Goal: Task Accomplishment & Management: Use online tool/utility

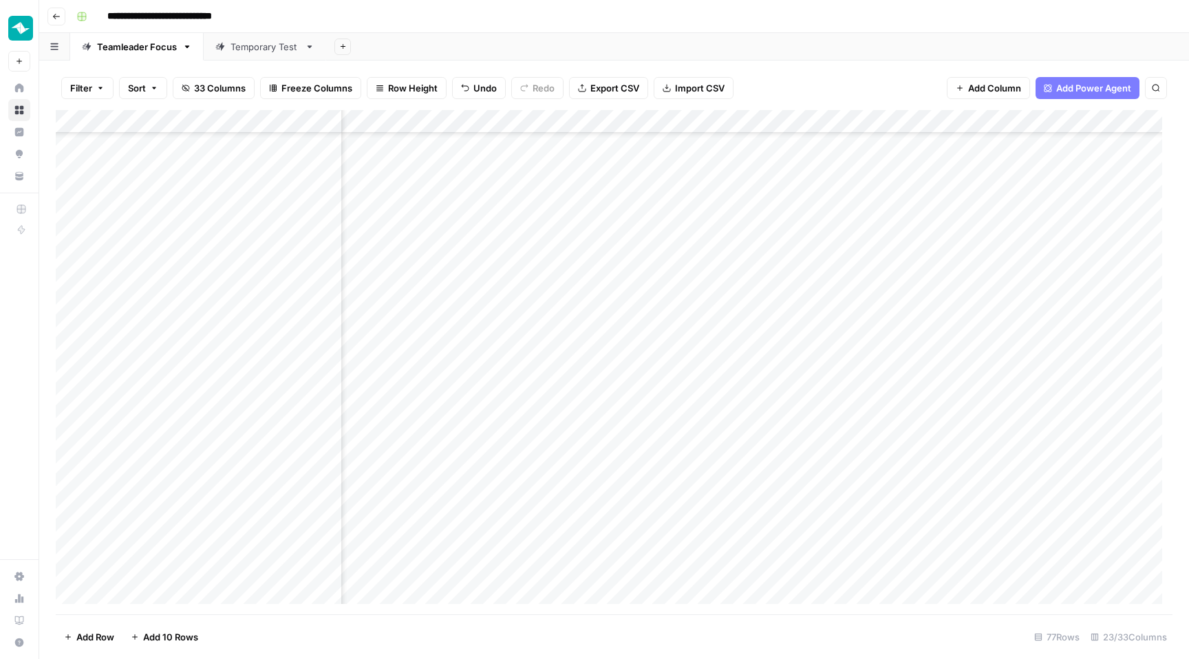
scroll to position [1095, 1665]
click at [682, 289] on div "Add Column" at bounding box center [614, 362] width 1117 height 504
click at [879, 288] on div "Add Column" at bounding box center [614, 362] width 1117 height 504
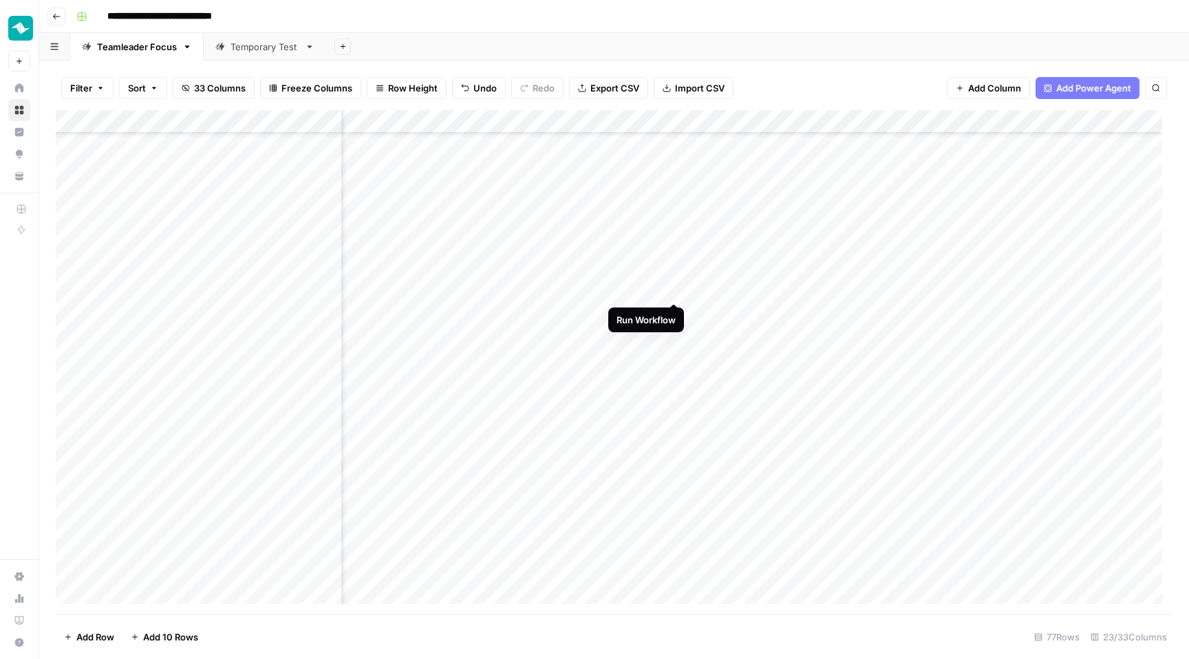
click at [676, 288] on div "Add Column" at bounding box center [614, 362] width 1117 height 504
click at [919, 286] on div "Add Column" at bounding box center [614, 362] width 1117 height 504
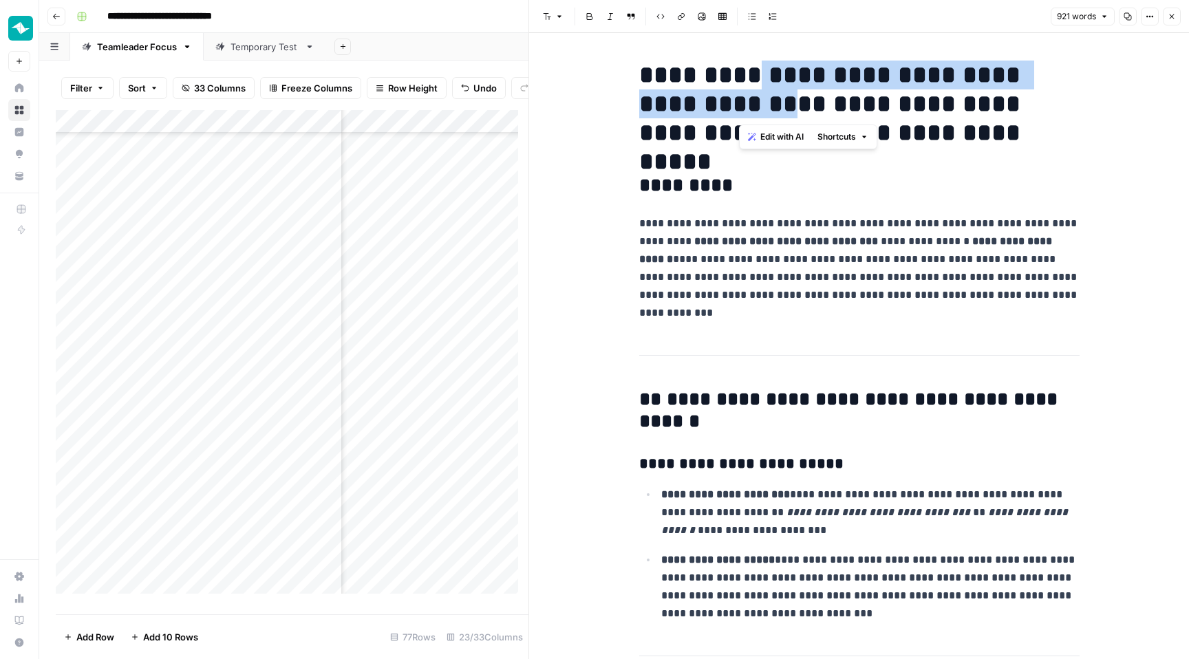
drag, startPoint x: 742, startPoint y: 73, endPoint x: 762, endPoint y: 102, distance: 35.1
click at [762, 102] on h1 "**********" at bounding box center [859, 104] width 440 height 87
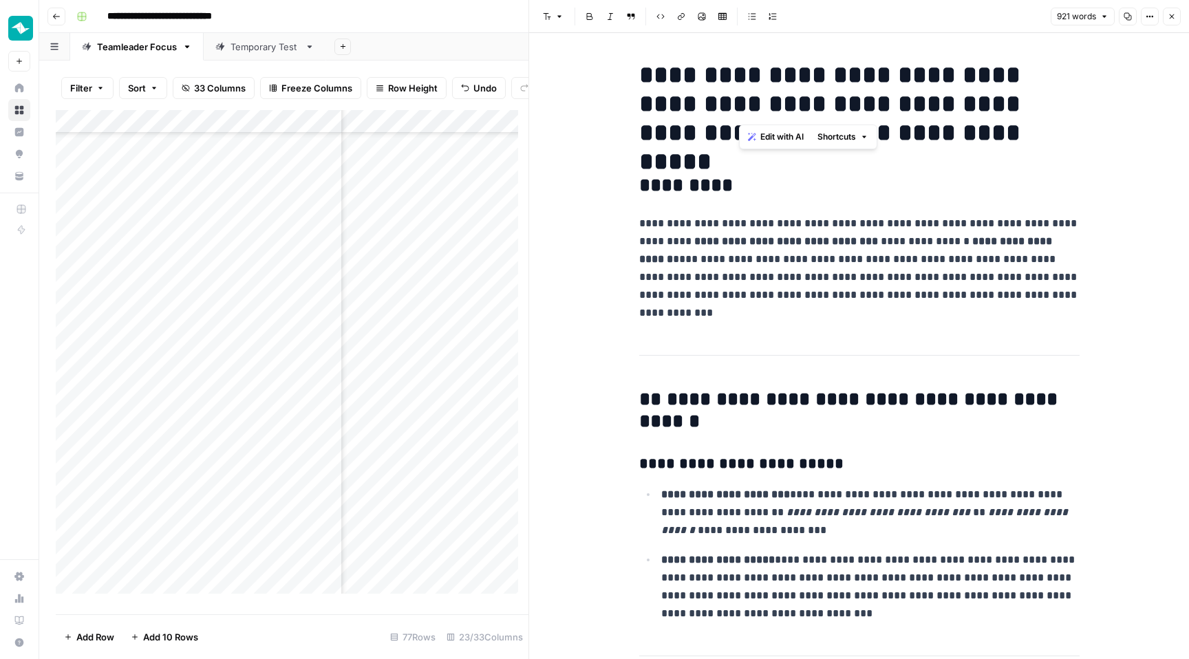
click at [861, 93] on h1 "**********" at bounding box center [859, 104] width 440 height 87
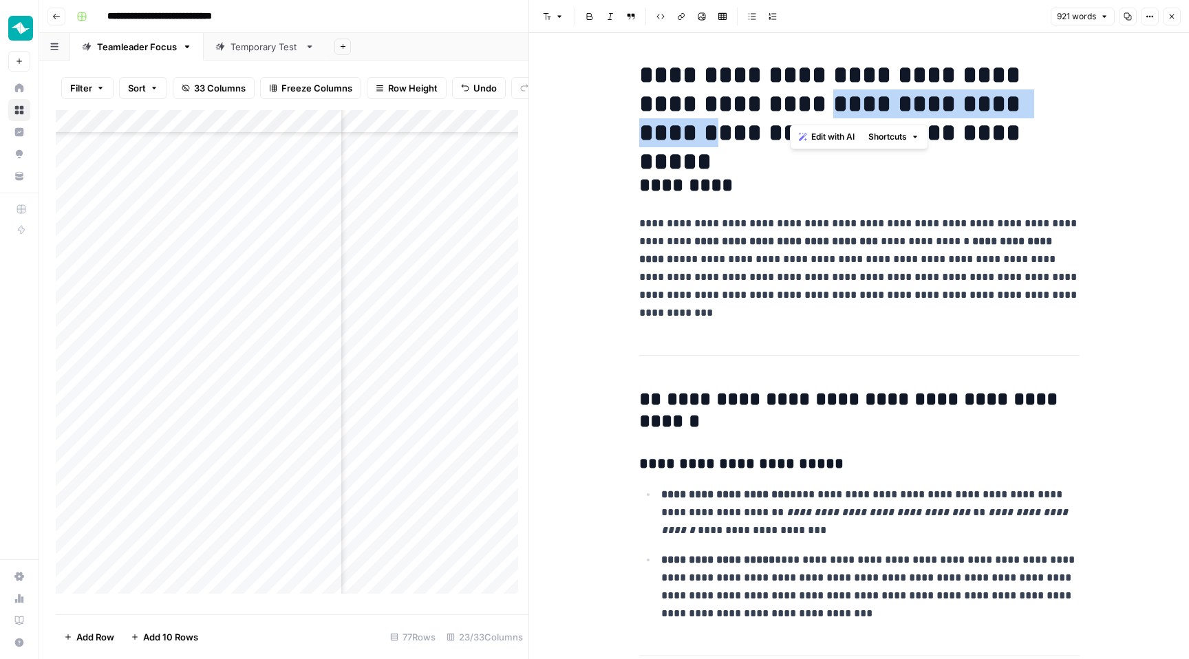
drag, startPoint x: 794, startPoint y: 100, endPoint x: 1050, endPoint y: 104, distance: 256.0
click at [1050, 104] on h1 "**********" at bounding box center [859, 104] width 440 height 87
copy h1 "**********"
click at [1111, 16] on button "Close" at bounding box center [1172, 17] width 18 height 18
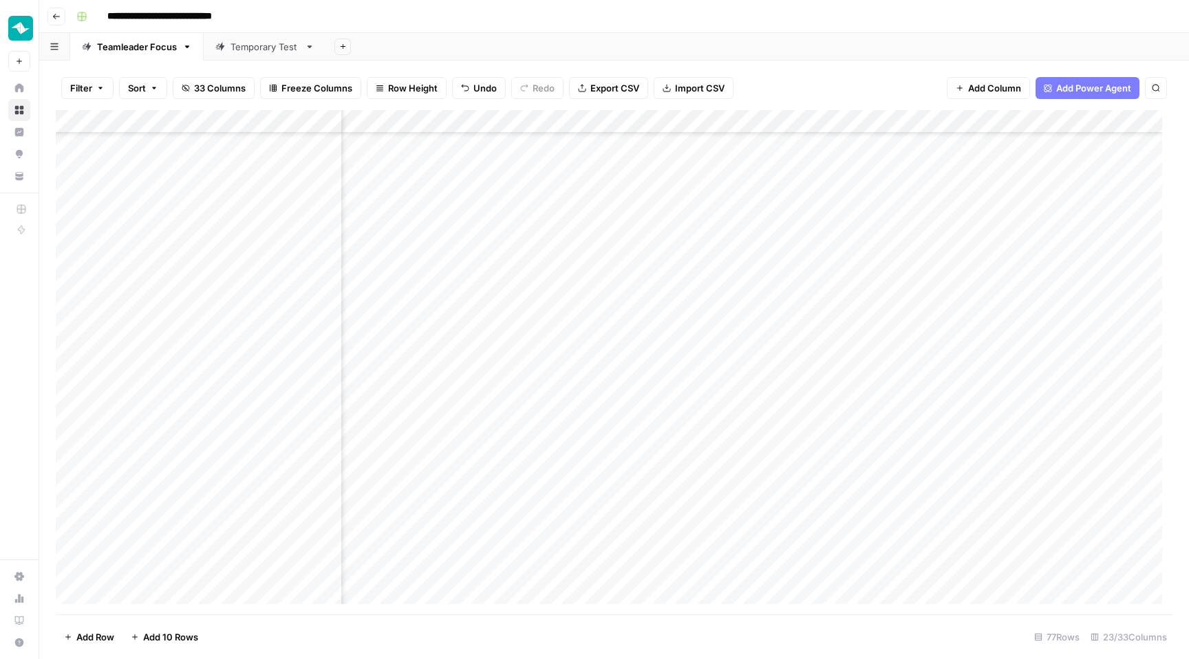
scroll to position [1190, 1609]
click at [985, 288] on div "Add Column" at bounding box center [614, 362] width 1117 height 504
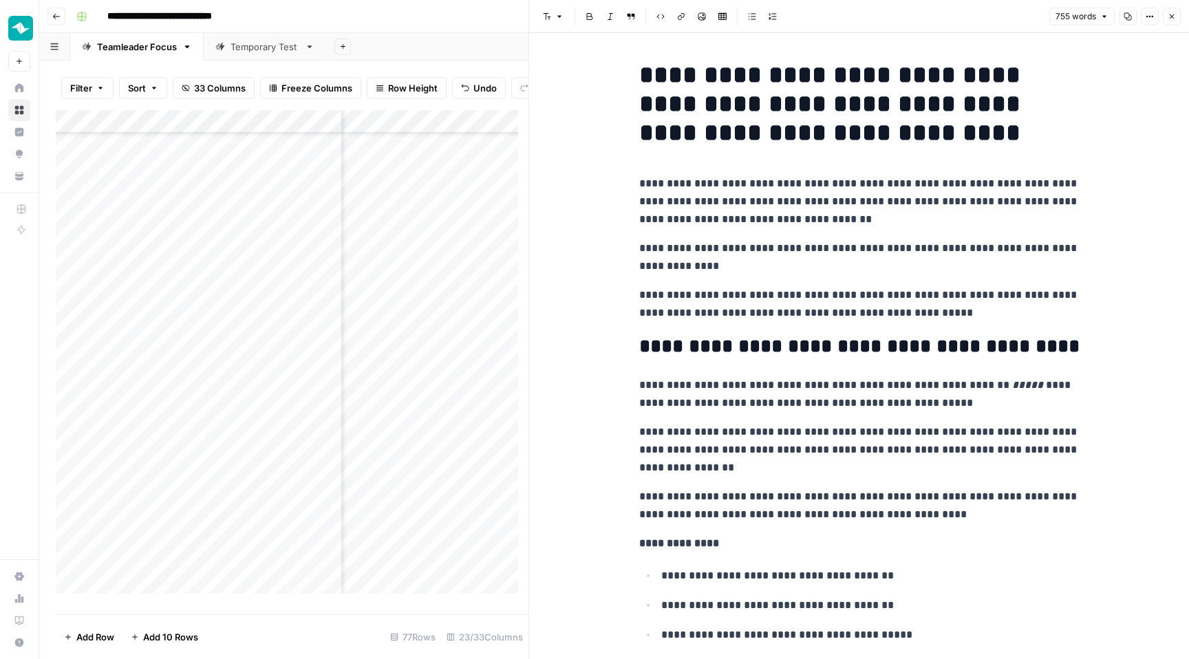
click at [827, 131] on h1 "**********" at bounding box center [859, 104] width 440 height 87
copy h1 "**********"
click at [699, 175] on div "Edit with AI Shortcuts" at bounding box center [703, 165] width 138 height 25
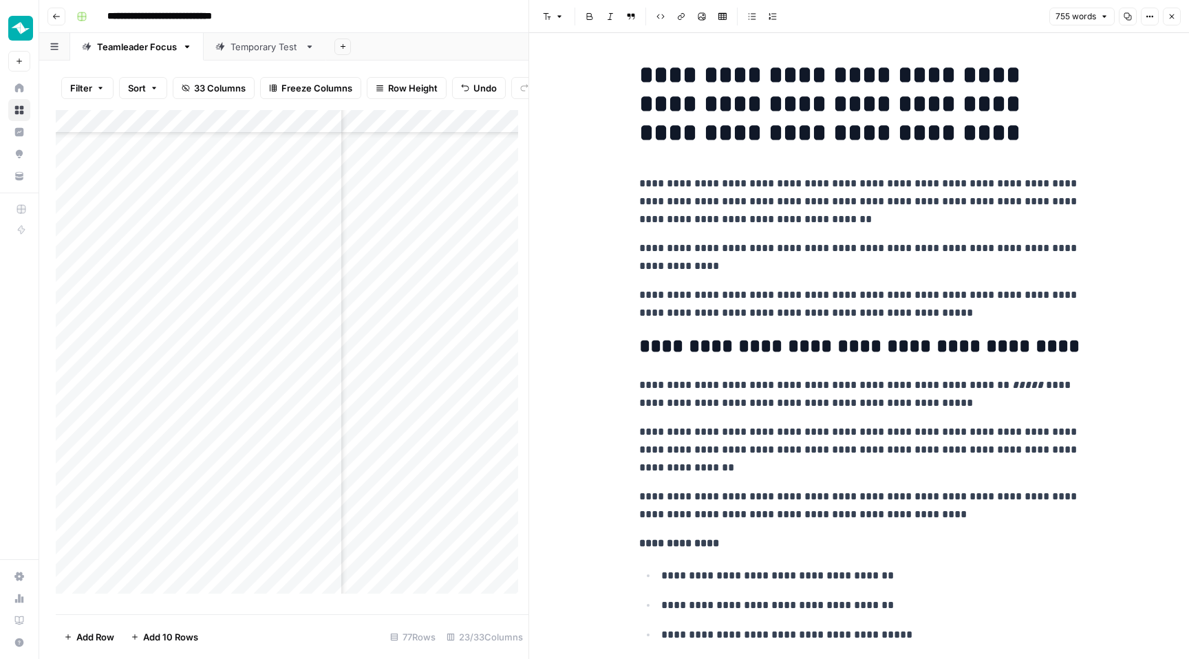
click at [806, 266] on p "**********" at bounding box center [859, 257] width 440 height 36
drag, startPoint x: 639, startPoint y: 71, endPoint x: 1017, endPoint y: 639, distance: 682.8
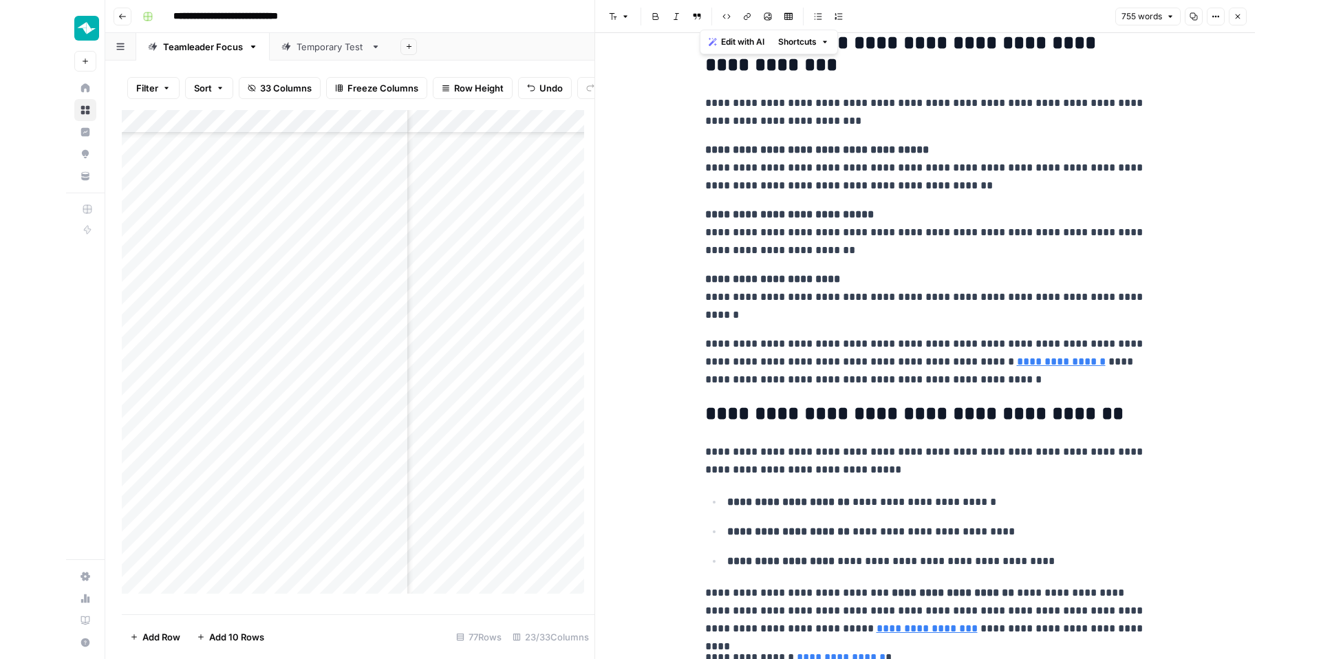
scroll to position [1740, 0]
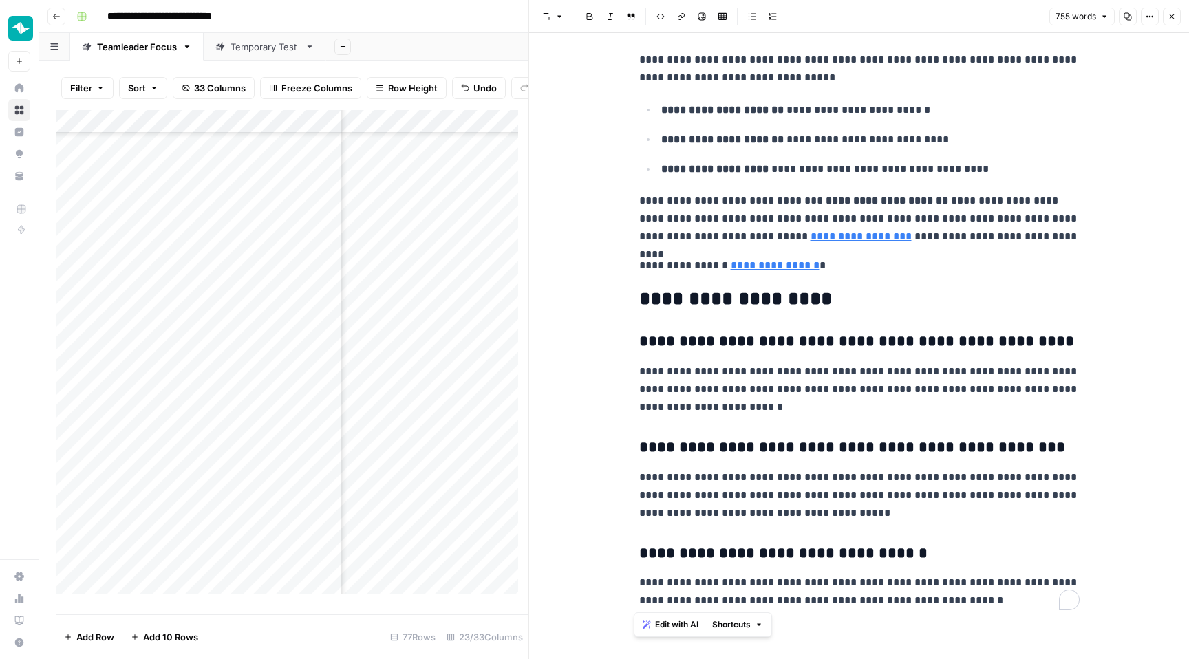
click at [997, 568] on p "**********" at bounding box center [859, 592] width 440 height 36
copy div "**********"
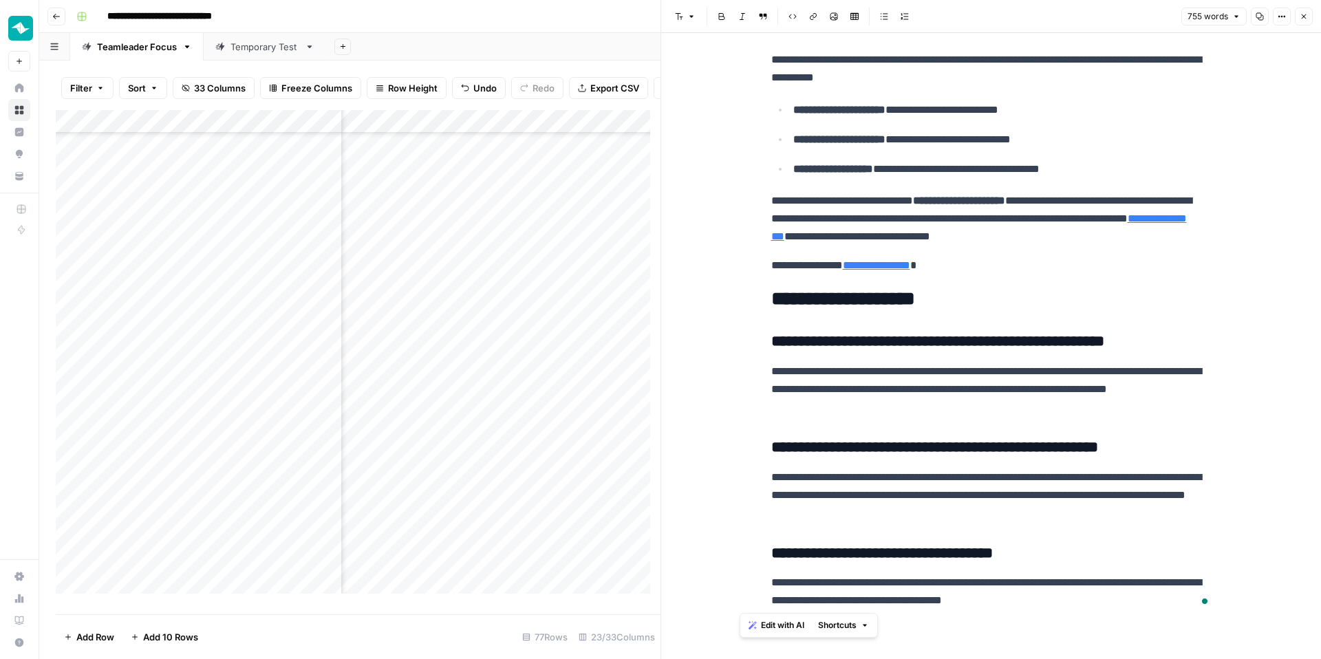
scroll to position [1190, 1530]
click at [627, 270] on div "Add Column" at bounding box center [358, 357] width 605 height 494
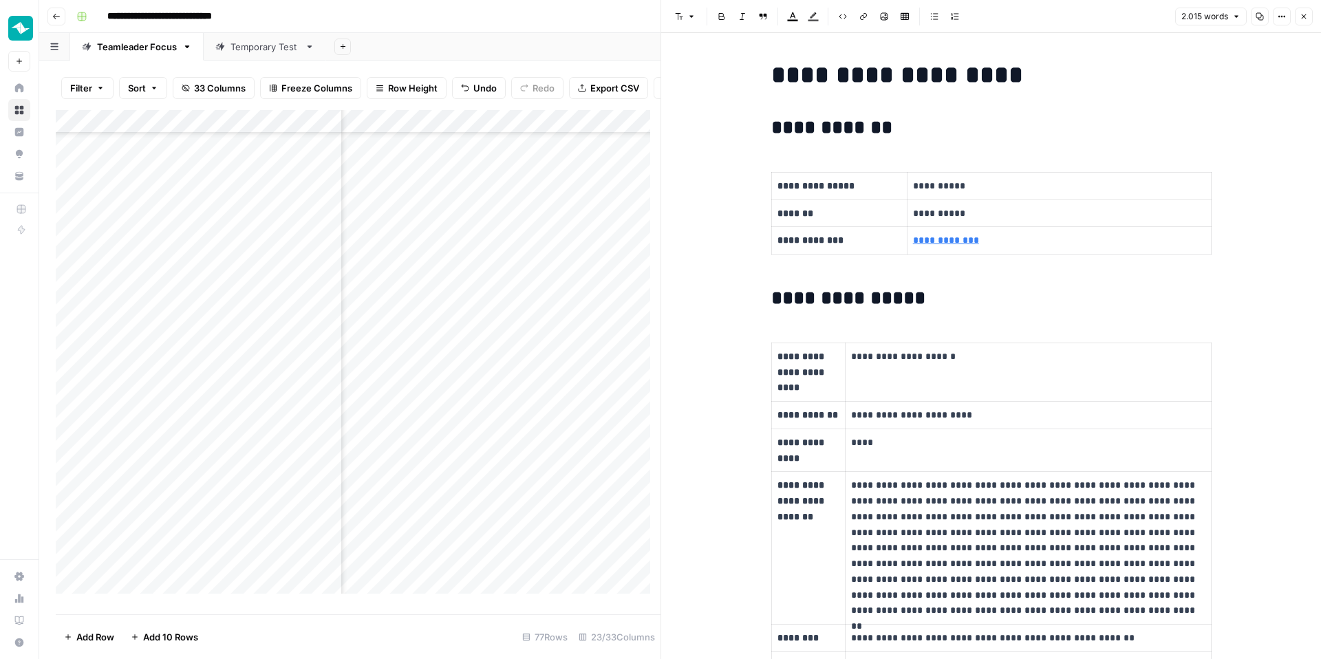
click at [907, 222] on td "*******" at bounding box center [839, 214] width 136 height 28
copy div "**********"
click at [776, 300] on h2 "**********" at bounding box center [991, 299] width 440 height 22
drag, startPoint x: 655, startPoint y: 210, endPoint x: 661, endPoint y: 271, distance: 61.5
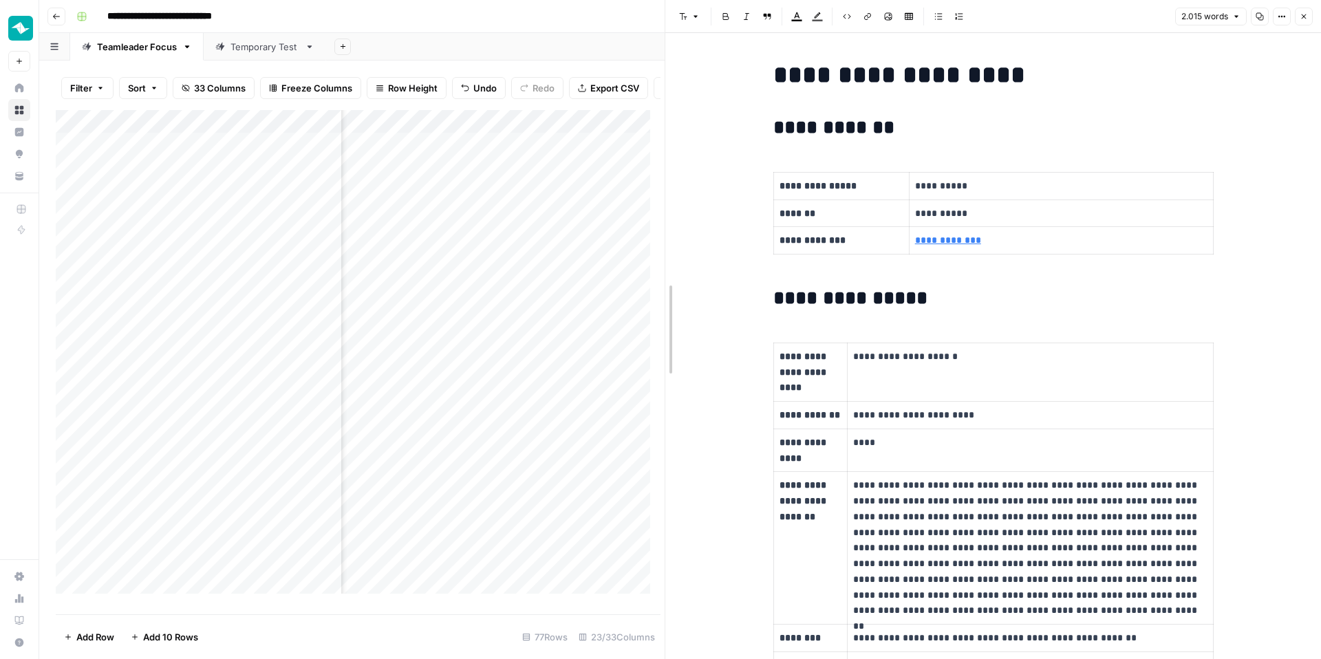
click at [661, 271] on div at bounding box center [665, 329] width 14 height 659
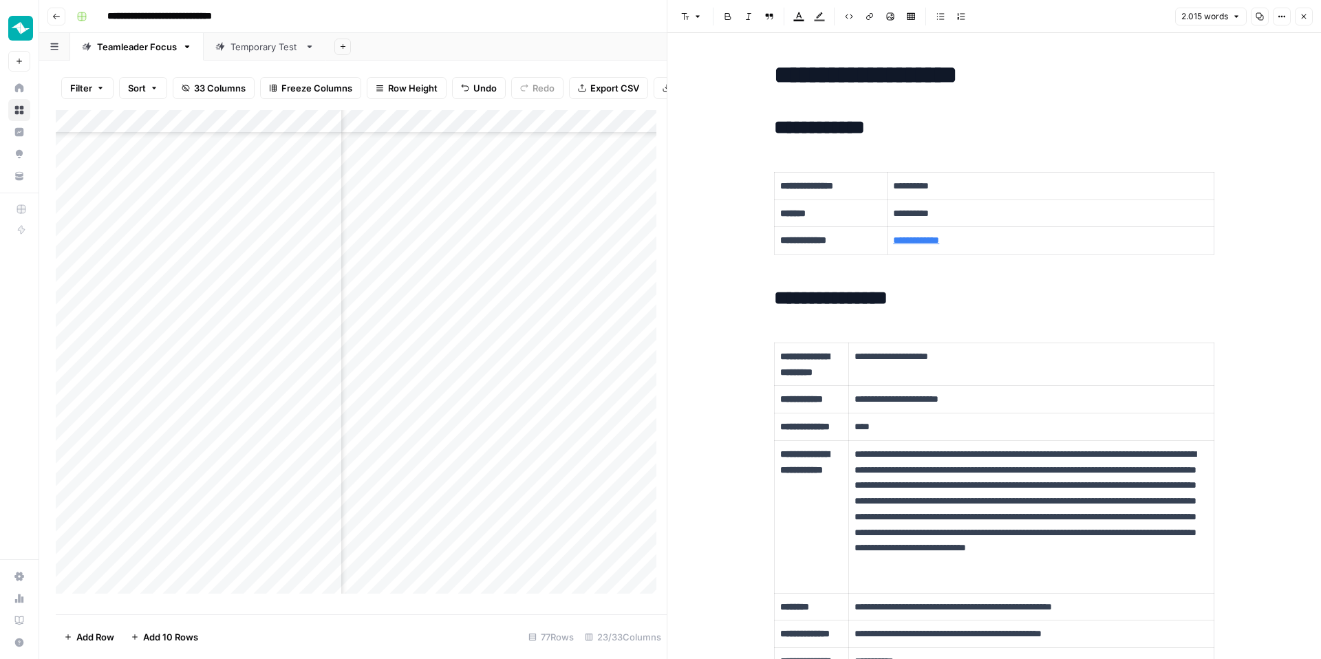
scroll to position [1205, 1530]
click at [498, 281] on div "Add Column" at bounding box center [361, 357] width 611 height 494
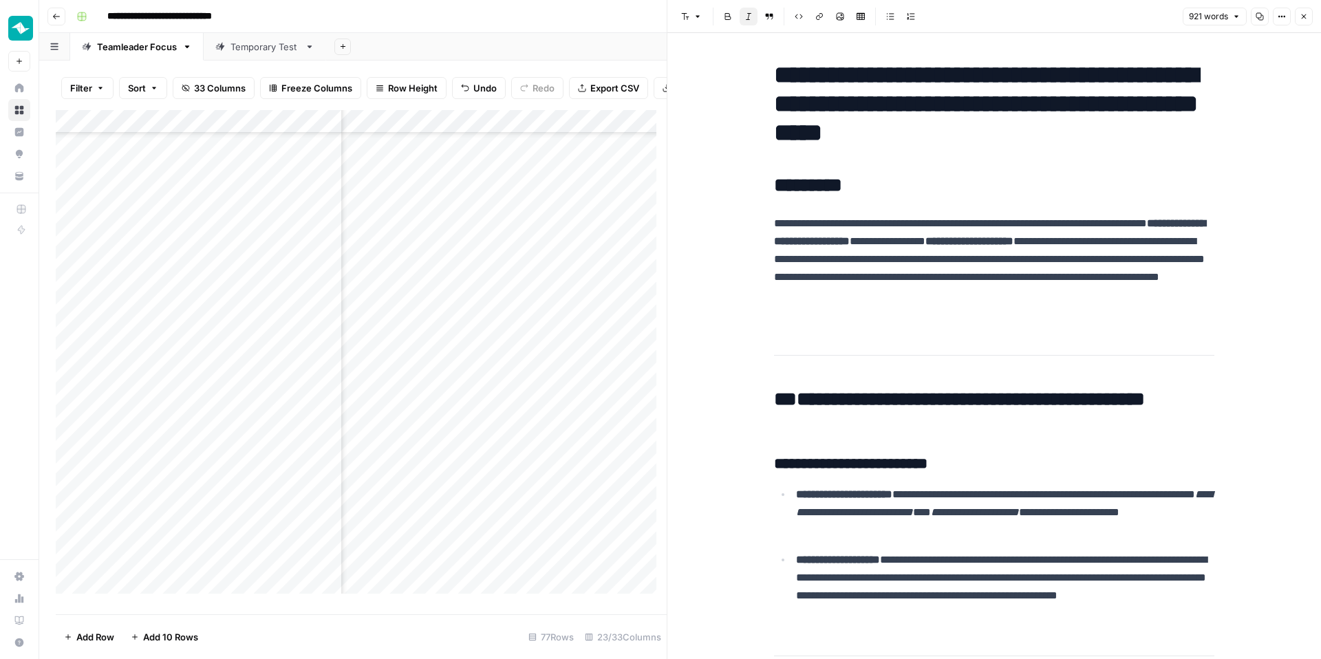
click at [1080, 136] on h1 "**********" at bounding box center [994, 104] width 440 height 87
copy div "**********"
click at [450, 282] on div "Add Column" at bounding box center [361, 357] width 611 height 494
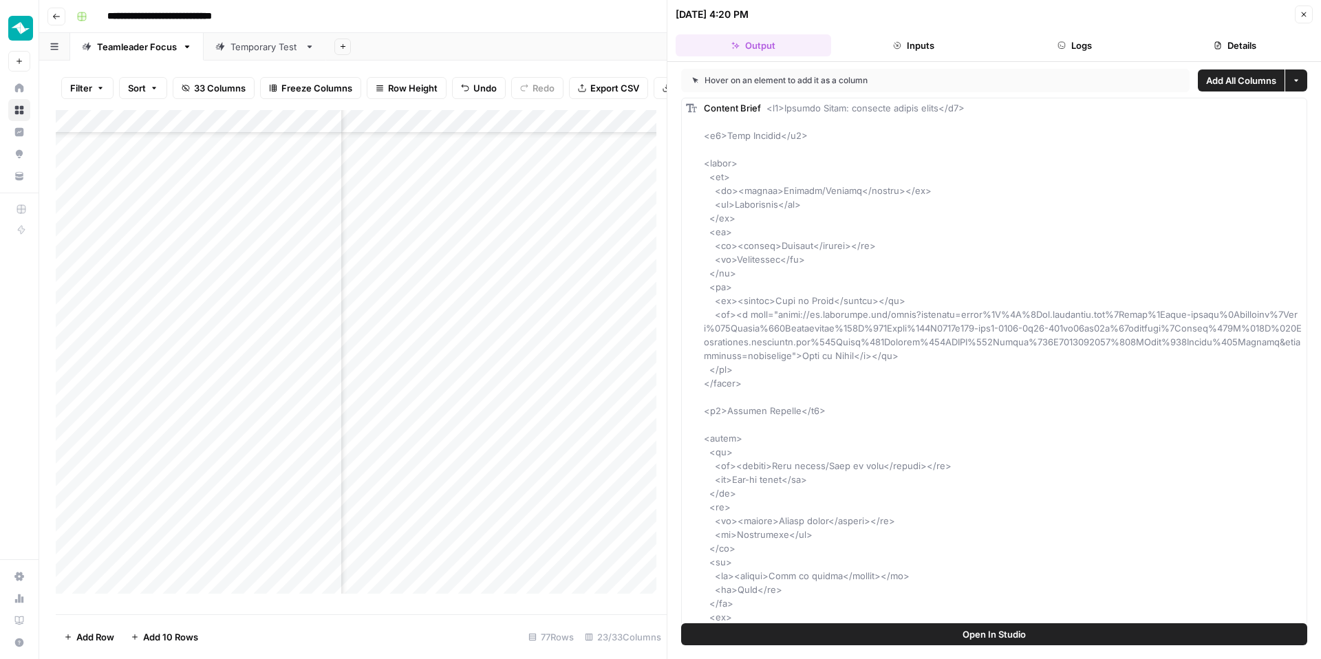
click at [1064, 52] on button "Logs" at bounding box center [1075, 45] width 156 height 22
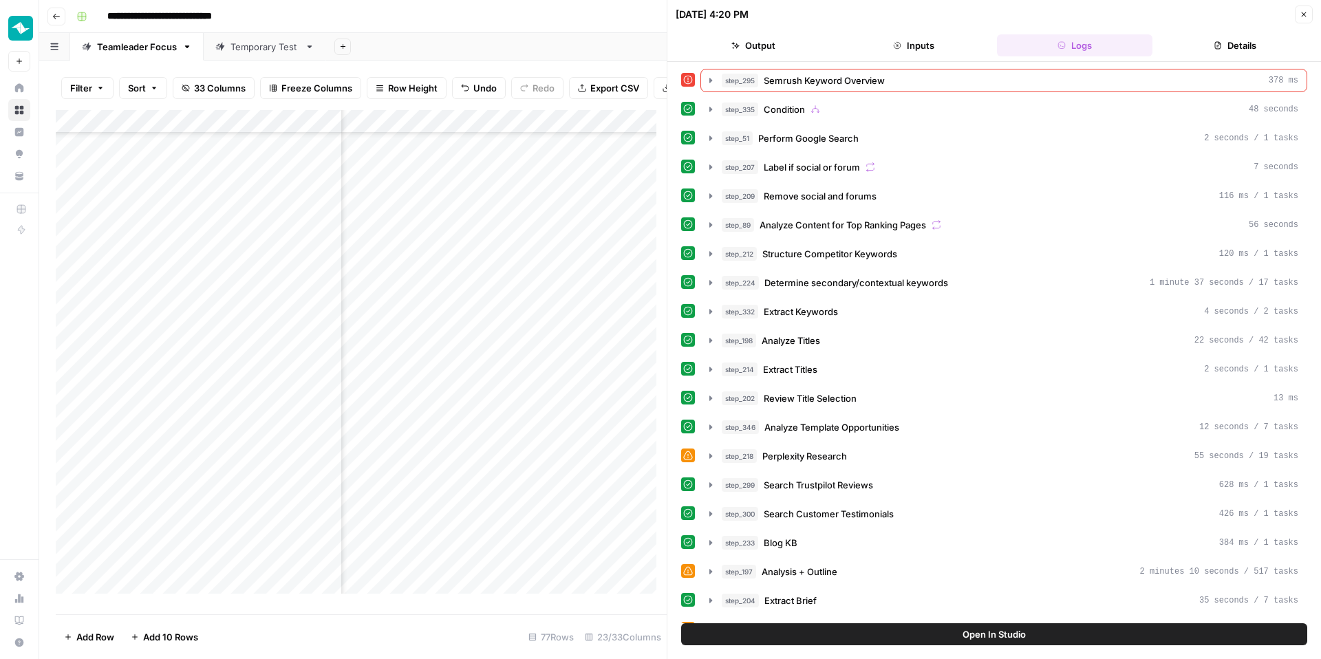
click at [792, 42] on button "Output" at bounding box center [754, 45] width 156 height 22
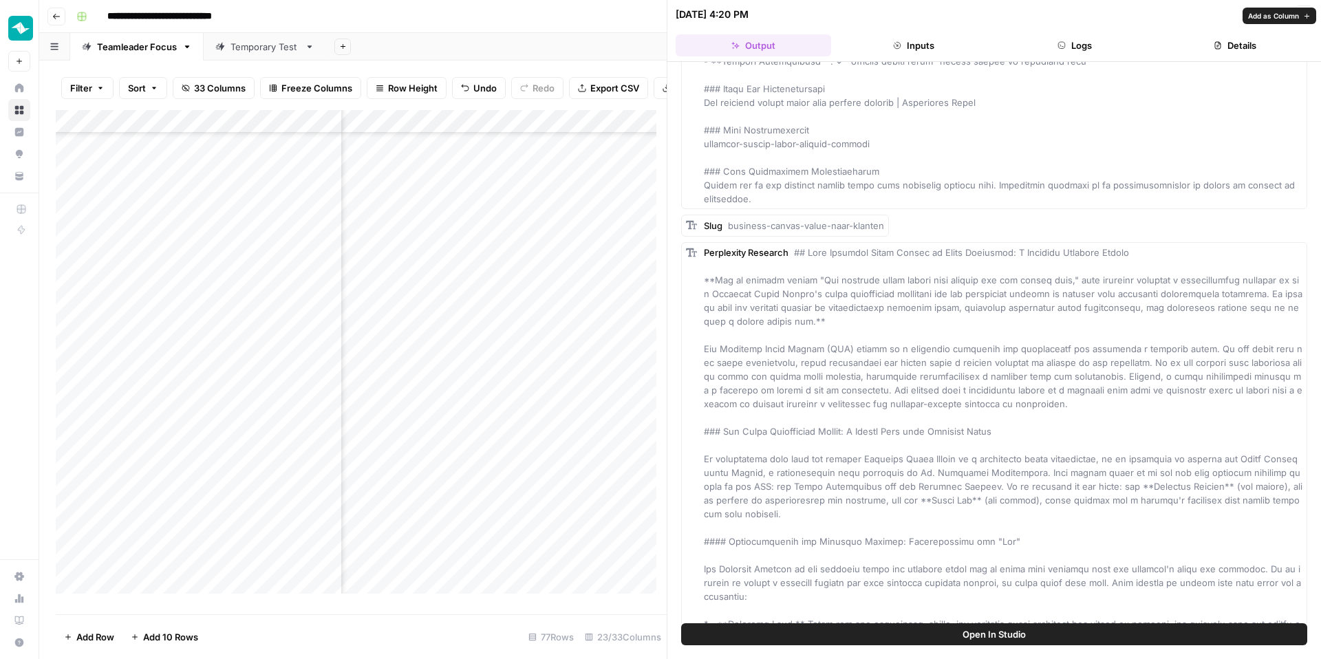
scroll to position [12829, 0]
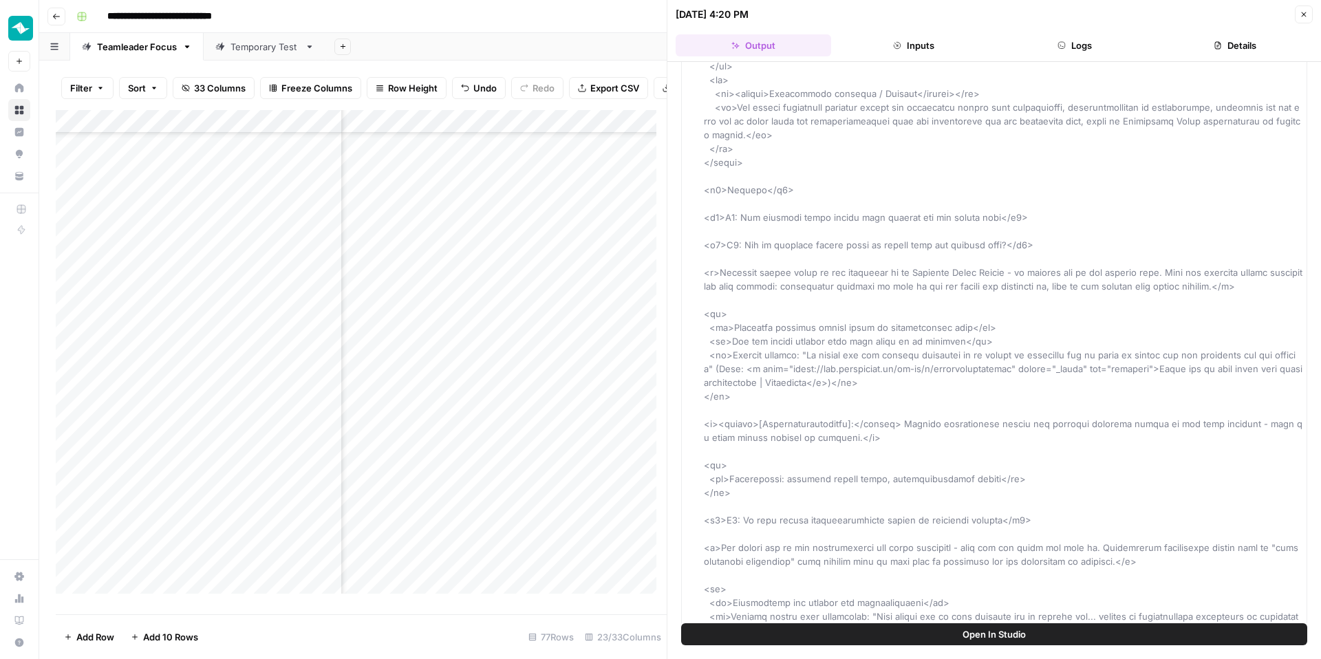
click at [1083, 52] on button "Logs" at bounding box center [1075, 45] width 156 height 22
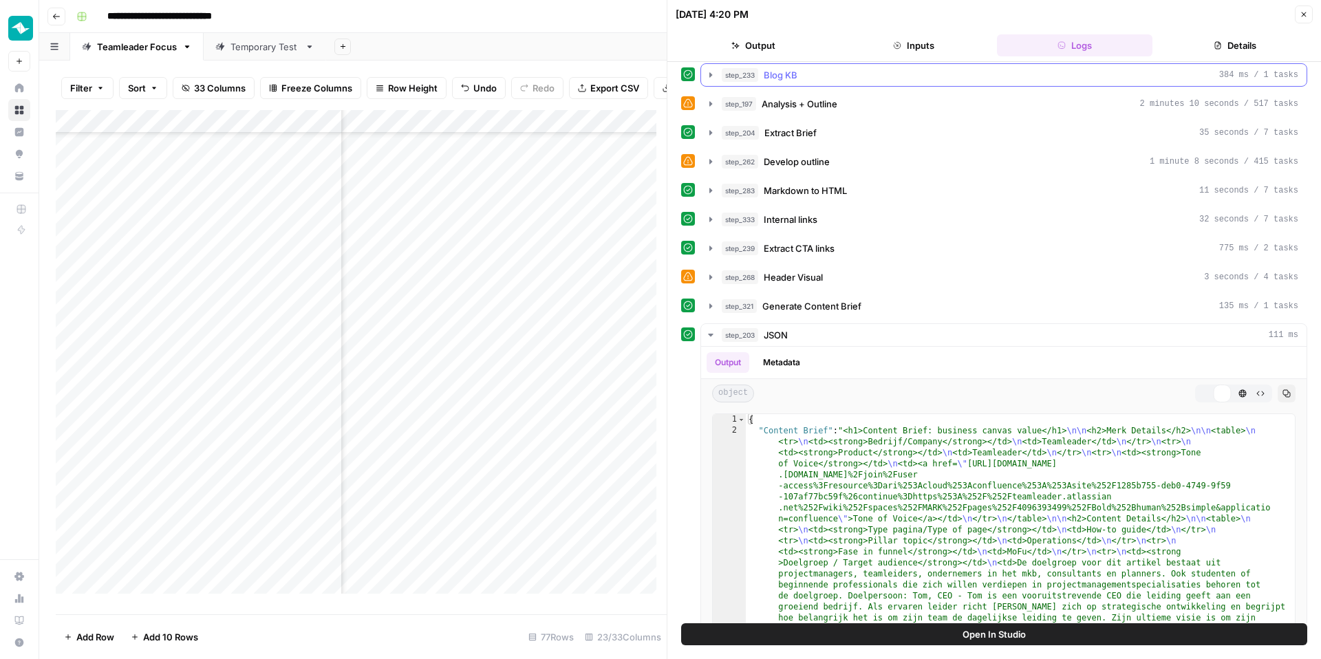
scroll to position [543, 0]
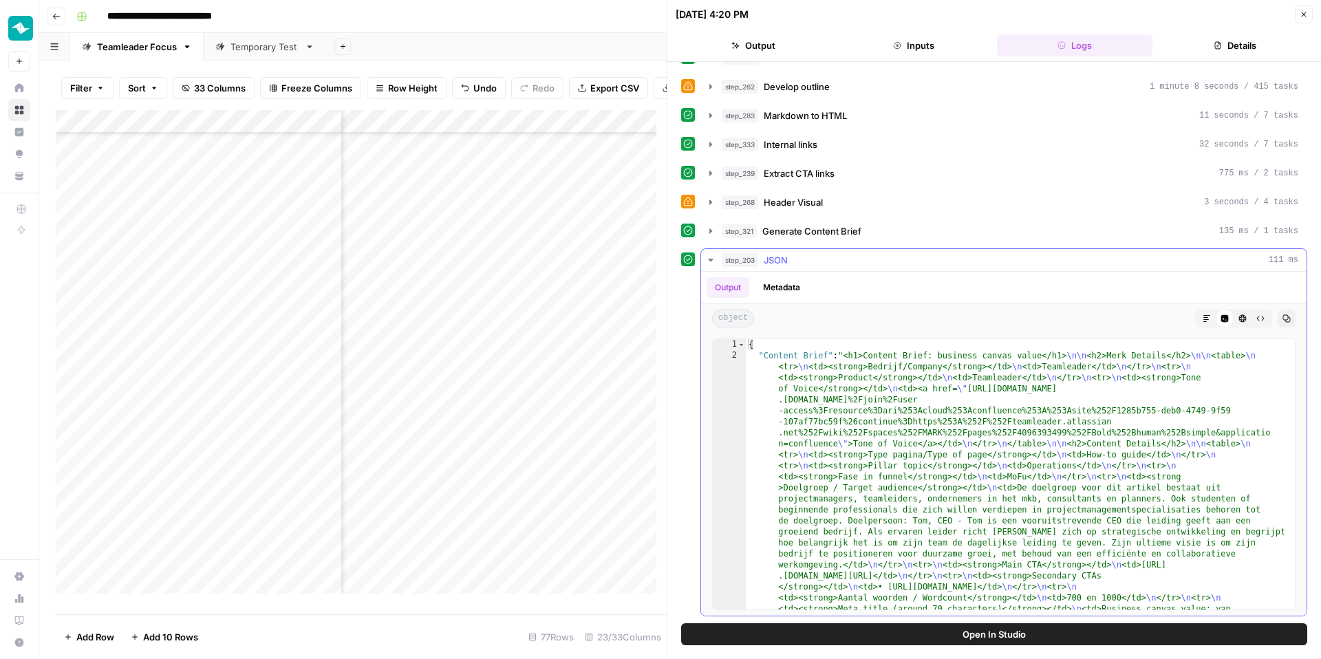
click at [1111, 314] on button "Markdown" at bounding box center [1207, 319] width 18 height 18
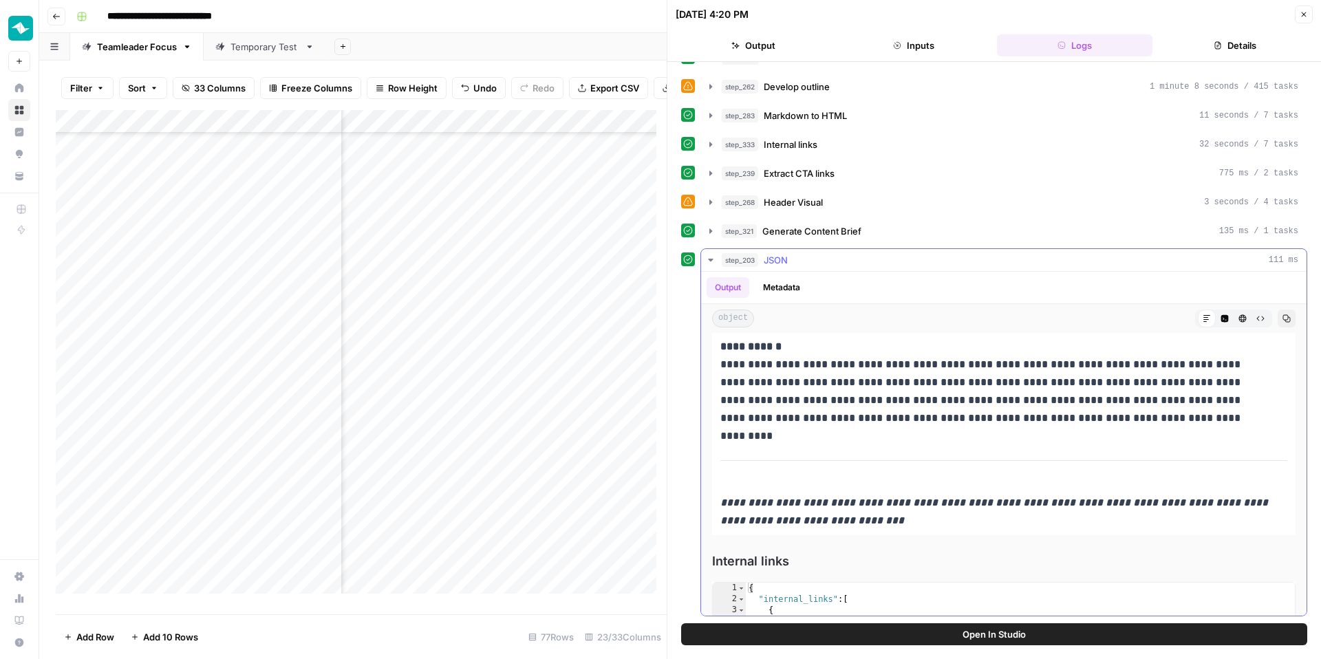
scroll to position [22645, 0]
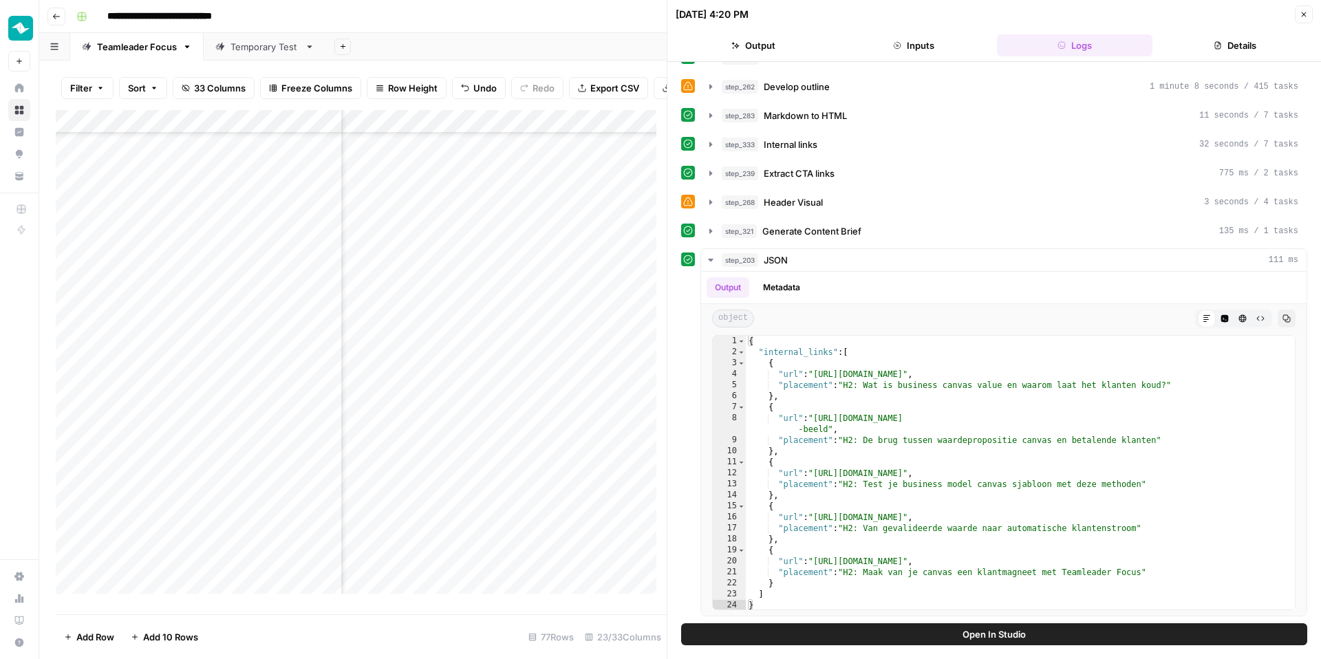
click at [1111, 3] on header "[DATE] 4:20 PM Close Output Inputs Logs Details" at bounding box center [994, 31] width 654 height 62
click at [1111, 12] on icon "button" at bounding box center [1304, 14] width 8 height 8
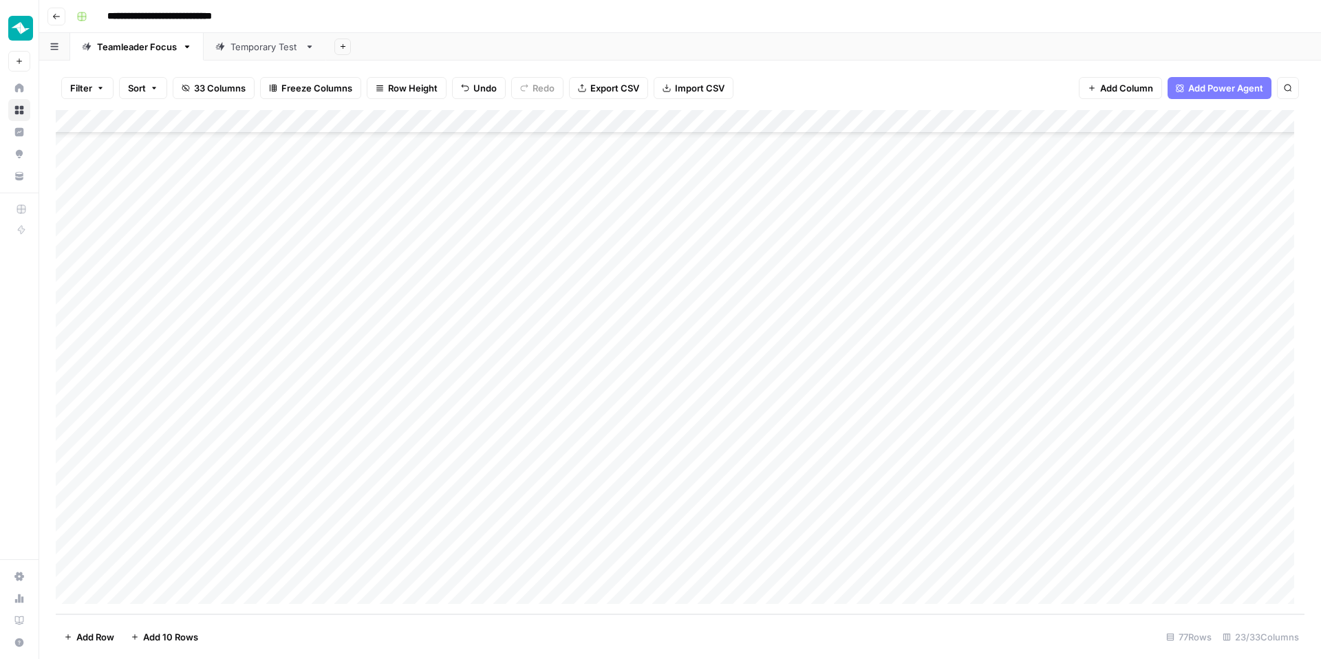
scroll to position [1353, 0]
click at [365, 408] on div "Add Column" at bounding box center [680, 362] width 1249 height 504
click at [658, 426] on div "Add Column" at bounding box center [680, 362] width 1249 height 504
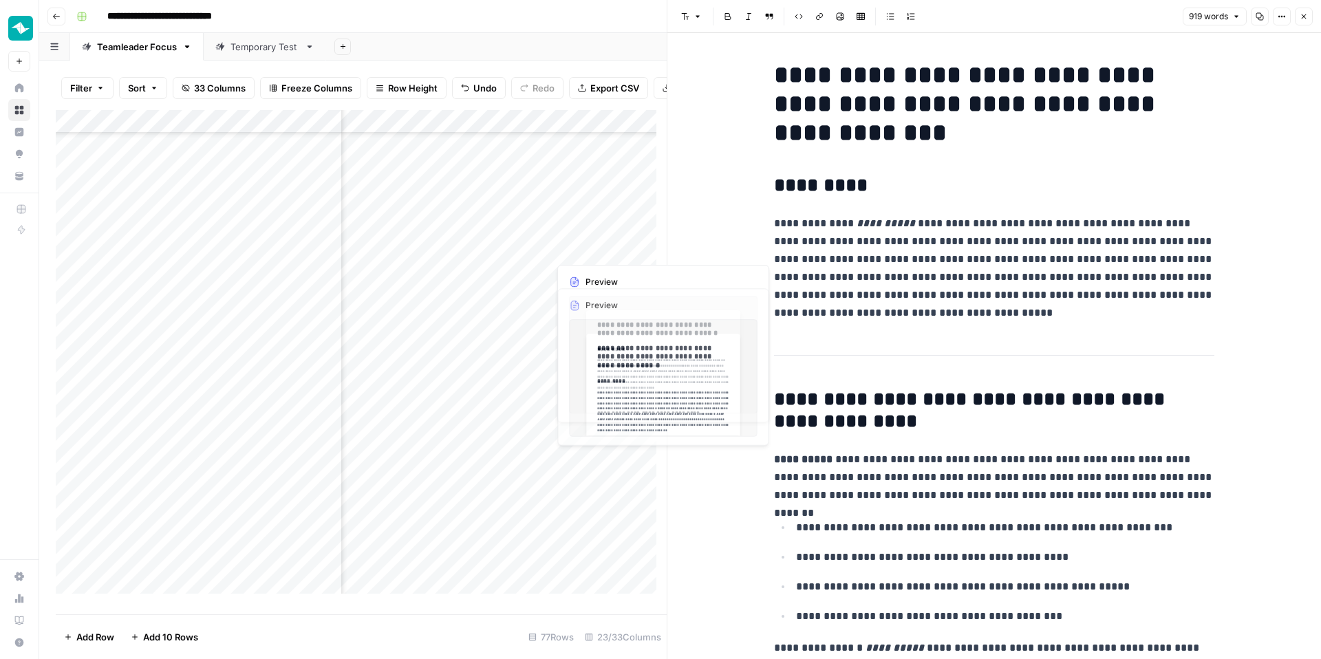
click at [921, 221] on p "**********" at bounding box center [994, 268] width 440 height 107
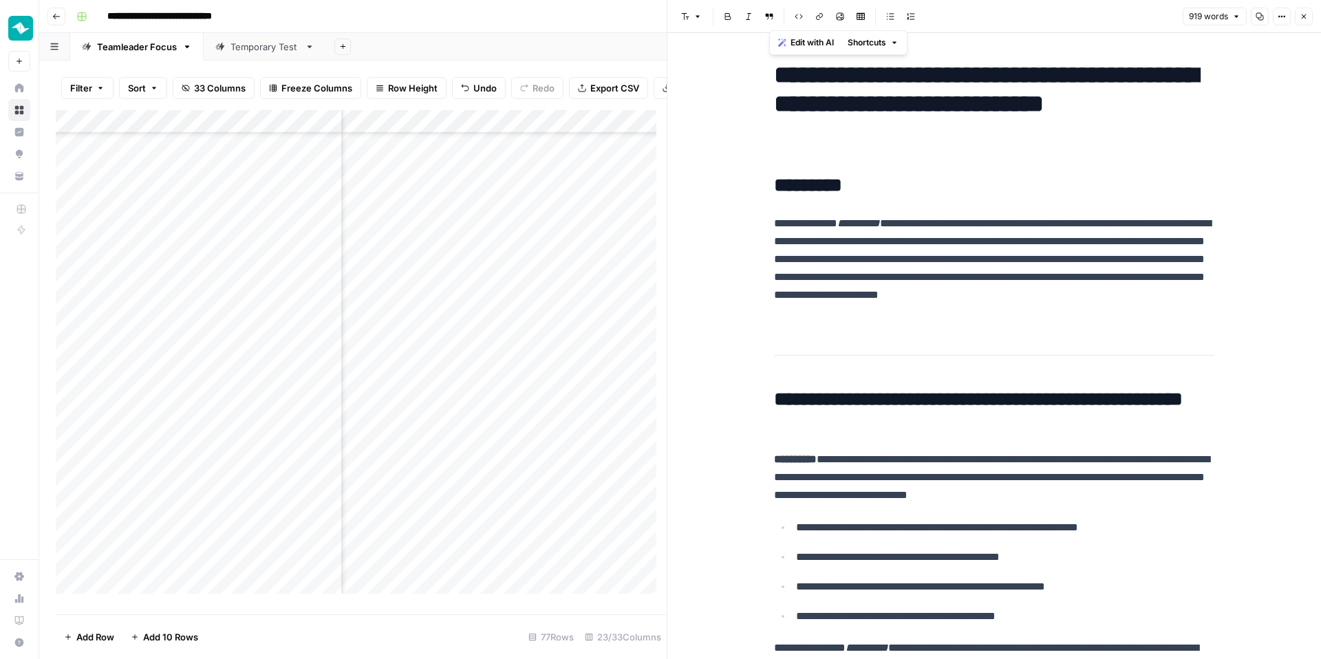
copy div "**********"
click at [537, 409] on div "Add Column" at bounding box center [361, 357] width 611 height 494
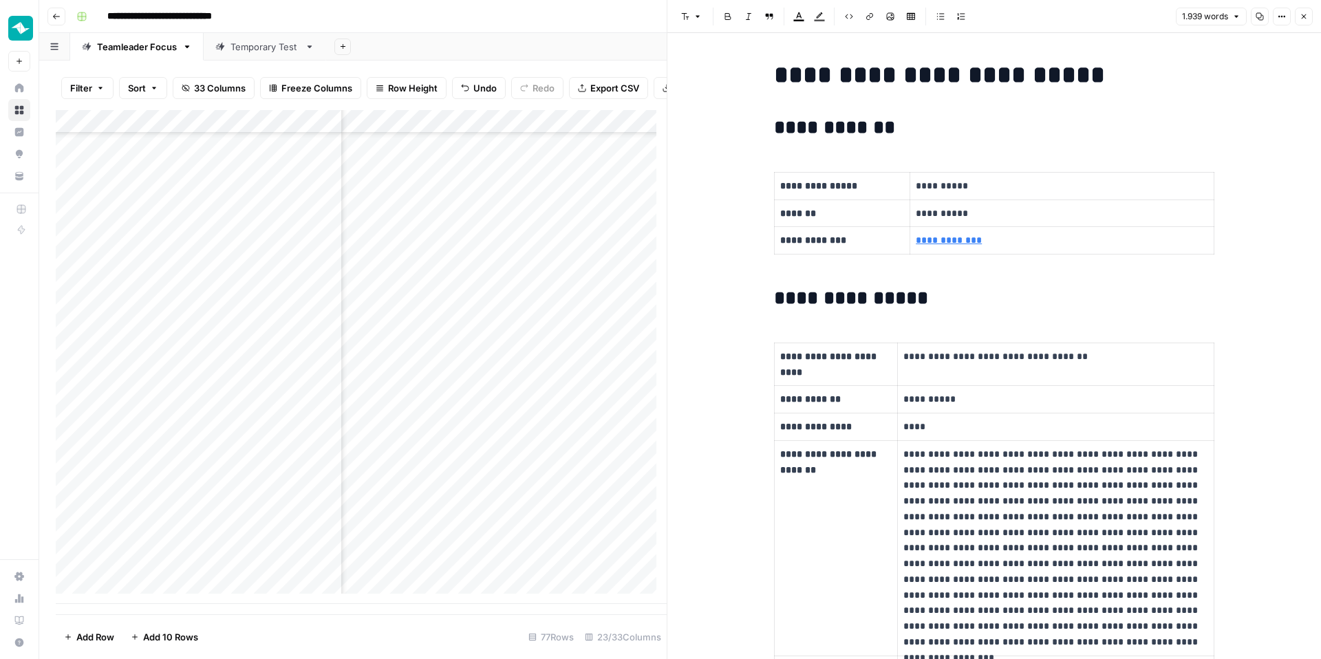
click at [899, 239] on p "**********" at bounding box center [842, 241] width 124 height 16
copy div "**********"
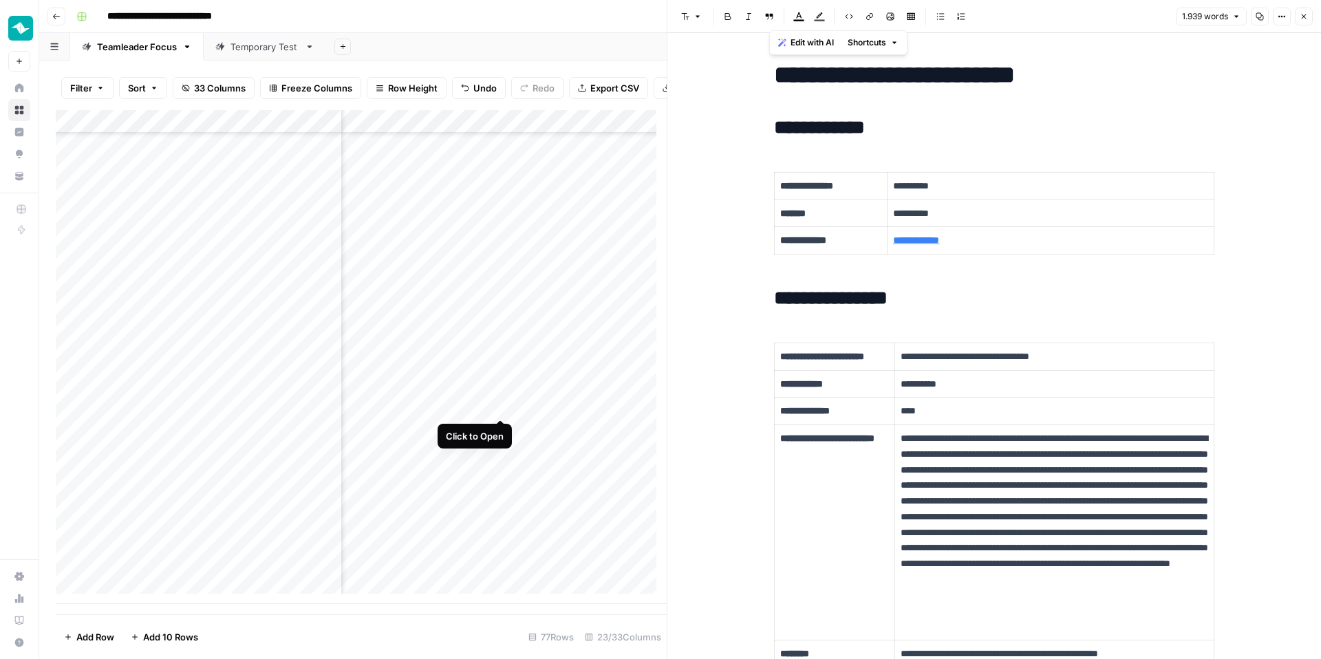
click at [499, 403] on div "Add Column" at bounding box center [361, 357] width 611 height 494
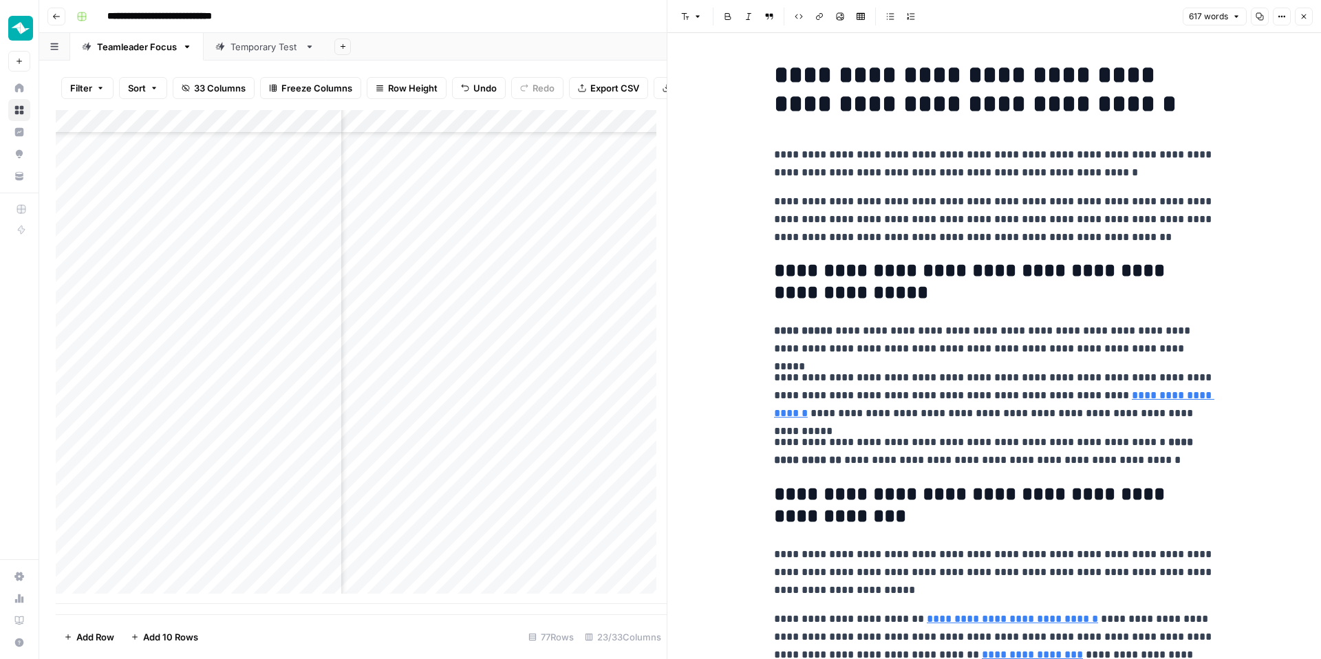
copy div "**********"
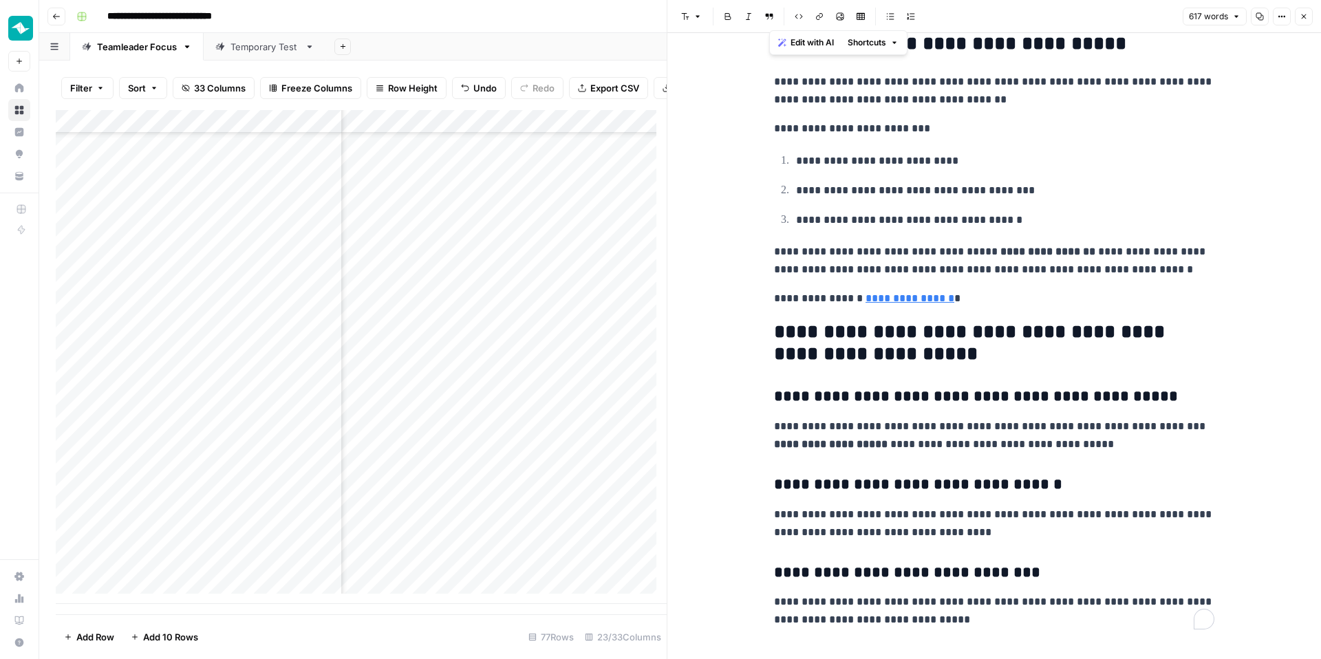
scroll to position [1571, 0]
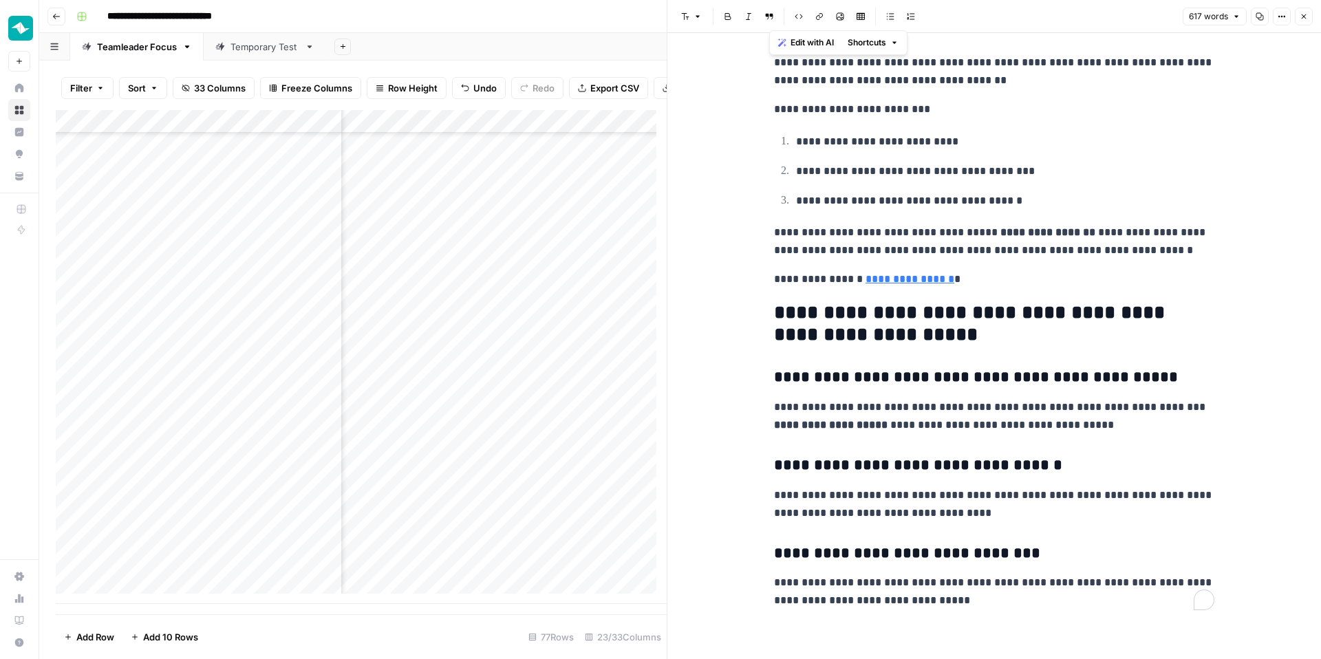
copy div "**********"
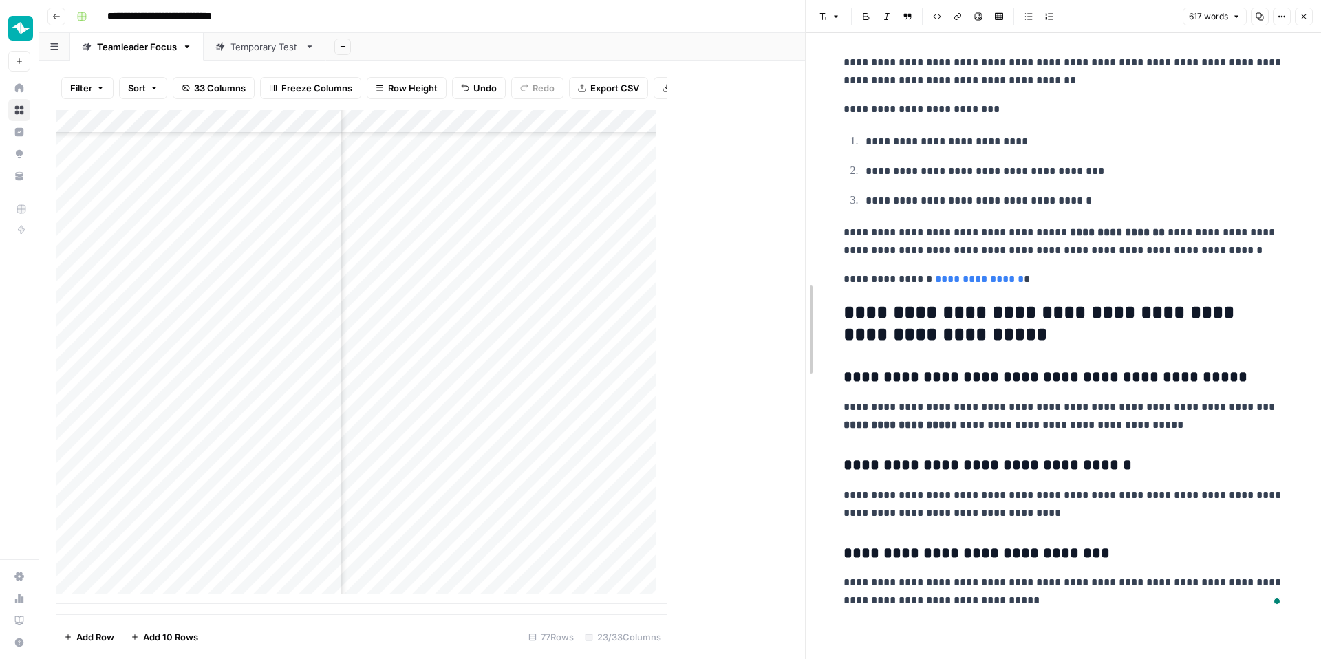
drag, startPoint x: 668, startPoint y: 340, endPoint x: 811, endPoint y: 358, distance: 144.2
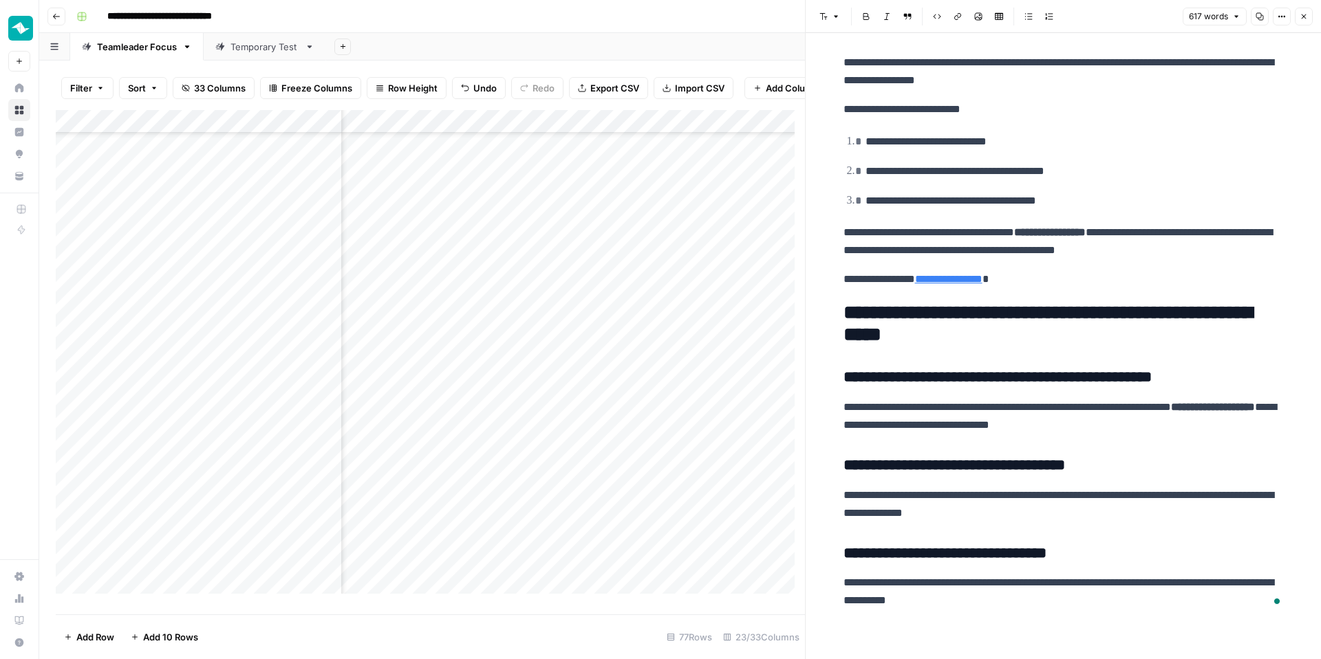
scroll to position [1086, 1266]
click at [518, 310] on div "Add Column" at bounding box center [430, 357] width 749 height 494
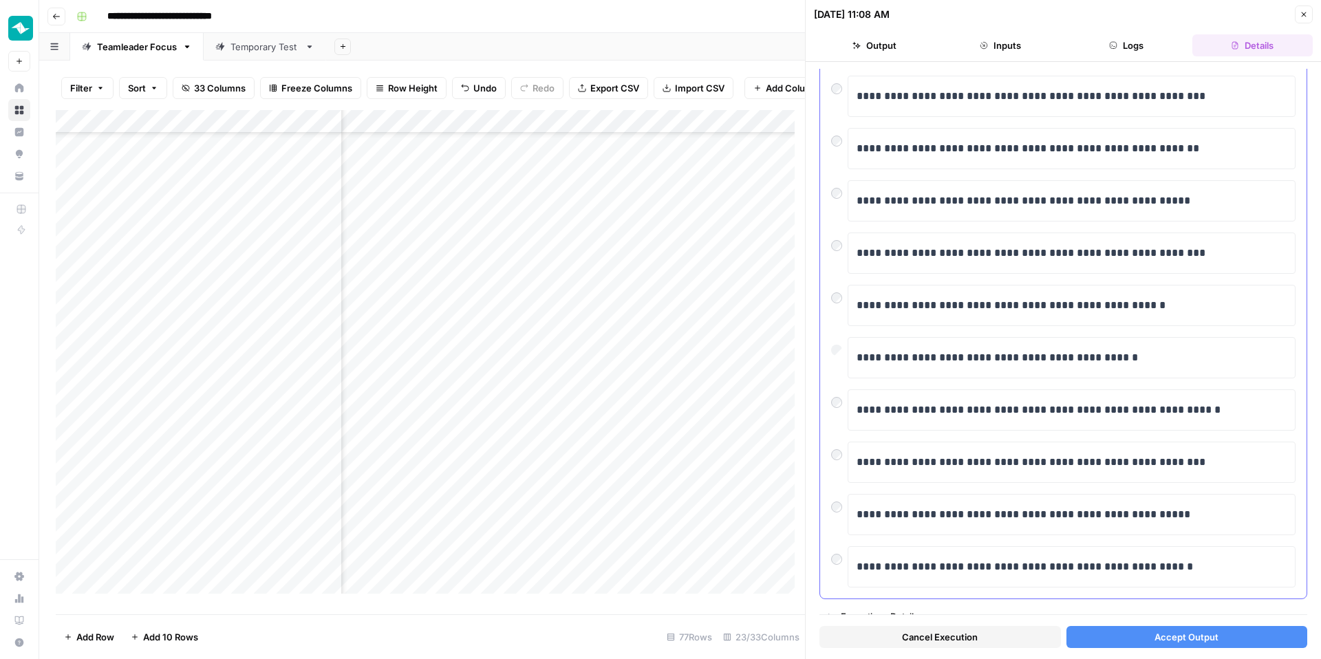
scroll to position [110, 0]
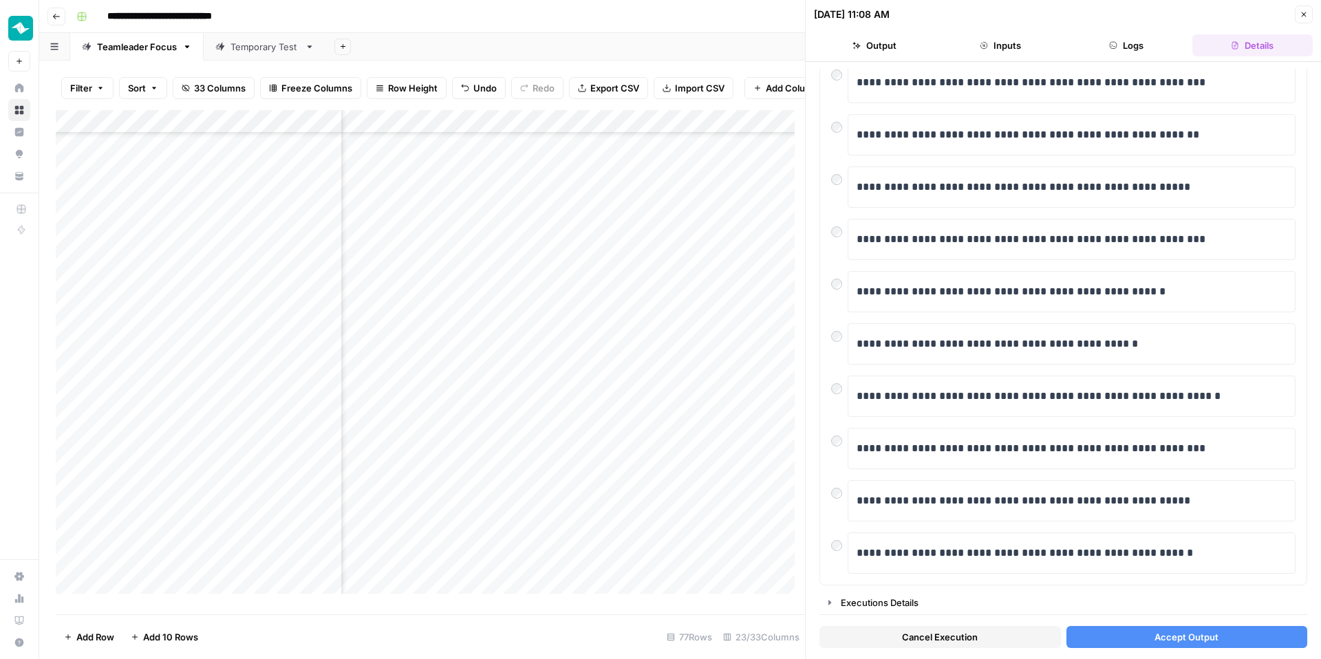
click at [1111, 568] on span "Accept Output" at bounding box center [1187, 637] width 64 height 14
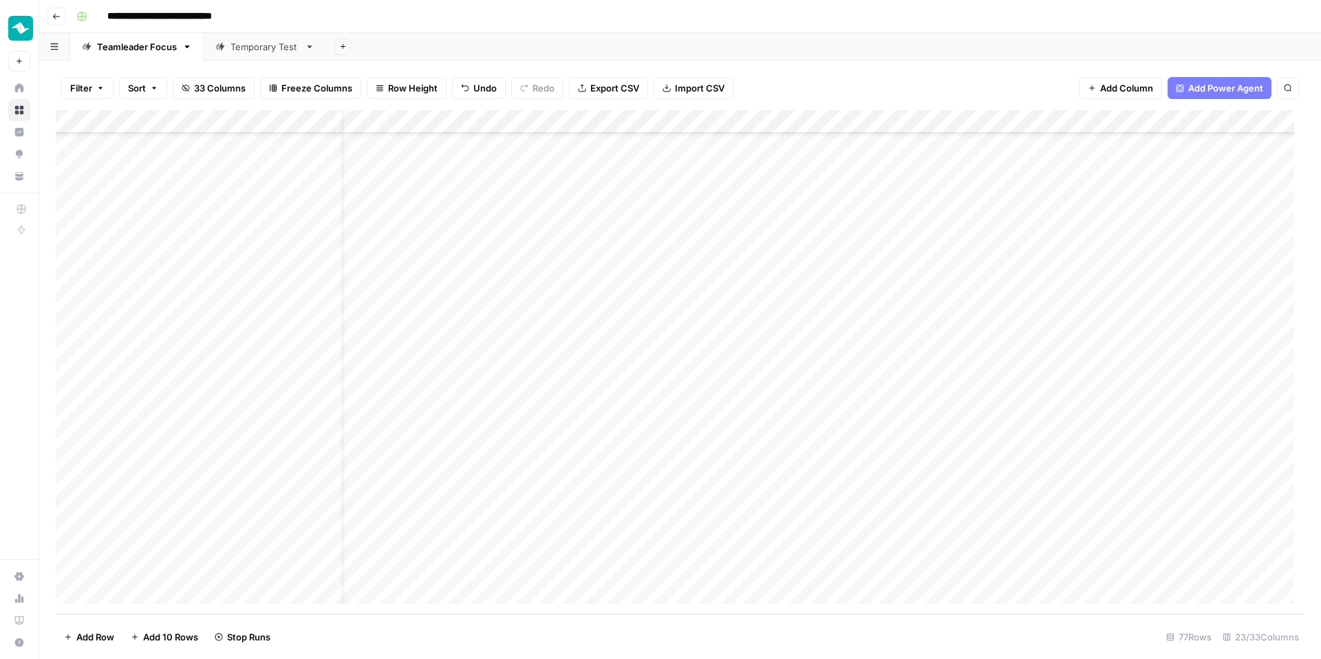
scroll to position [1353, 0]
click at [388, 405] on div "Add Column" at bounding box center [680, 362] width 1249 height 504
click at [383, 453] on button "BRIEFED" at bounding box center [387, 459] width 48 height 17
click at [403, 339] on div "Add Column" at bounding box center [680, 362] width 1249 height 504
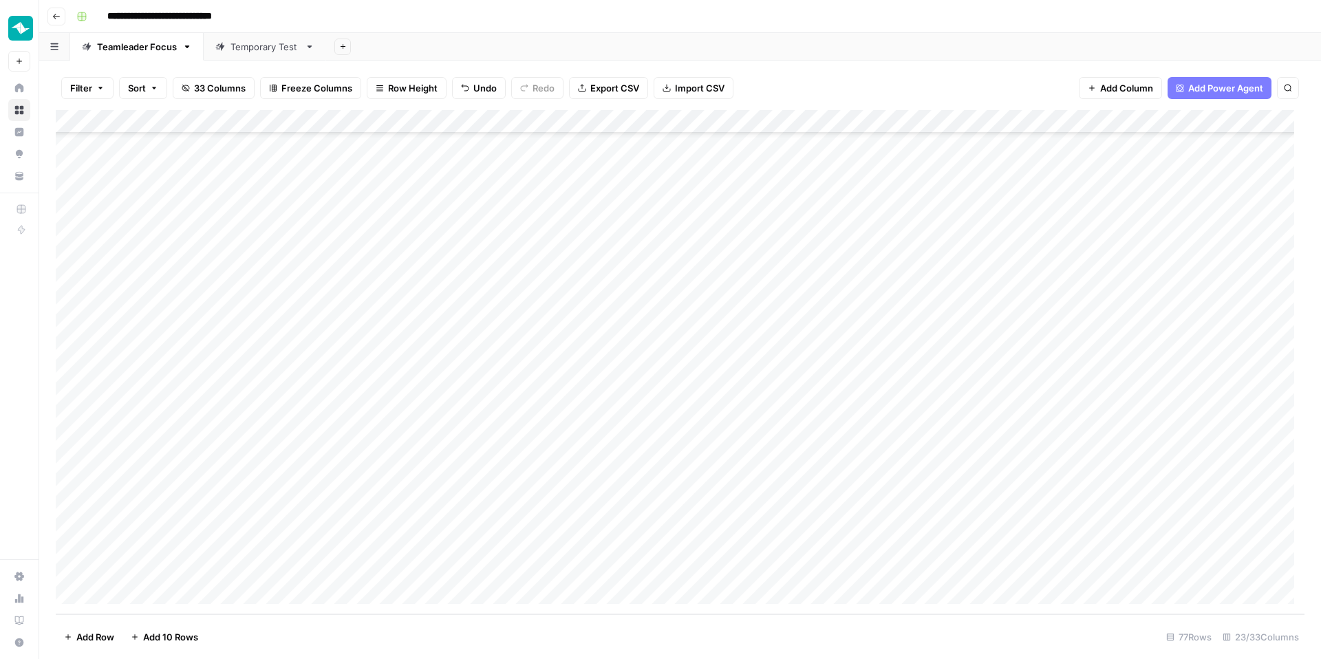
click at [373, 449] on div "Add Column" at bounding box center [680, 362] width 1249 height 504
click at [375, 429] on div "Add Column" at bounding box center [680, 362] width 1249 height 504
click at [382, 367] on div "Add Column" at bounding box center [680, 362] width 1249 height 504
click at [381, 343] on div "Add Column" at bounding box center [680, 362] width 1249 height 504
click at [367, 290] on div "Add Column" at bounding box center [680, 362] width 1249 height 504
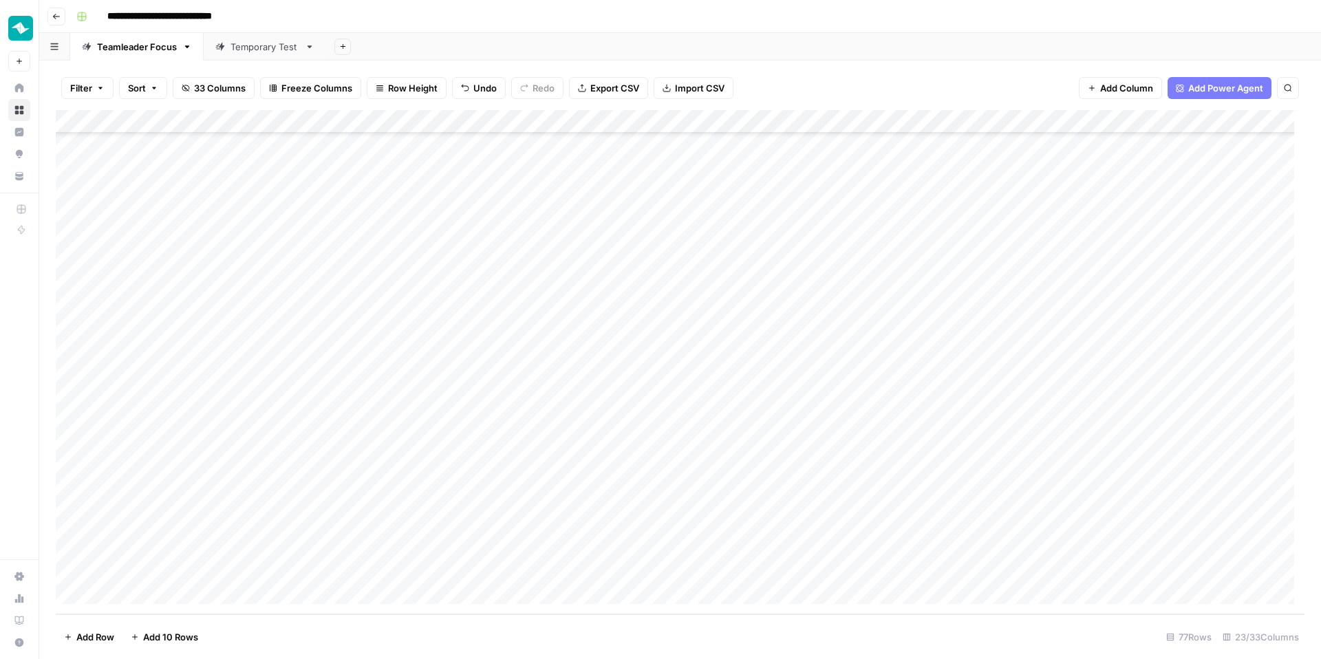
click at [383, 215] on div "Add Column" at bounding box center [680, 362] width 1249 height 504
click at [397, 211] on div "Add Column" at bounding box center [680, 362] width 1249 height 504
click at [365, 457] on div "Add Column" at bounding box center [680, 362] width 1249 height 504
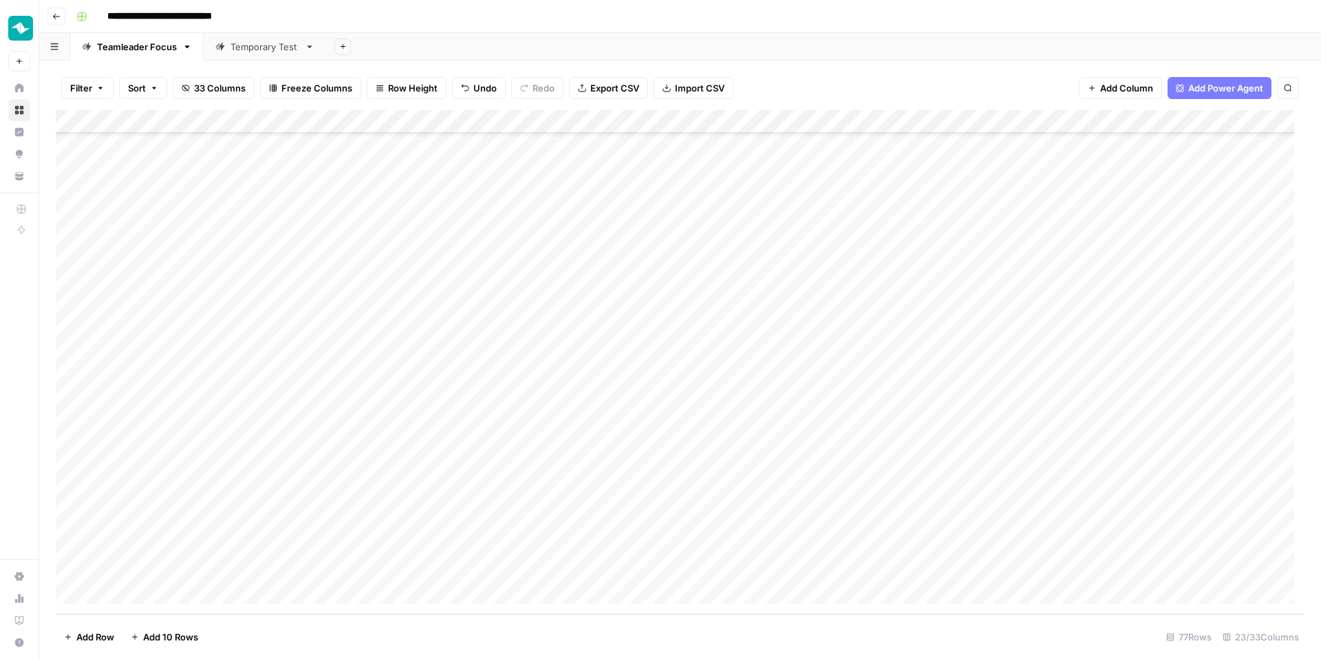
click at [378, 476] on div "Add Column" at bounding box center [680, 362] width 1249 height 504
click at [378, 491] on div "Add Column" at bounding box center [680, 362] width 1249 height 504
click at [889, 499] on div "Add Column" at bounding box center [680, 362] width 1249 height 504
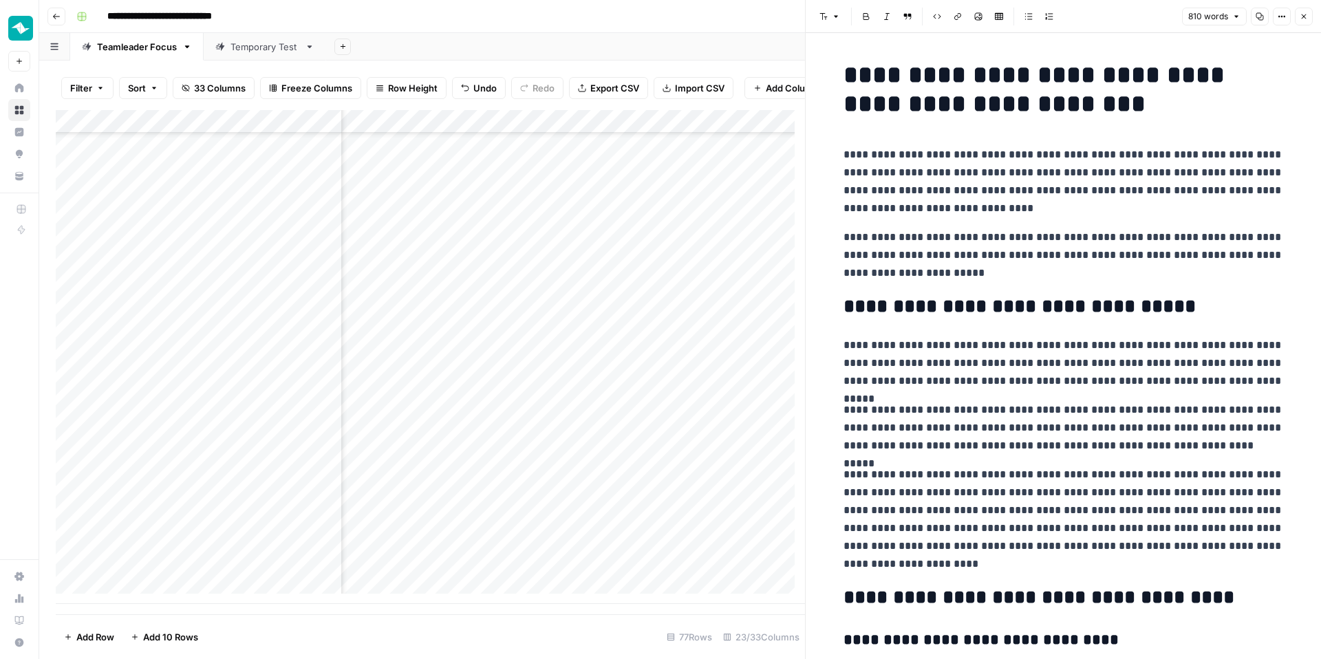
click at [1035, 191] on p "**********" at bounding box center [1064, 182] width 440 height 72
copy div "**********"
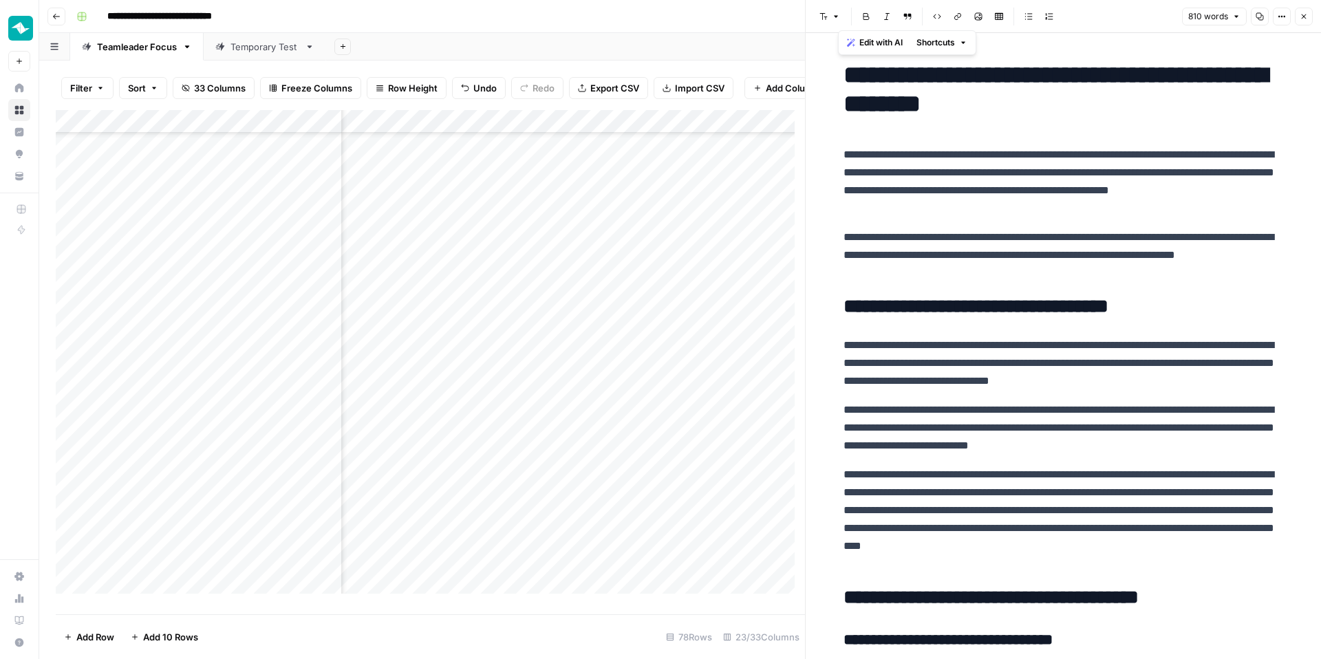
scroll to position [1364, 1432]
click at [601, 496] on div "Add Column" at bounding box center [430, 357] width 749 height 494
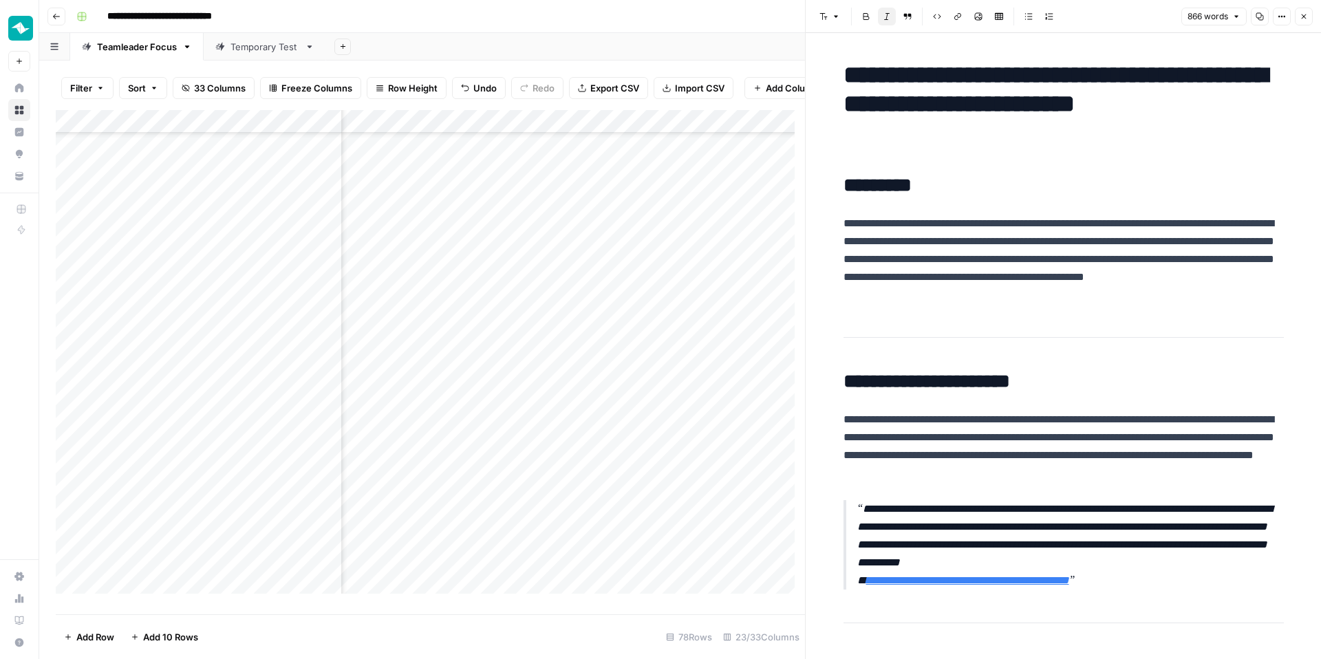
click at [725, 495] on div "Add Column" at bounding box center [430, 357] width 749 height 494
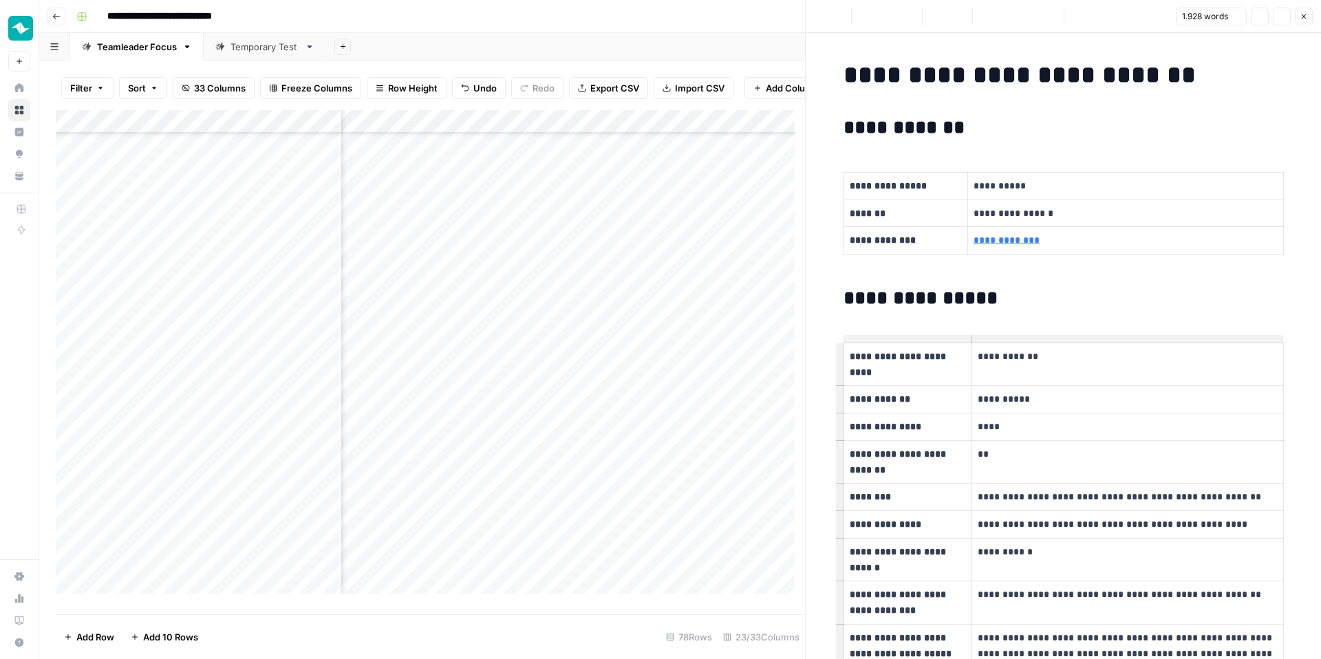
click at [1001, 354] on p "**********" at bounding box center [1128, 357] width 300 height 16
drag, startPoint x: 798, startPoint y: 286, endPoint x: 872, endPoint y: 308, distance: 76.6
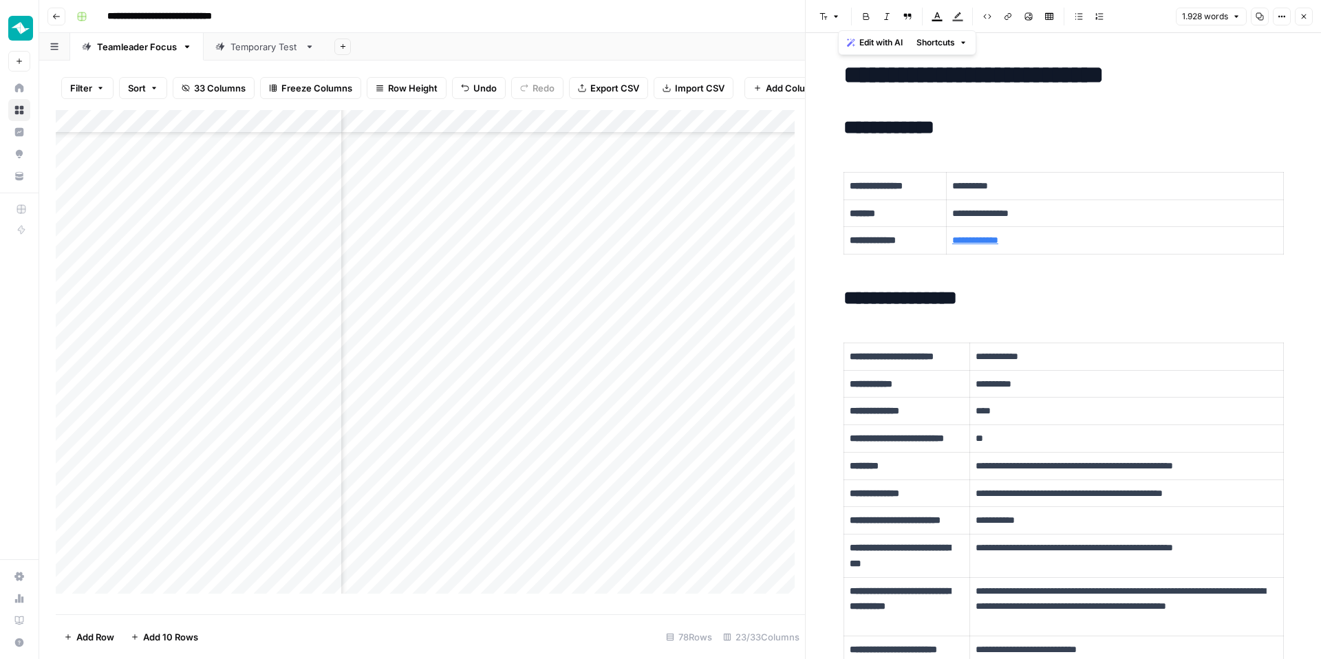
scroll to position [1136, 1166]
click at [597, 260] on div "Add Column" at bounding box center [430, 357] width 749 height 494
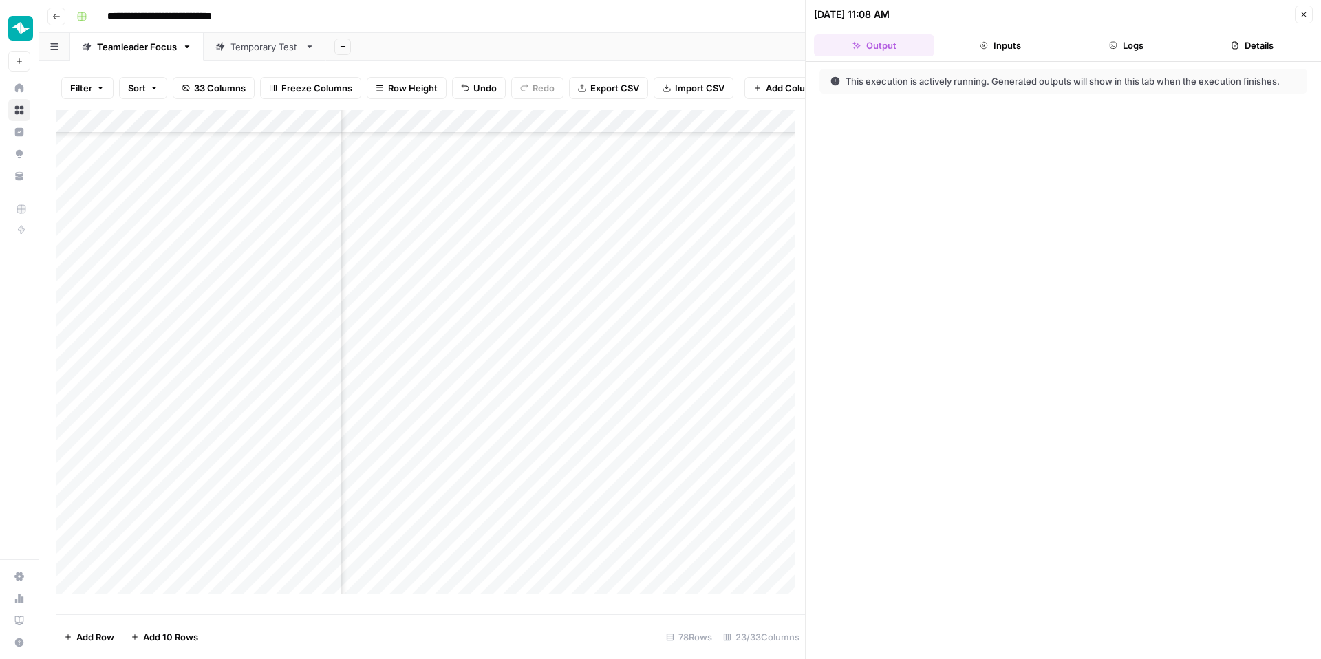
click at [1111, 39] on button "Logs" at bounding box center [1126, 45] width 120 height 22
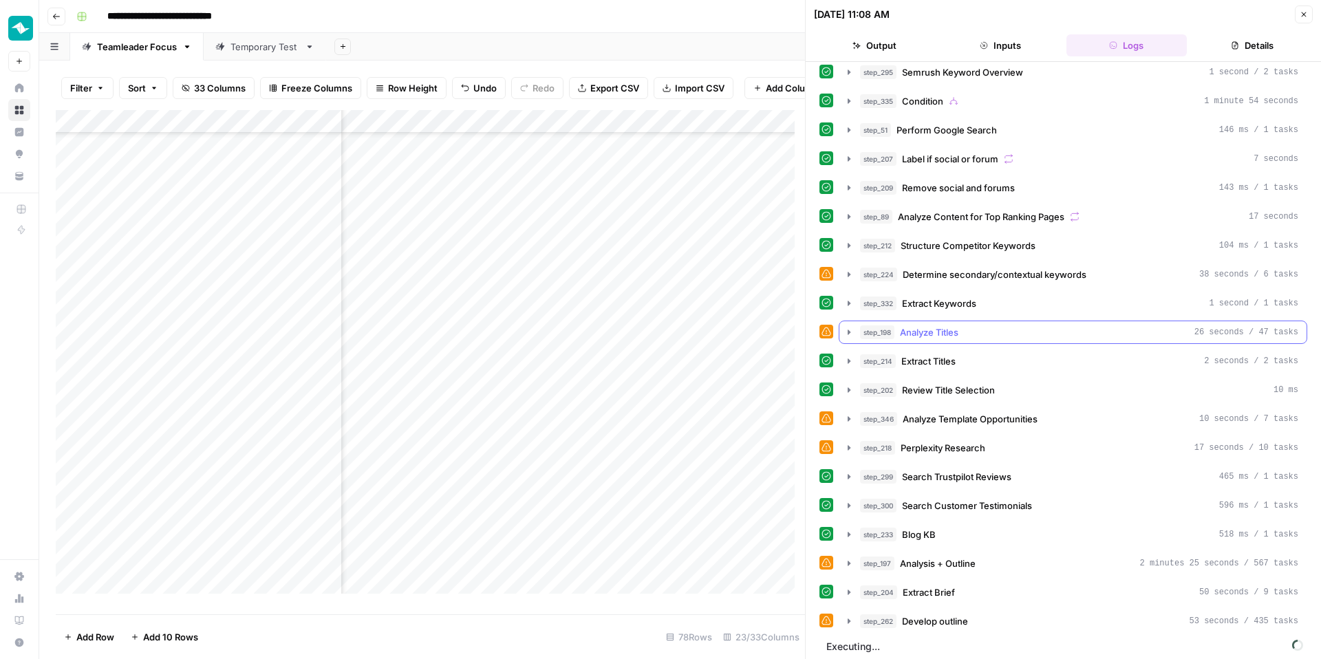
scroll to position [14, 0]
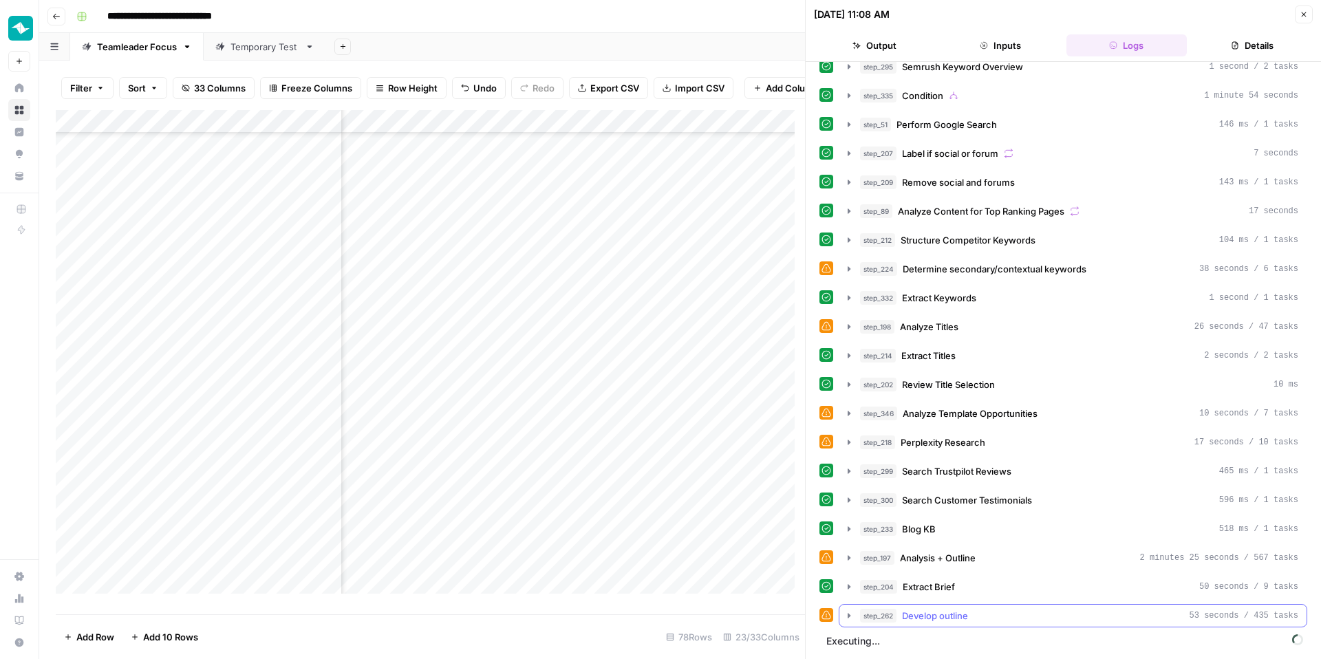
click at [974, 568] on div "step_262 Develop outline 53 seconds / 435 tasks" at bounding box center [1079, 616] width 438 height 14
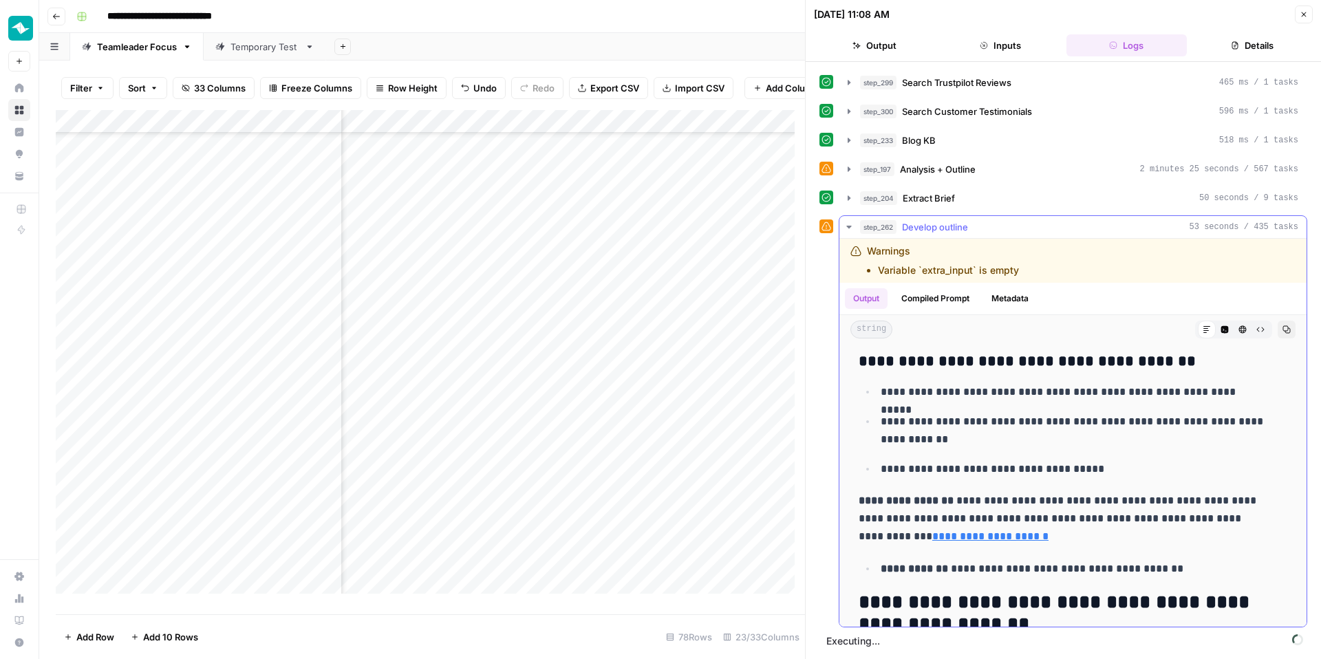
scroll to position [1360, 0]
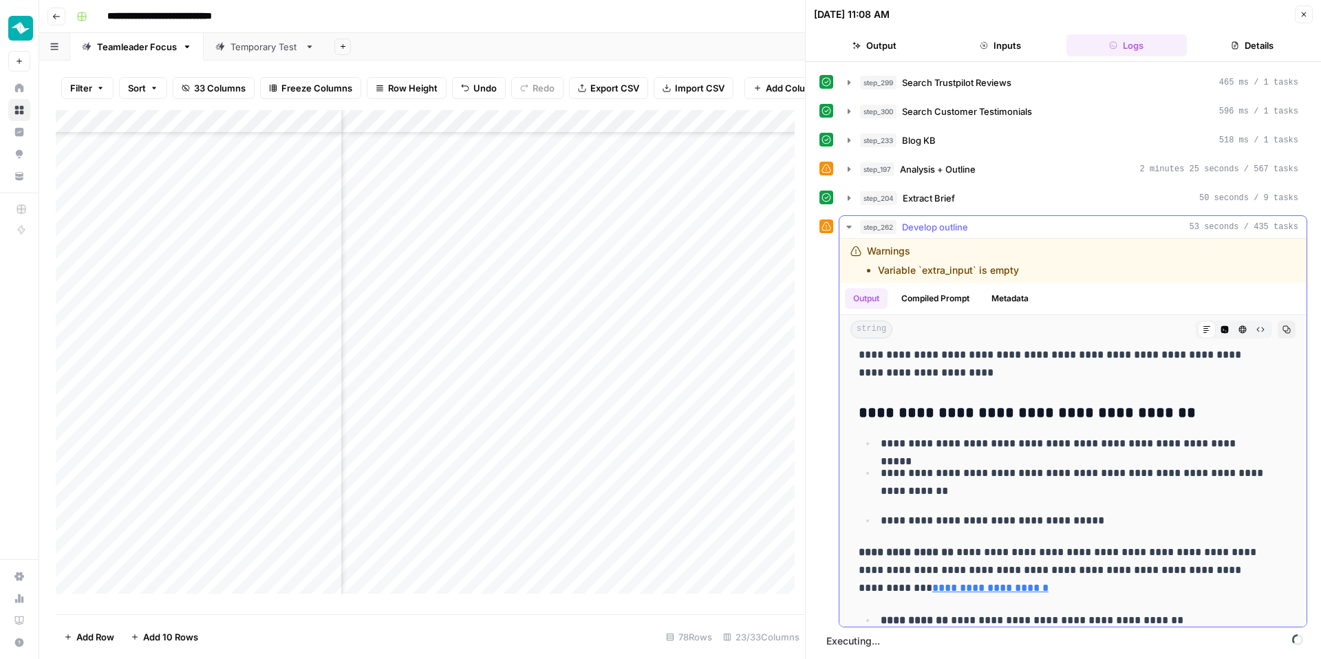
click at [988, 223] on div "step_262 Develop outline 53 seconds / 435 tasks" at bounding box center [1079, 227] width 438 height 14
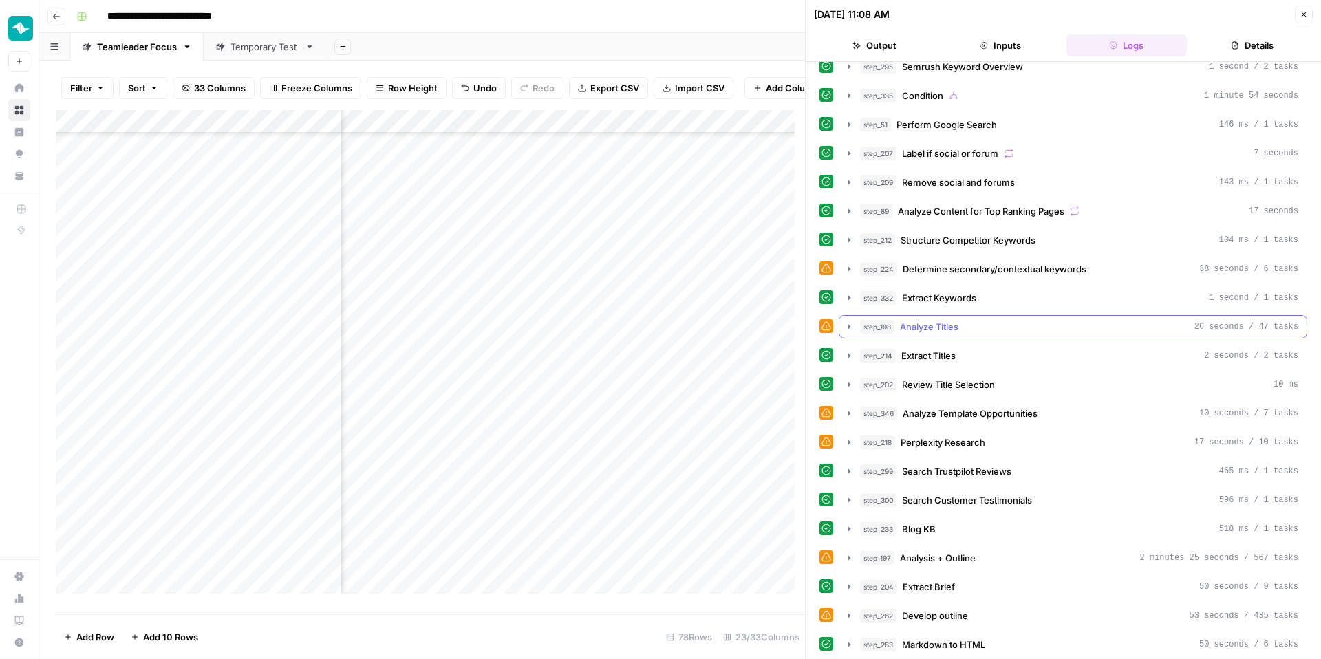
scroll to position [43, 0]
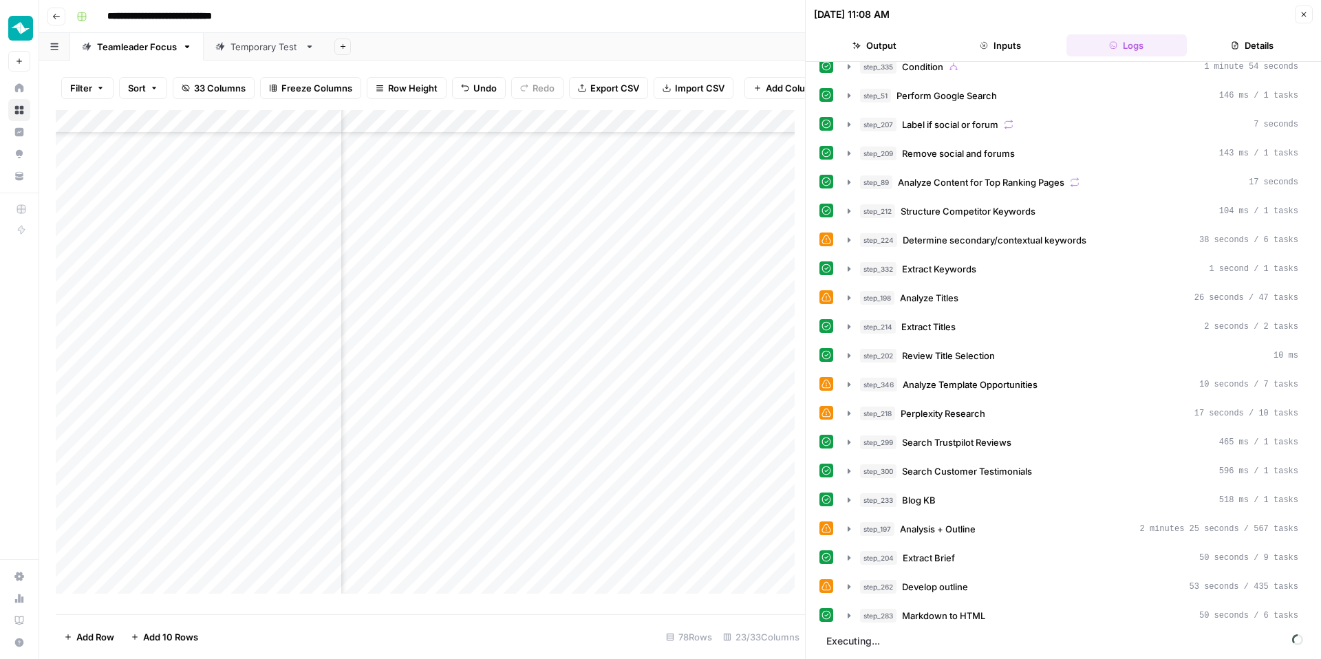
click at [619, 279] on div "Add Column" at bounding box center [430, 357] width 749 height 494
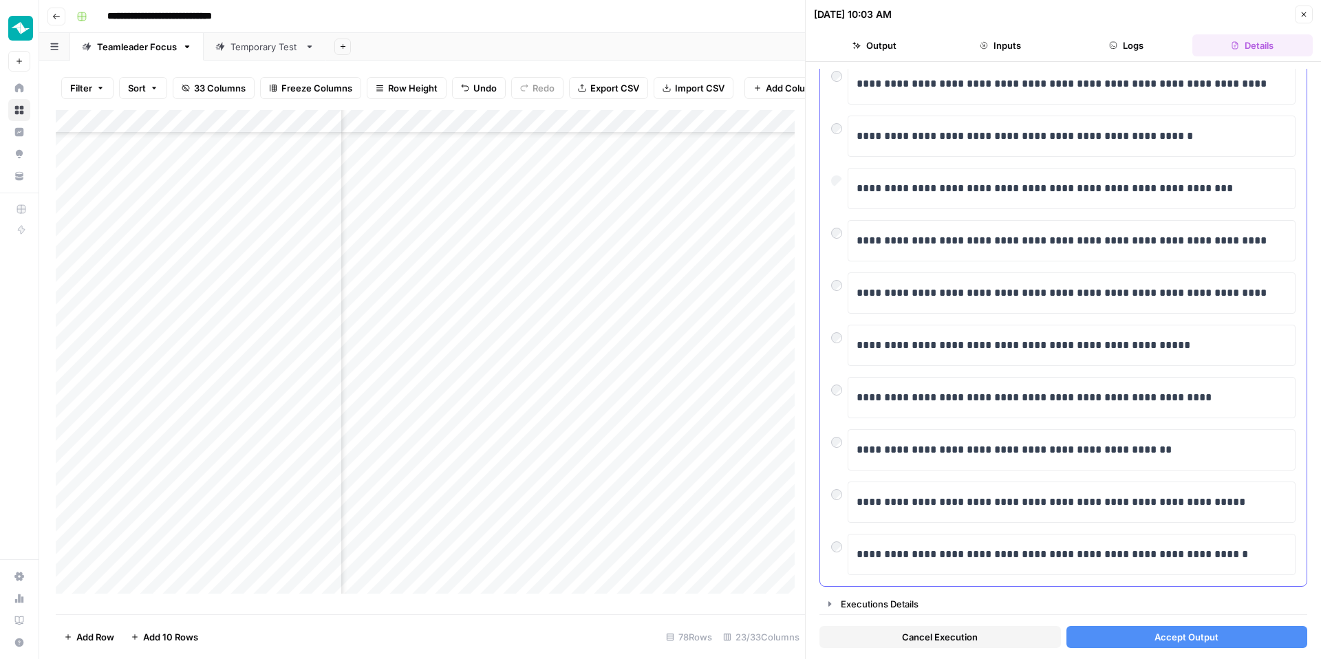
scroll to position [110, 0]
click at [1111, 568] on button "Accept Output" at bounding box center [1187, 637] width 242 height 22
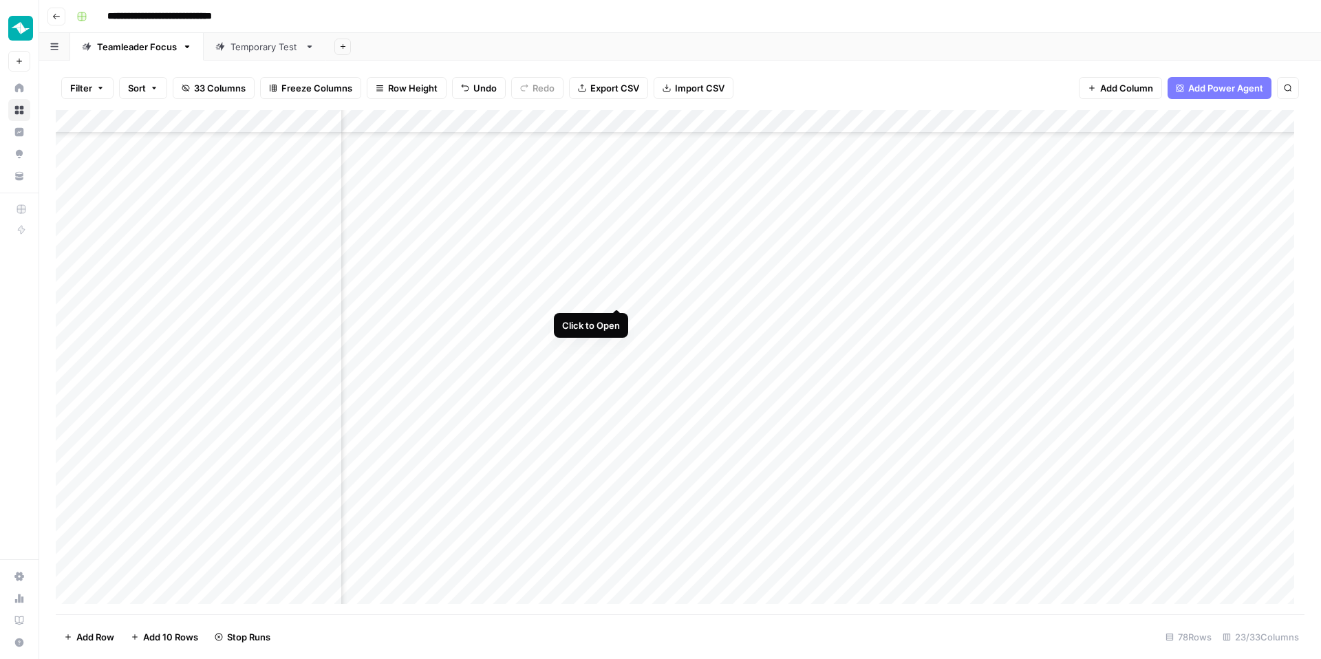
click at [617, 294] on div "Add Column" at bounding box center [680, 362] width 1249 height 504
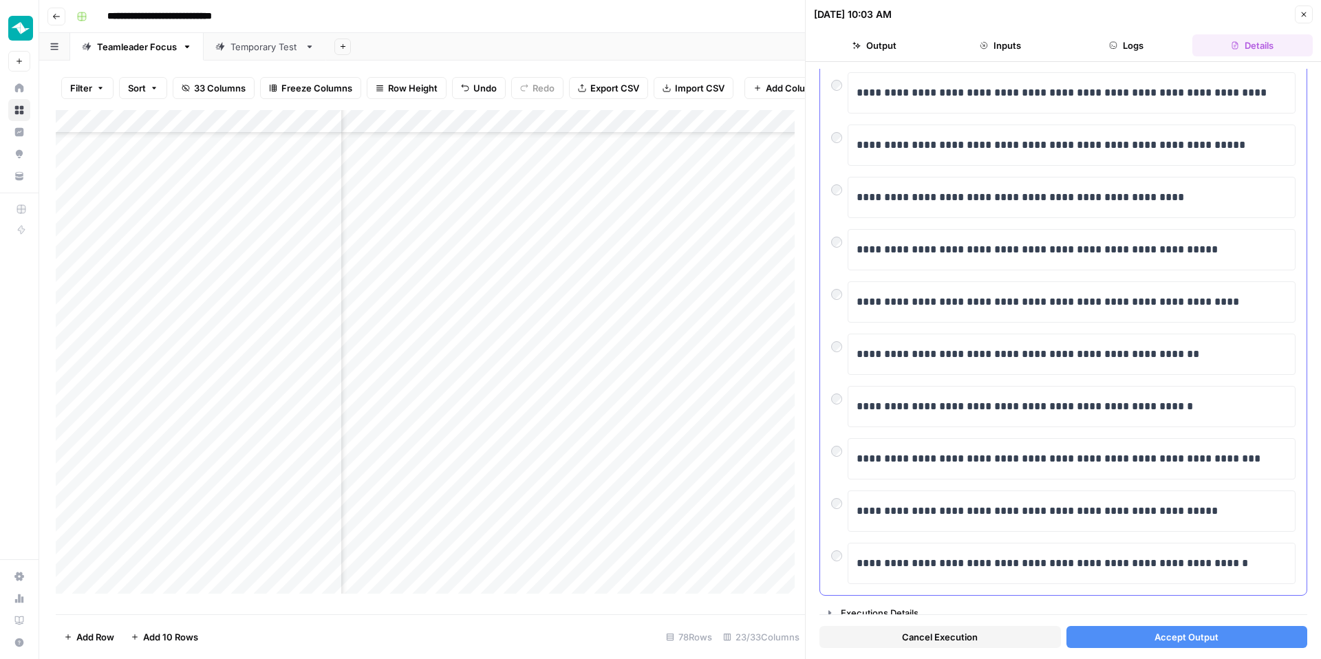
scroll to position [97, 0]
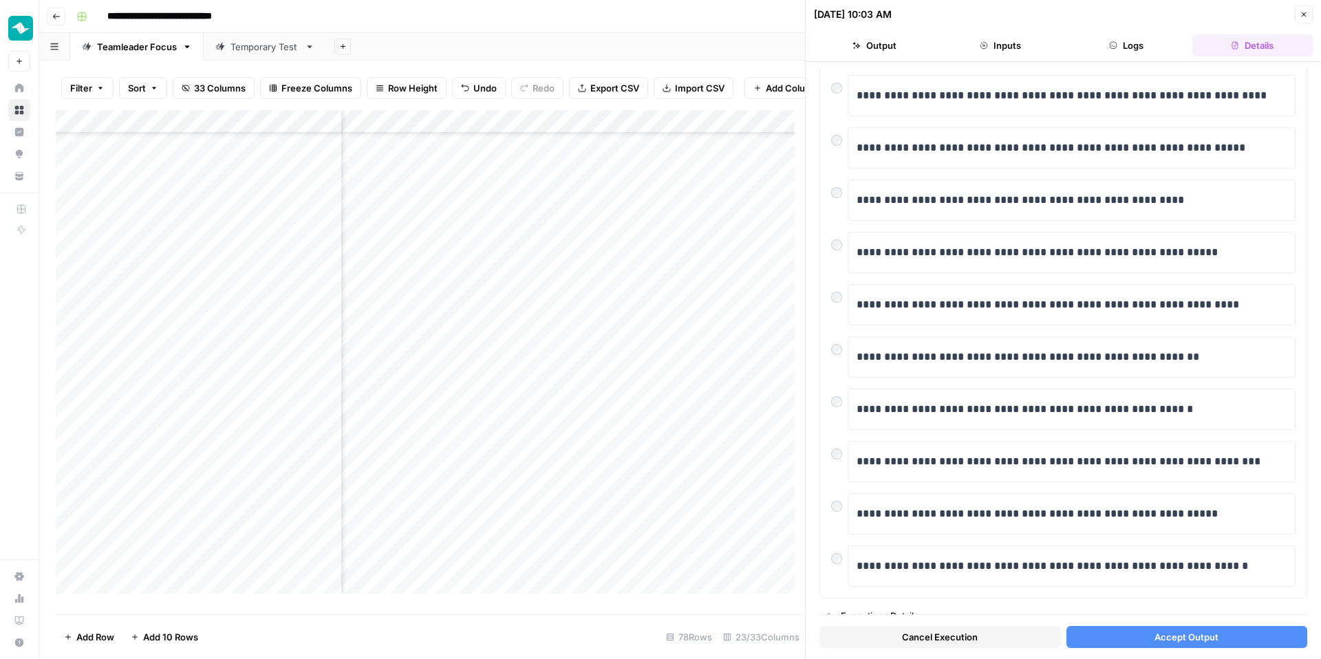
click at [1111, 568] on button "Accept Output" at bounding box center [1187, 637] width 242 height 22
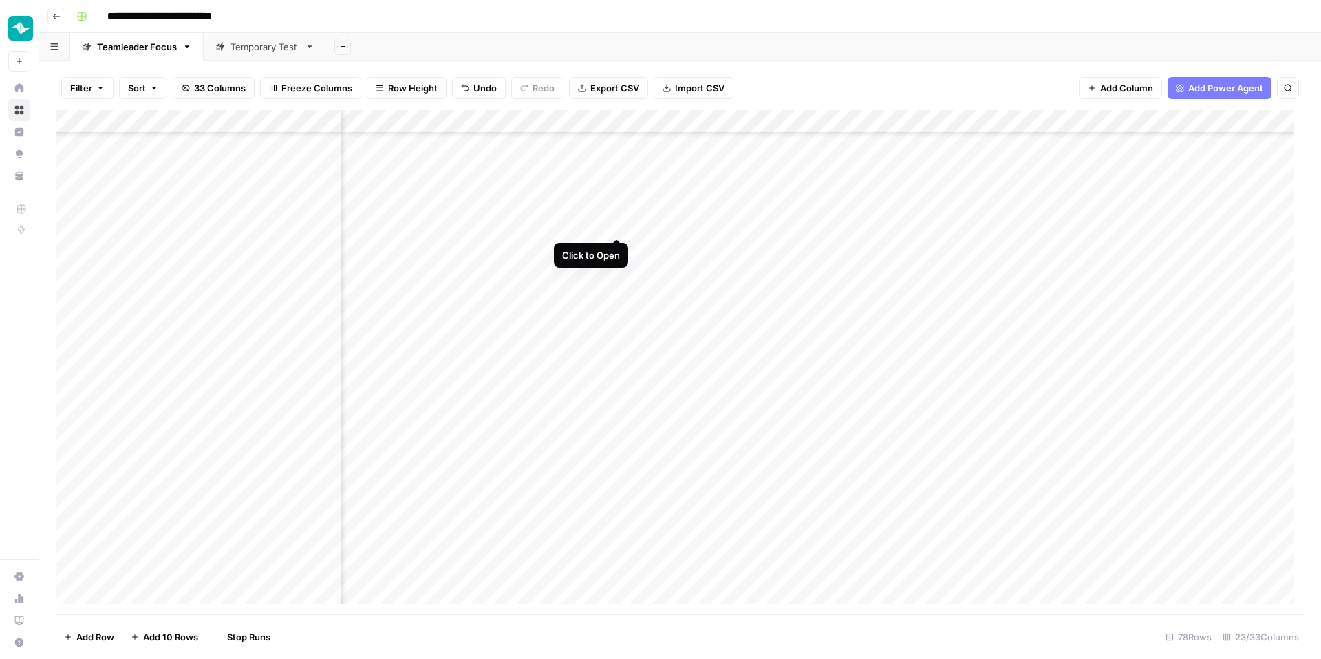
click at [621, 225] on div "Add Column" at bounding box center [680, 362] width 1249 height 504
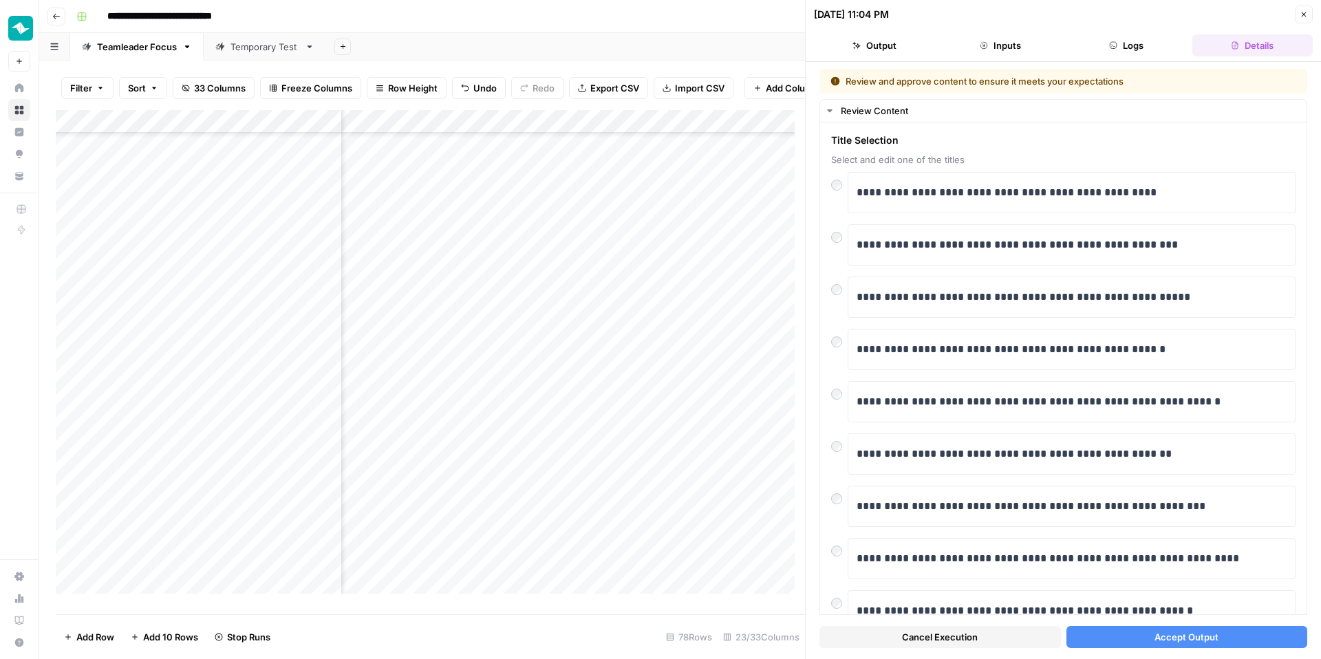
click at [1111, 17] on icon "button" at bounding box center [1304, 14] width 8 height 8
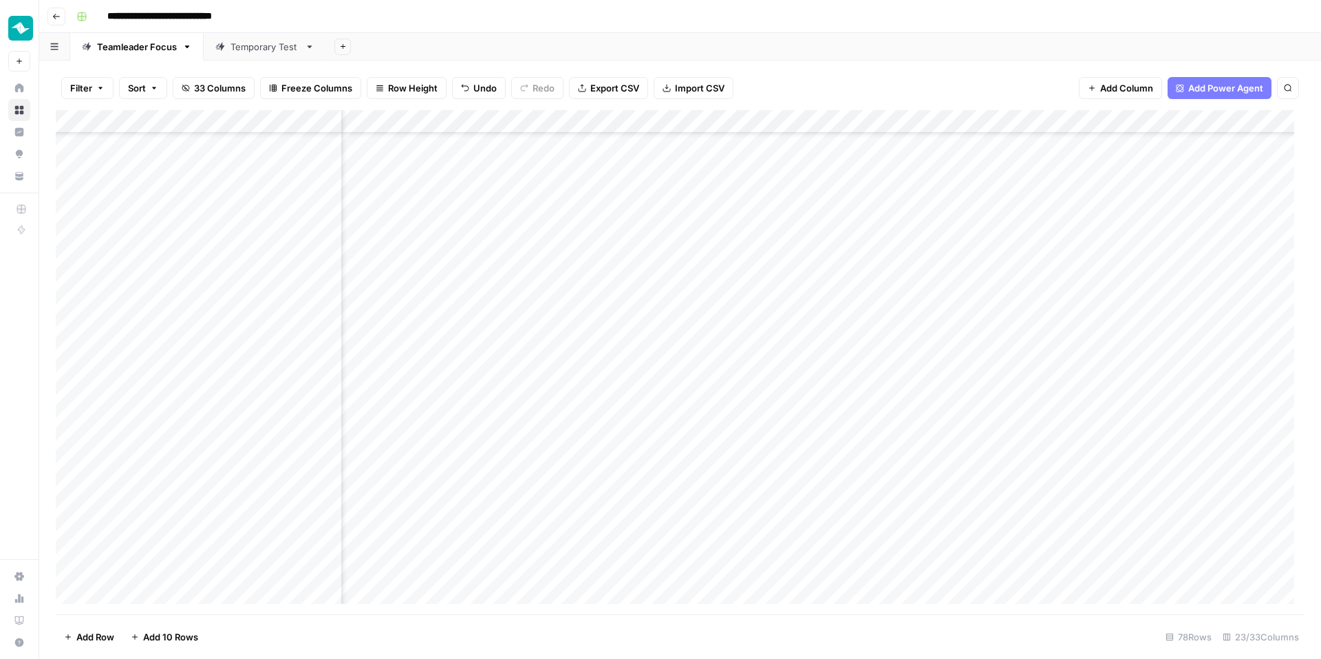
scroll to position [1018, 1066]
click at [695, 367] on div "Add Column" at bounding box center [680, 362] width 1249 height 504
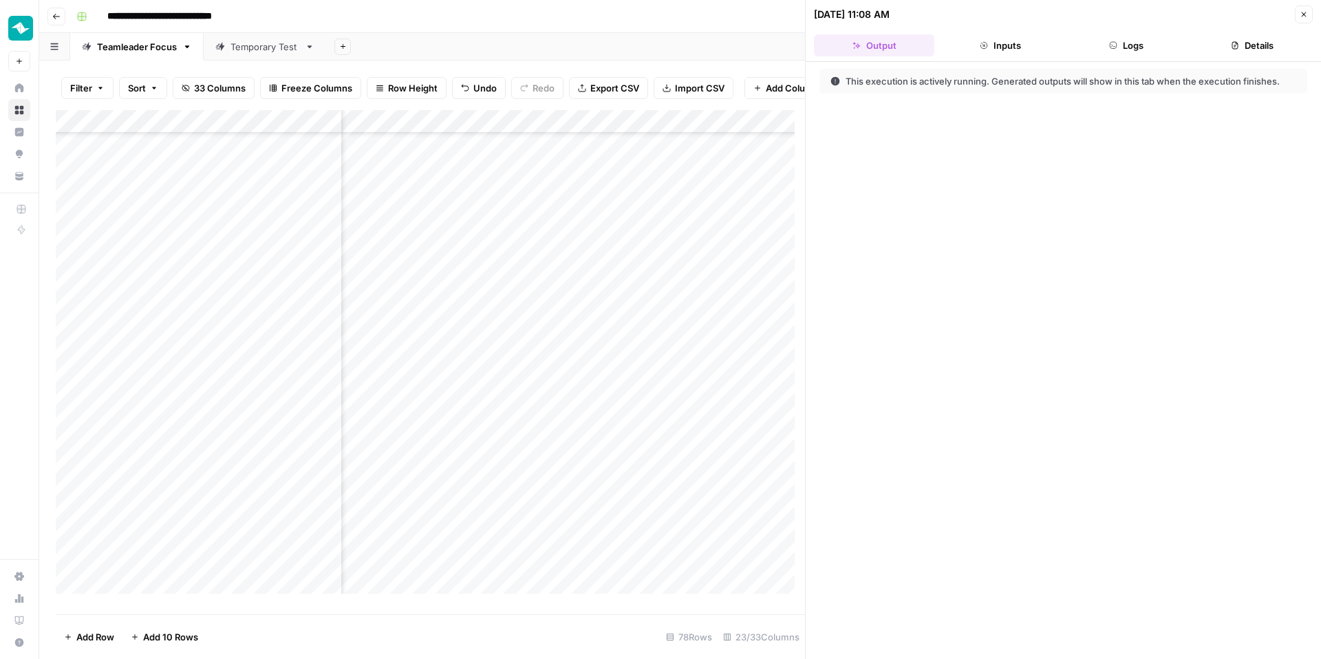
click at [1020, 52] on button "Inputs" at bounding box center [1000, 45] width 120 height 22
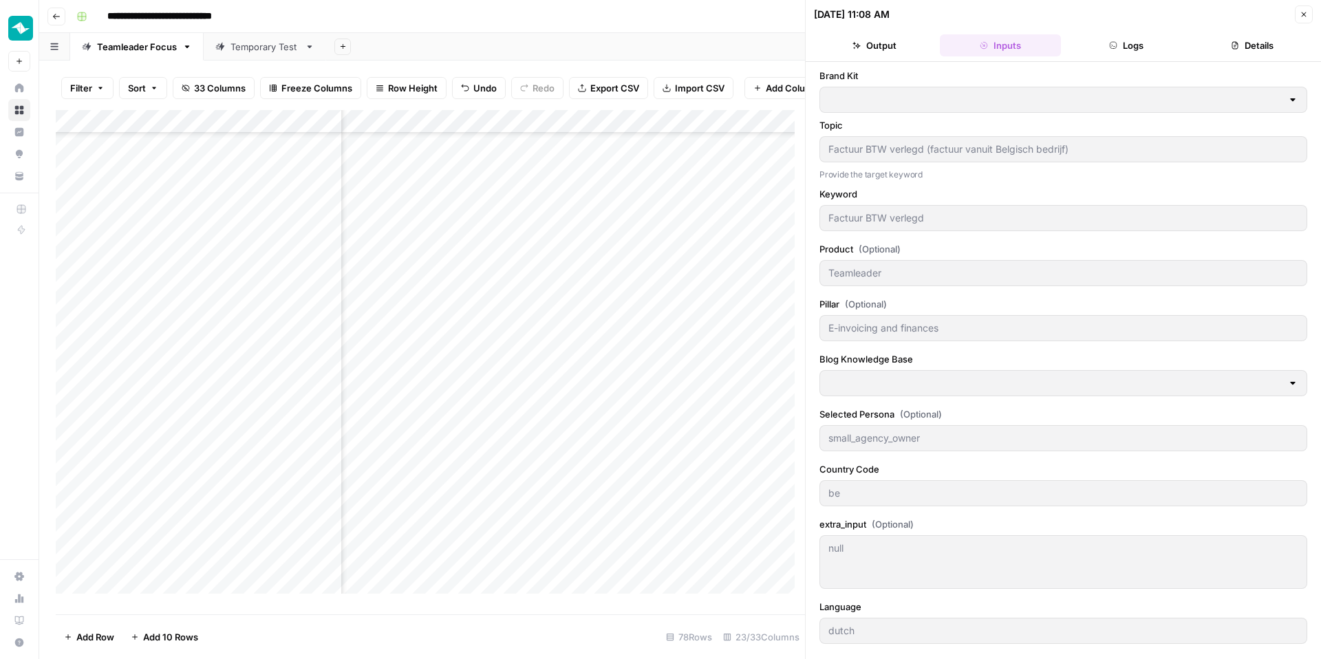
type input "NL-BE Blogs"
type input "Teamleader BE NL - FOCUS"
click at [1111, 35] on button "Logs" at bounding box center [1126, 45] width 120 height 22
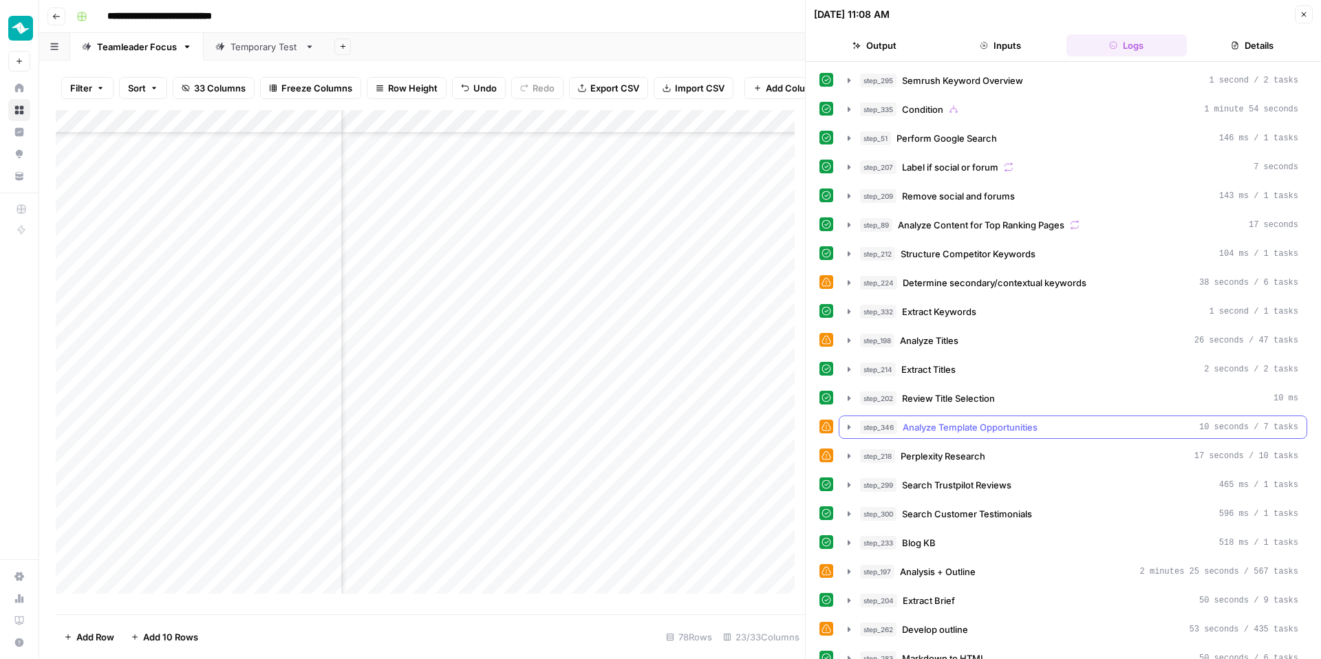
scroll to position [158, 0]
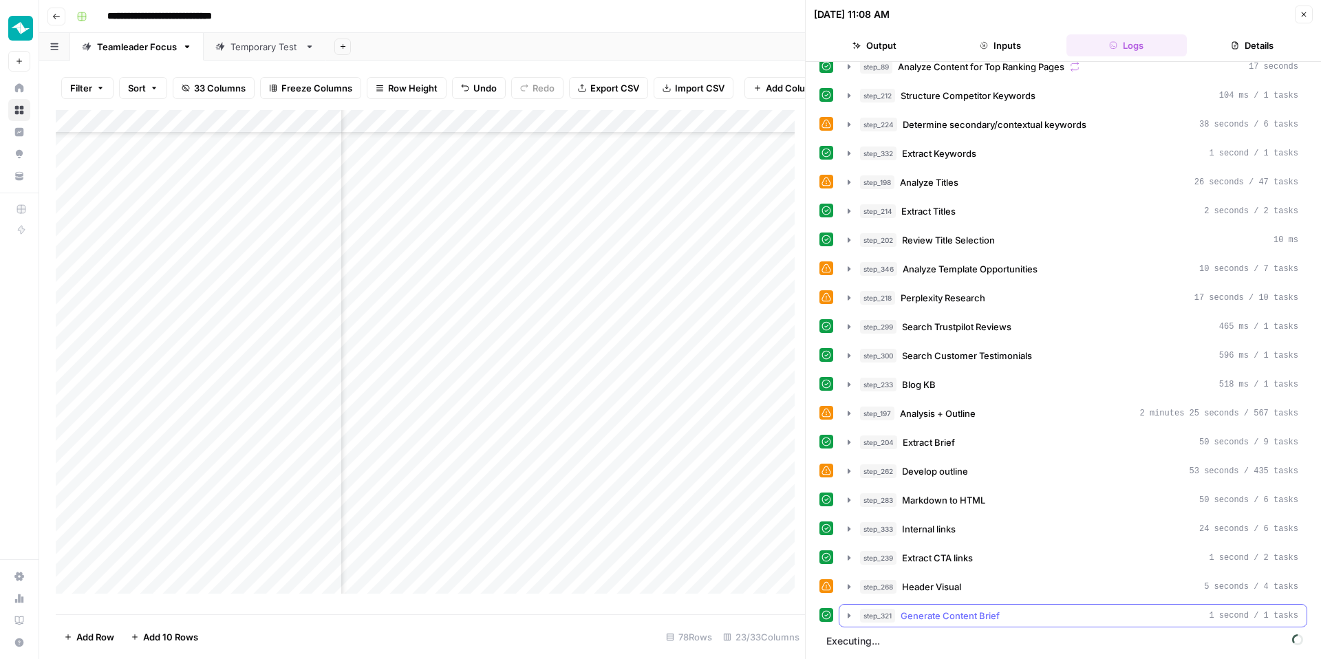
click at [984, 568] on span "Generate Content Brief" at bounding box center [950, 616] width 99 height 14
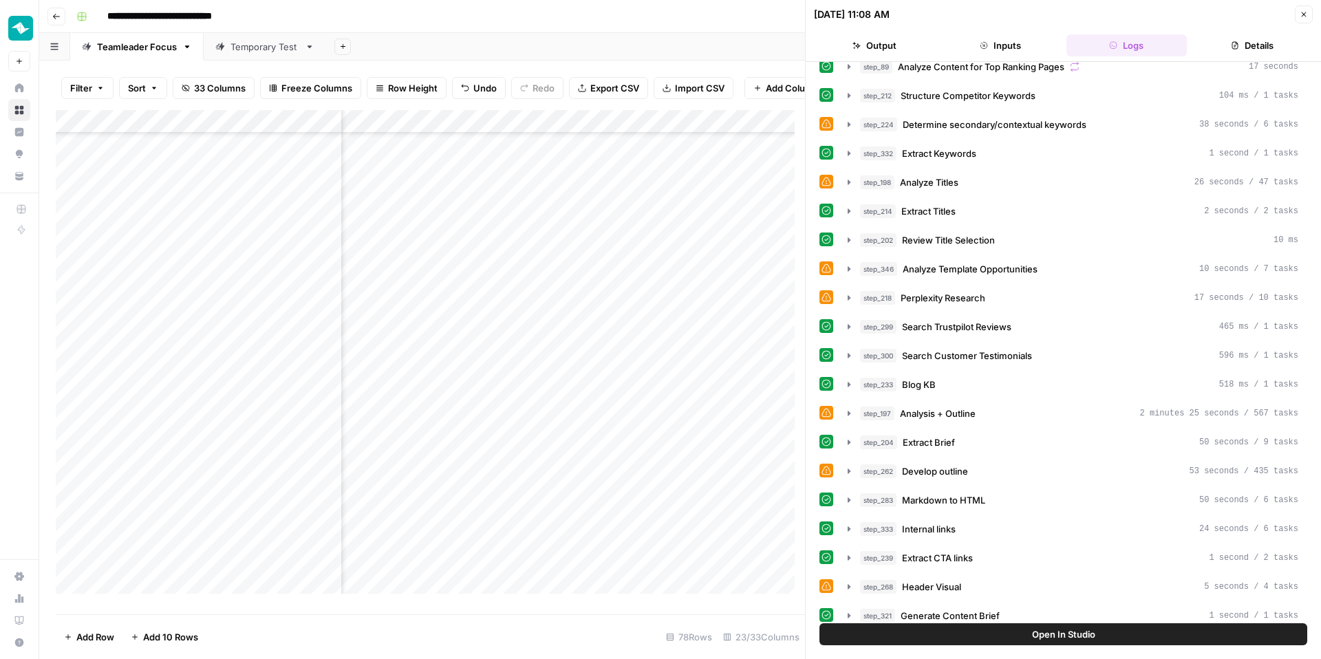
click at [1111, 12] on icon "button" at bounding box center [1304, 14] width 8 height 8
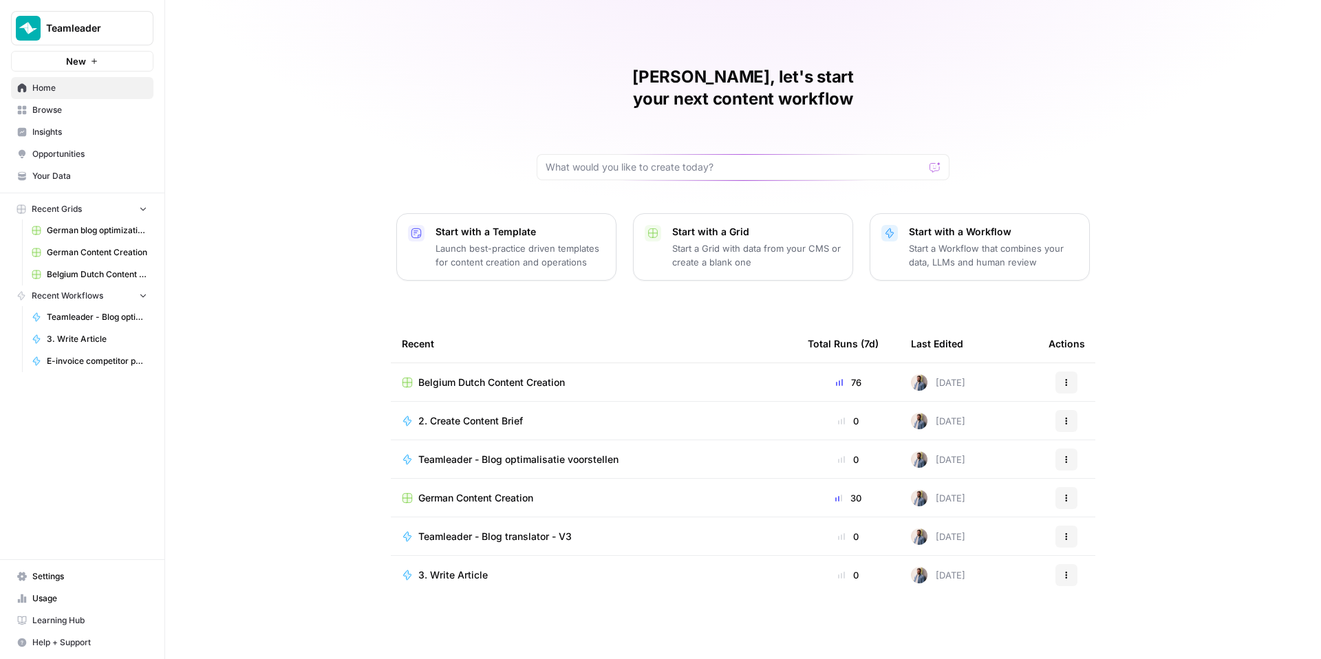
click at [482, 363] on td "Belgium Dutch Content Creation" at bounding box center [594, 382] width 406 height 38
click at [481, 363] on td "Belgium Dutch Content Creation" at bounding box center [594, 382] width 406 height 38
click at [480, 376] on span "Belgium Dutch Content Creation" at bounding box center [491, 383] width 147 height 14
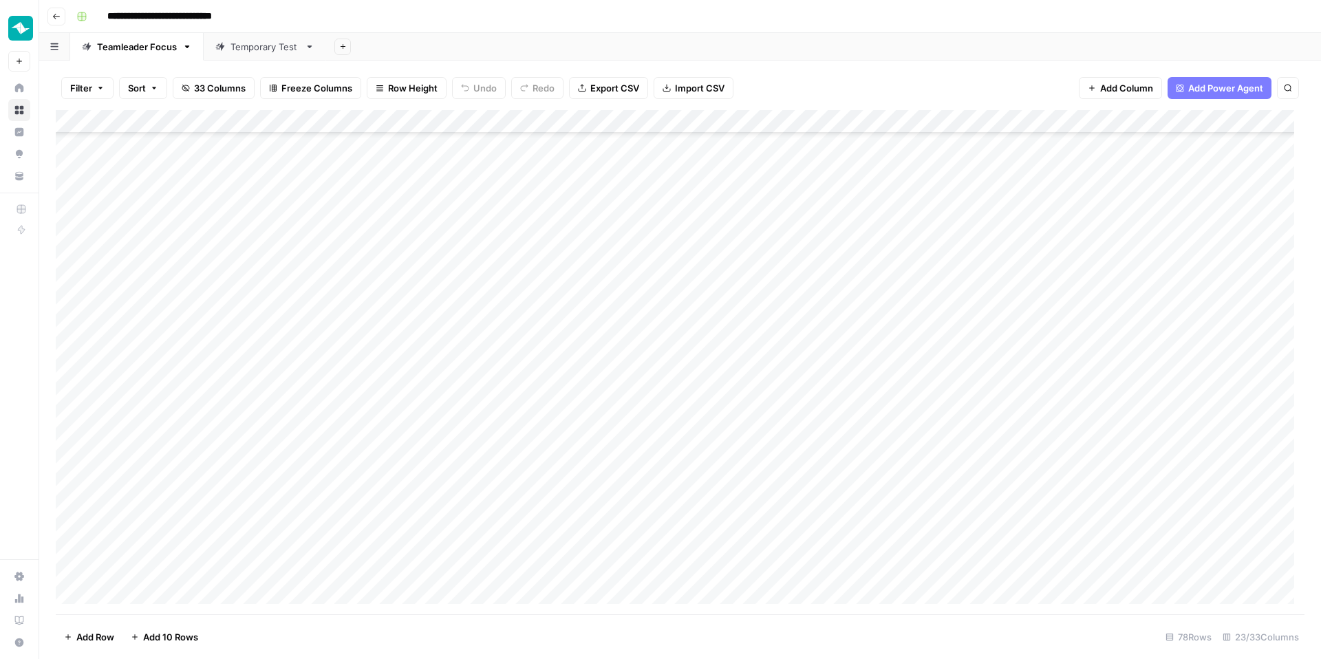
scroll to position [884, 0]
click at [535, 496] on div "Add Column" at bounding box center [680, 362] width 1249 height 504
click at [985, 492] on div "Add Column" at bounding box center [680, 362] width 1249 height 504
click at [913, 497] on div "Add Column" at bounding box center [680, 362] width 1249 height 504
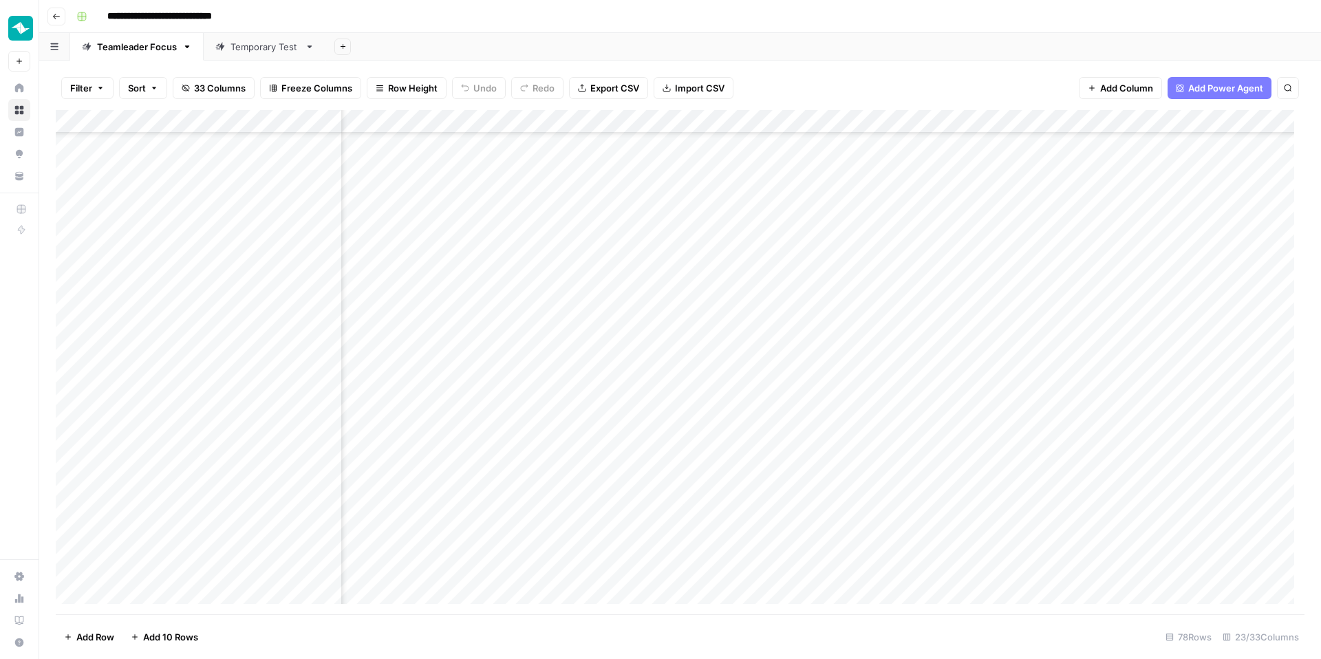
scroll to position [884, 1556]
click at [771, 500] on div "Add Column" at bounding box center [680, 362] width 1249 height 504
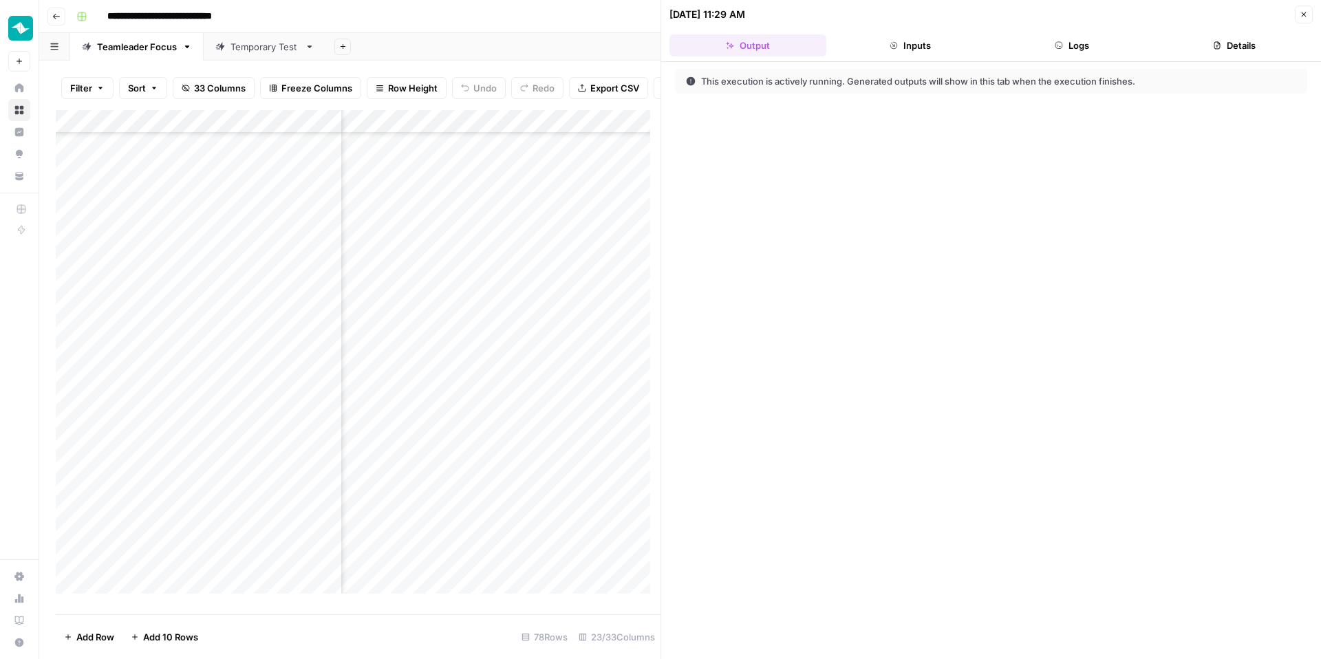
click at [1077, 55] on button "Logs" at bounding box center [1072, 45] width 157 height 22
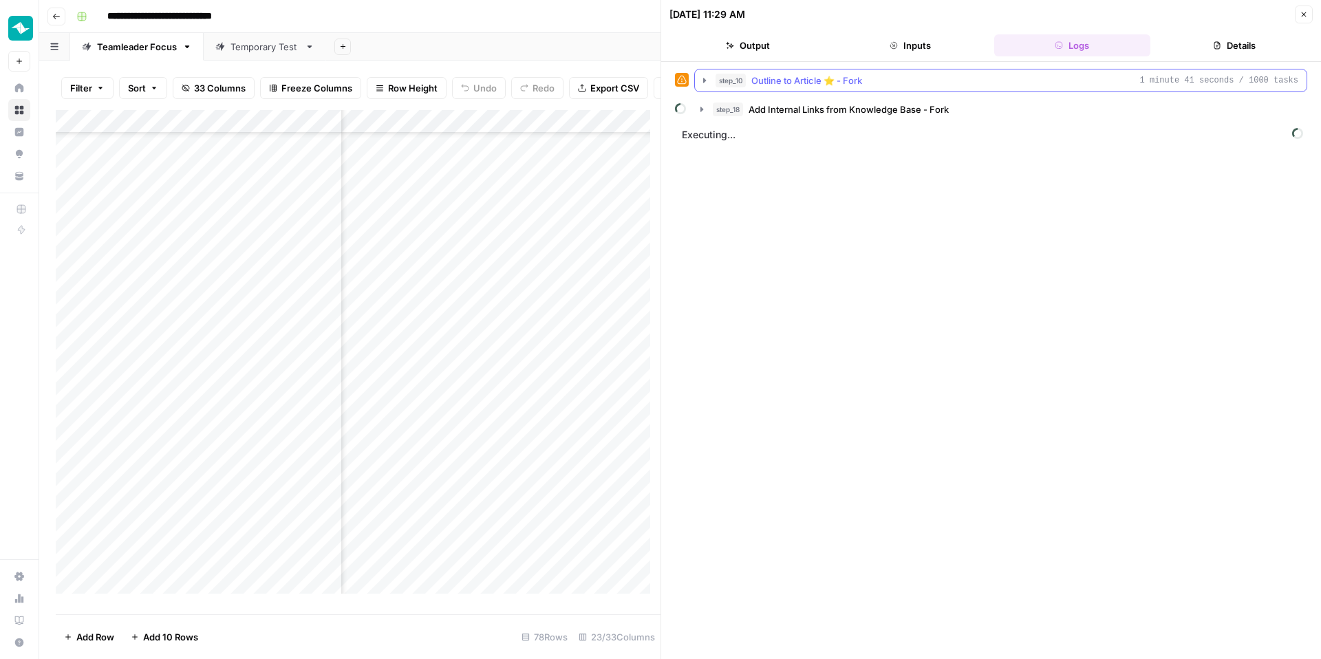
click at [980, 74] on div "step_10 Outline to Article ⭐️ - Fork 1 minute 41 seconds / 1000 tasks" at bounding box center [1007, 81] width 583 height 14
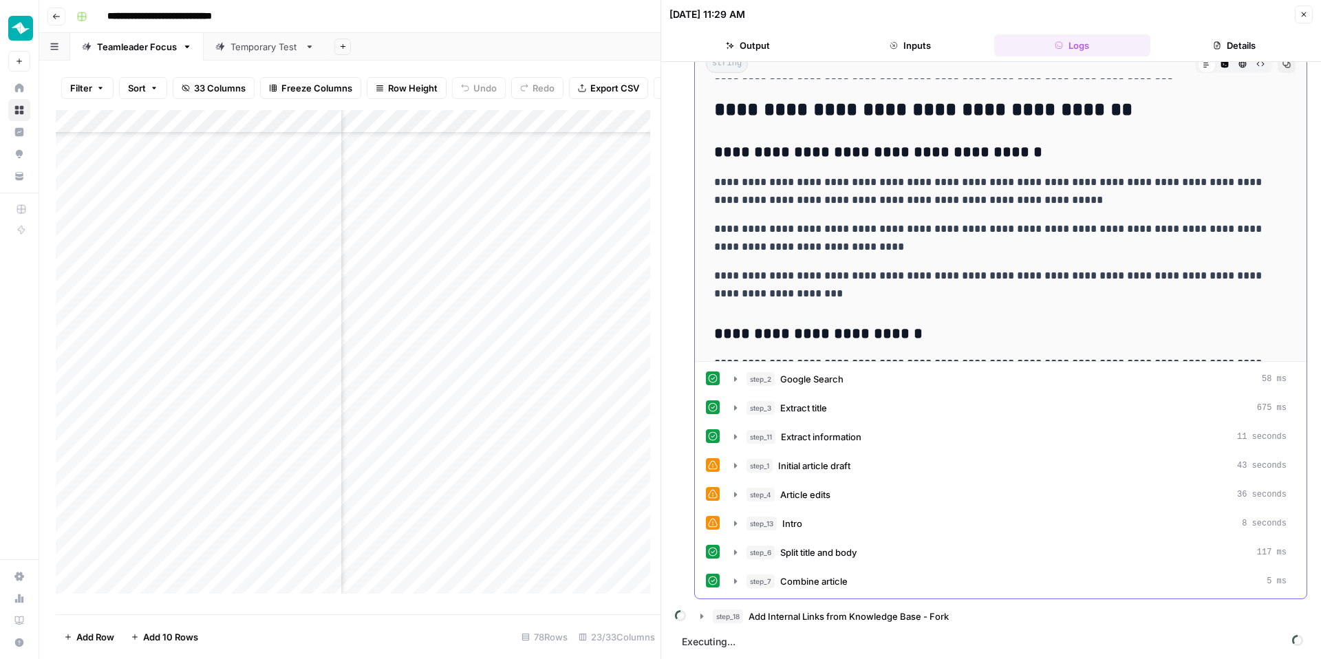
scroll to position [120, 0]
click at [804, 487] on span "Article edits" at bounding box center [805, 494] width 50 height 14
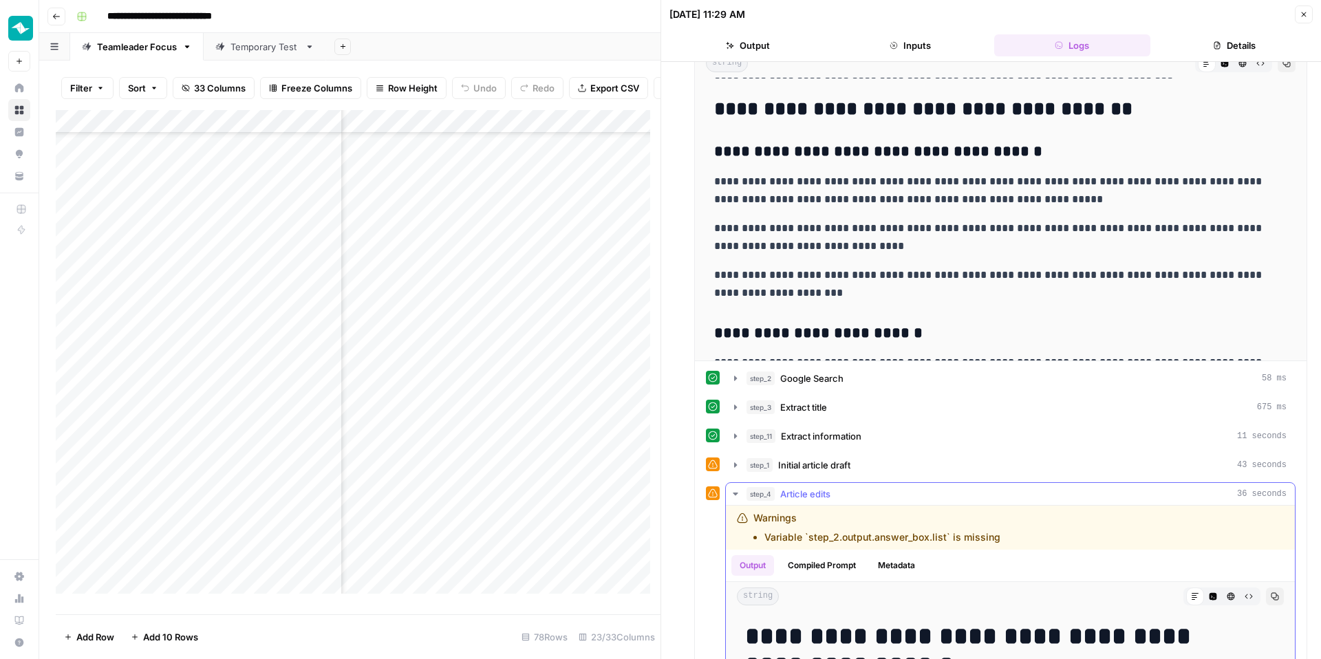
click at [804, 487] on span "Article edits" at bounding box center [805, 494] width 50 height 14
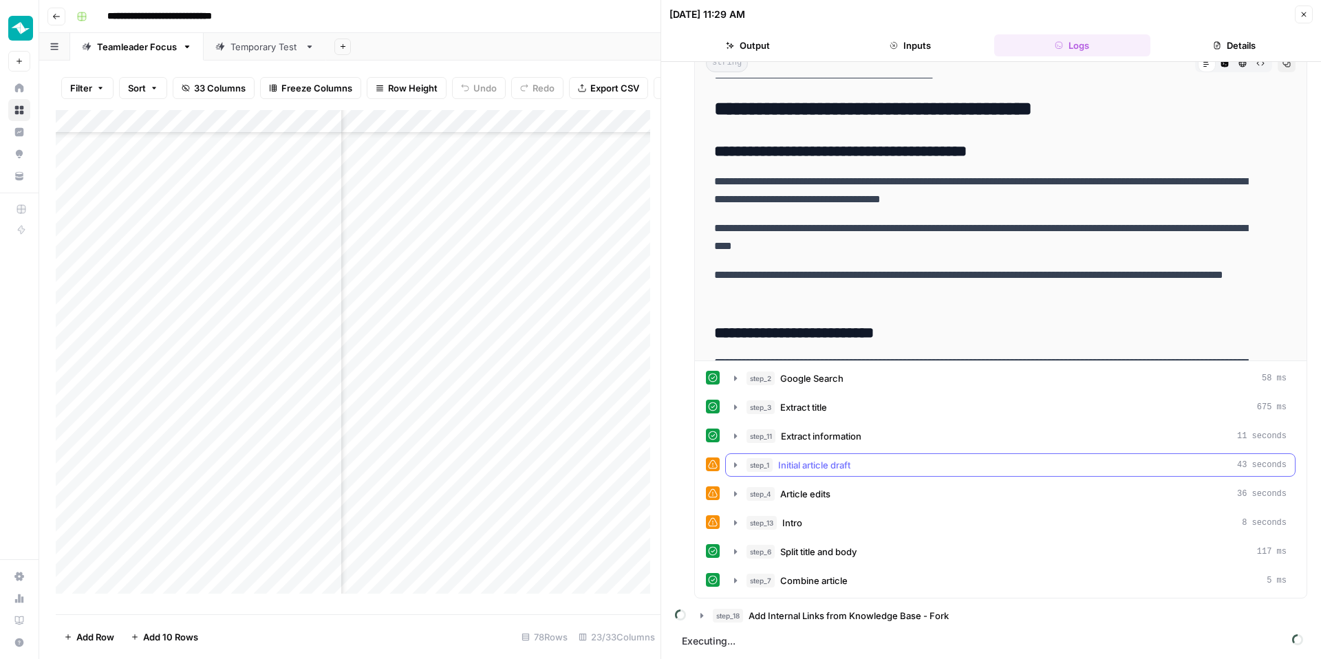
click at [812, 470] on span "Initial article draft" at bounding box center [814, 465] width 72 height 14
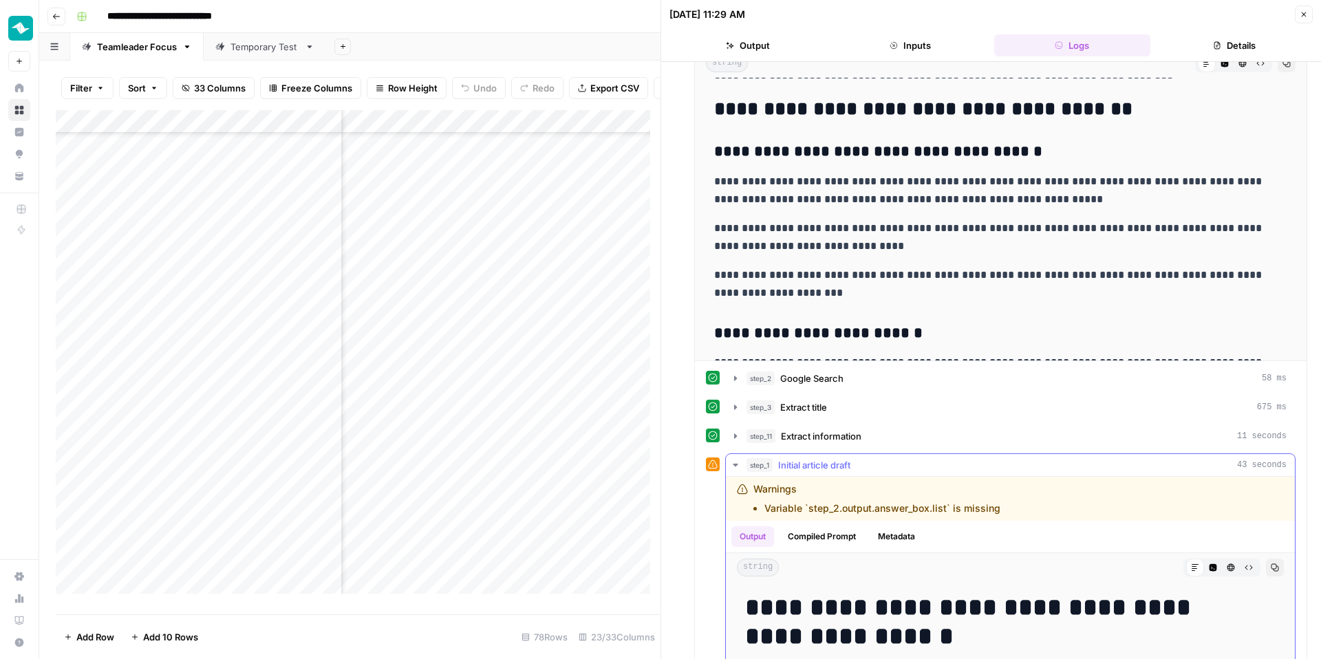
click at [812, 470] on span "Initial article draft" at bounding box center [814, 465] width 72 height 14
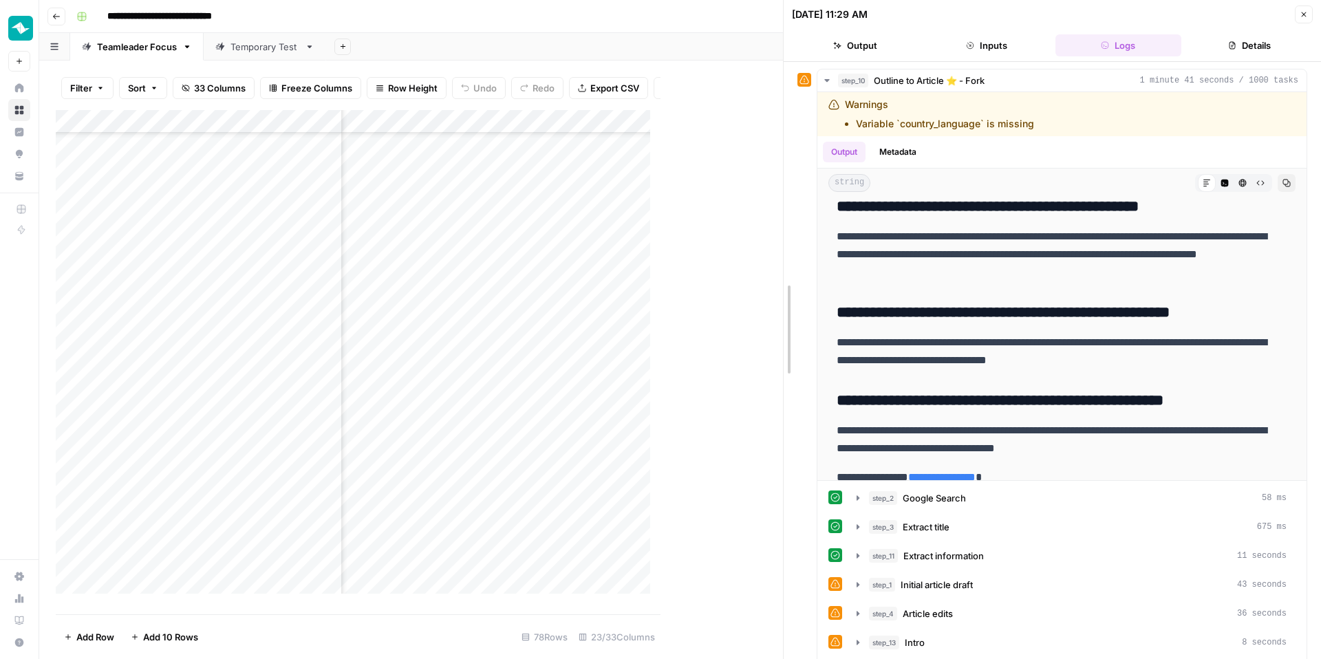
scroll to position [2035, 0]
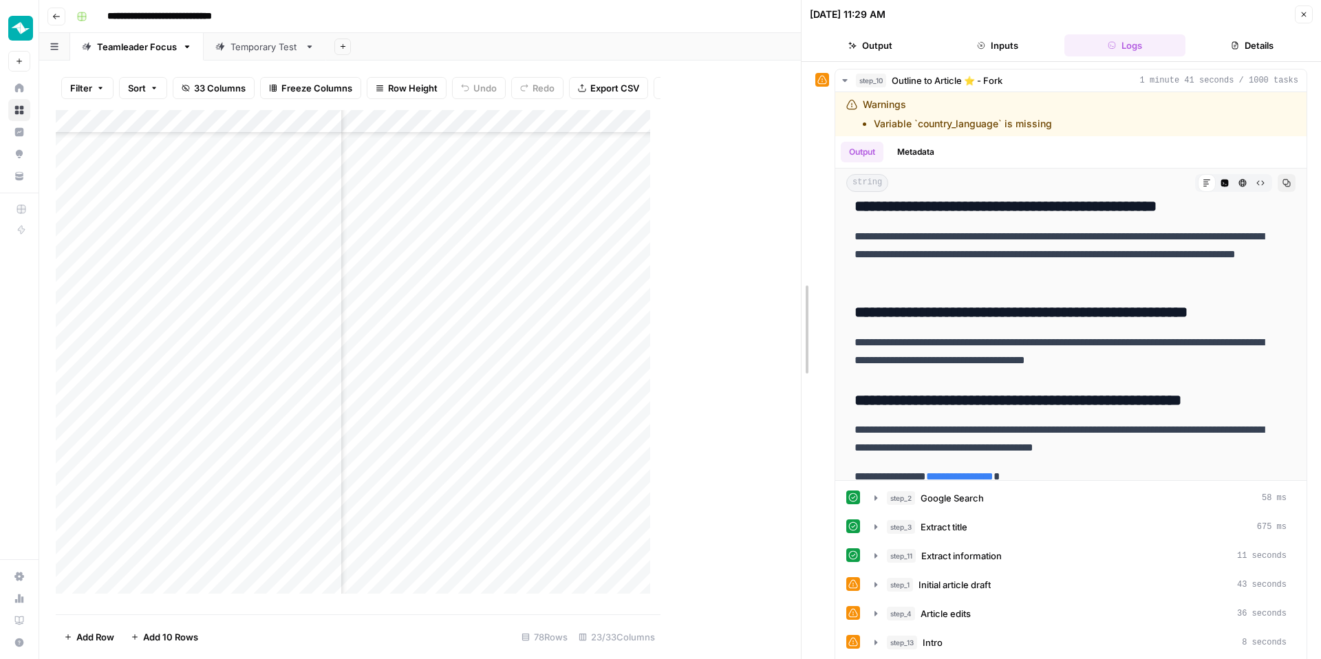
drag, startPoint x: 661, startPoint y: 270, endPoint x: 802, endPoint y: 292, distance: 142.1
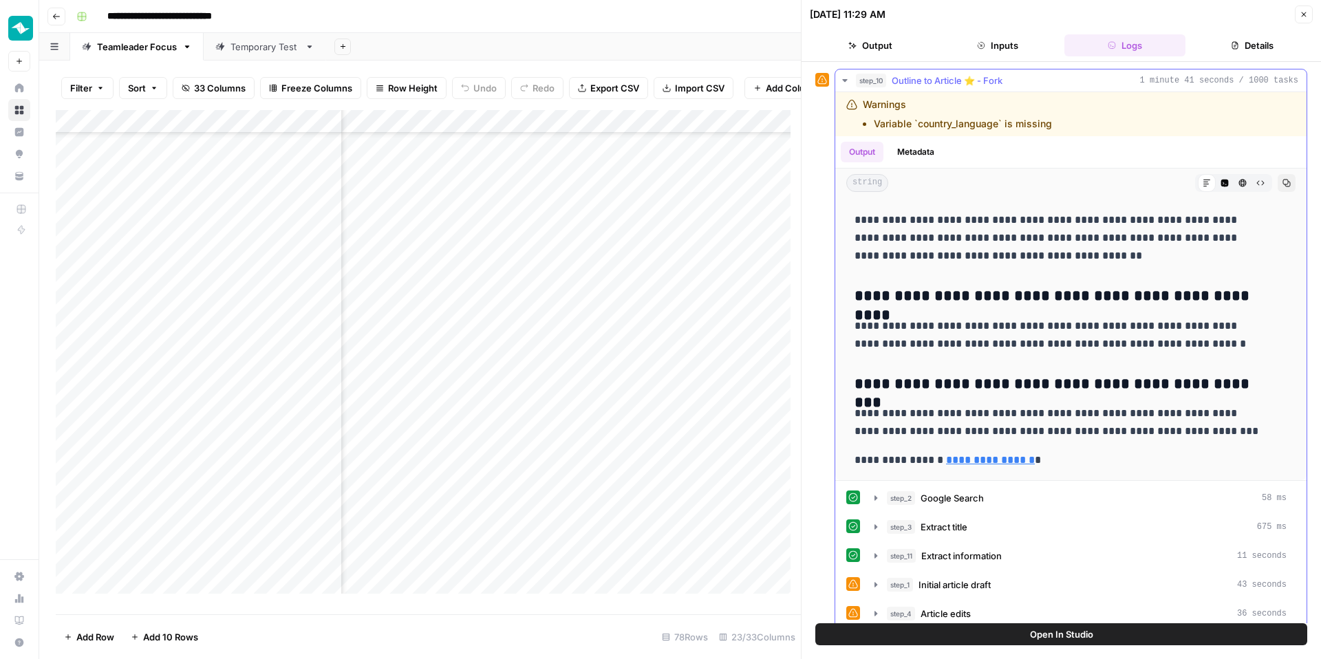
click at [1111, 21] on button "Close" at bounding box center [1304, 15] width 18 height 18
click at [1111, 15] on icon "button" at bounding box center [1304, 14] width 8 height 8
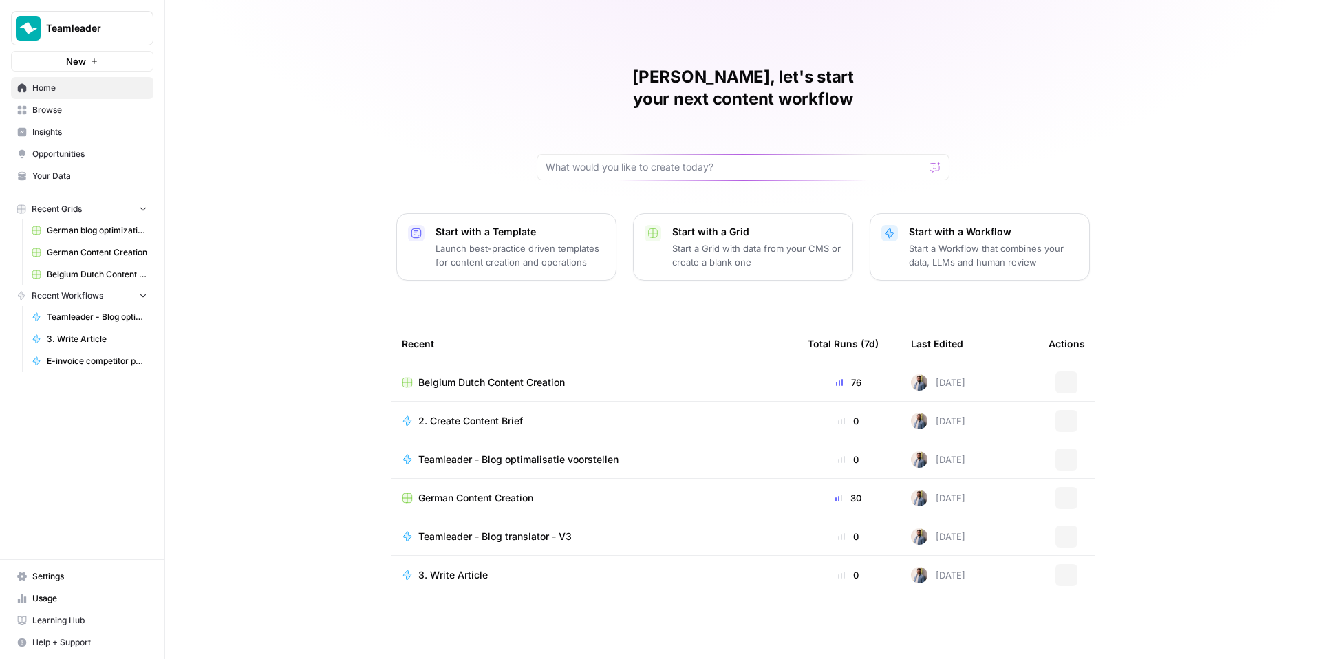
click at [535, 363] on td "Belgium Dutch Content Creation" at bounding box center [594, 382] width 406 height 38
click at [535, 376] on span "Belgium Dutch Content Creation" at bounding box center [491, 383] width 147 height 14
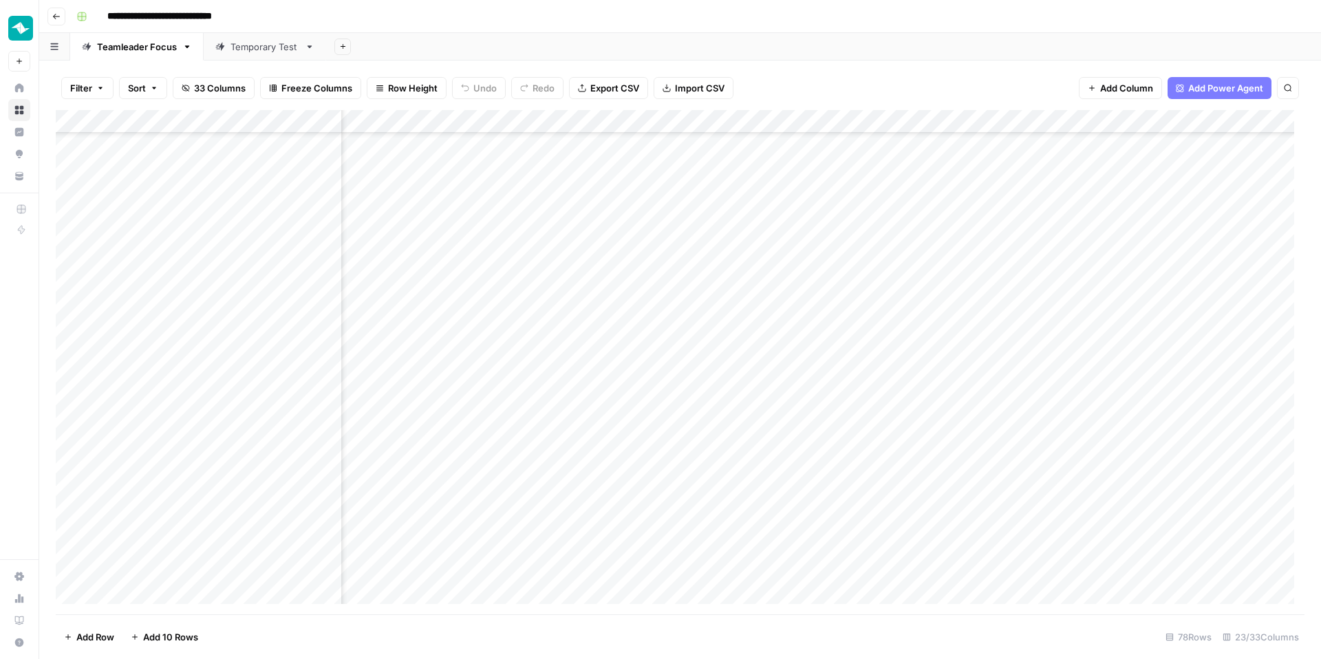
scroll to position [1164, 1731]
click at [959, 222] on div "Add Column" at bounding box center [680, 362] width 1249 height 504
click at [1111, 222] on div "Add Column" at bounding box center [680, 362] width 1249 height 504
click at [862, 219] on div "Add Column" at bounding box center [680, 362] width 1249 height 504
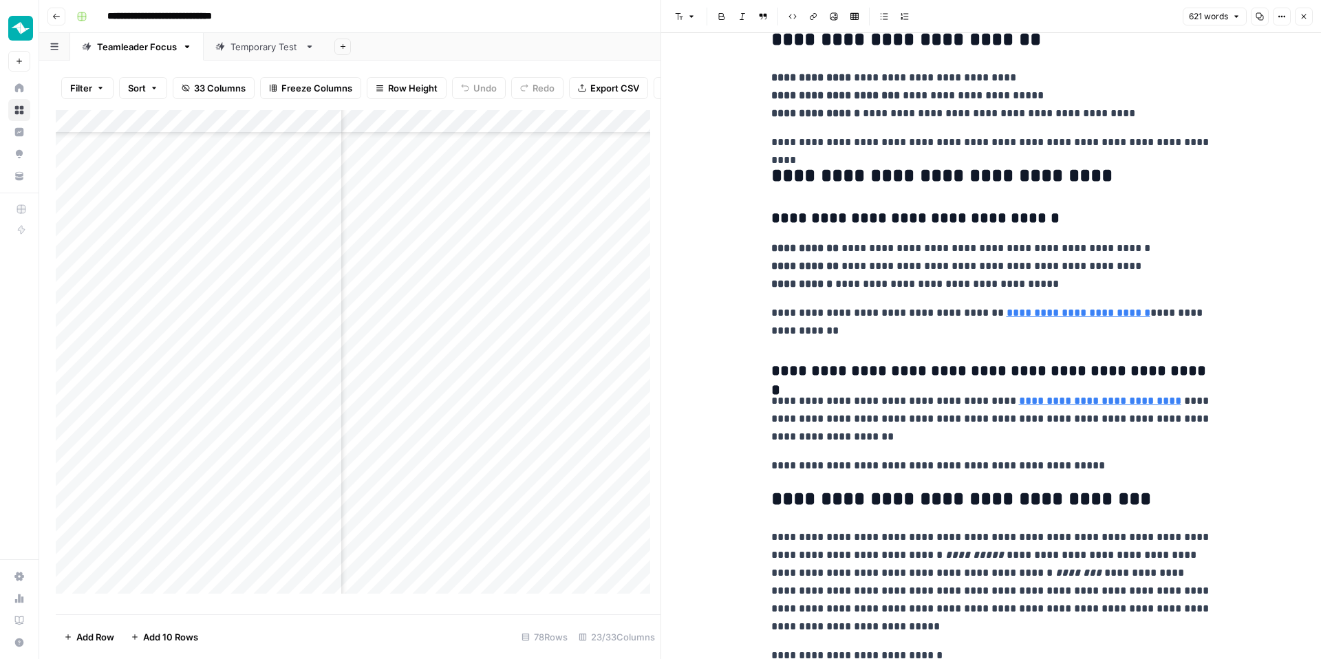
scroll to position [978, 0]
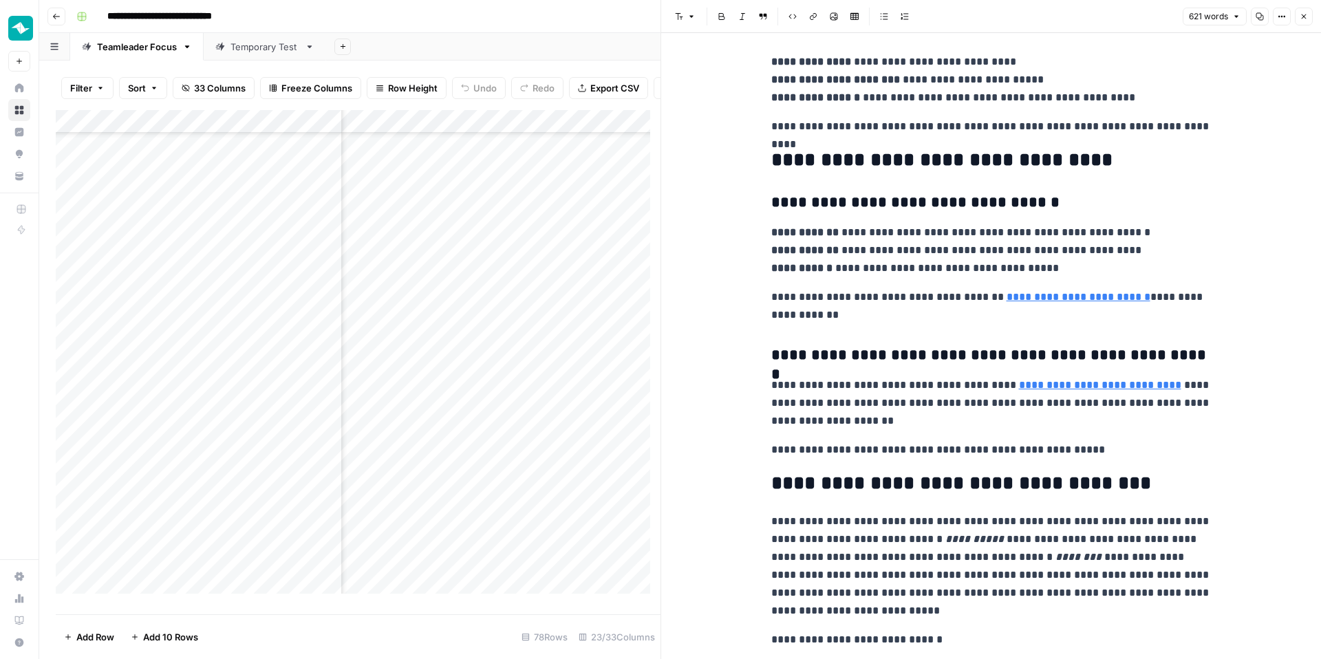
click at [1062, 103] on p "**********" at bounding box center [991, 80] width 440 height 54
click at [1056, 175] on div "**********" at bounding box center [991, 120] width 457 height 2087
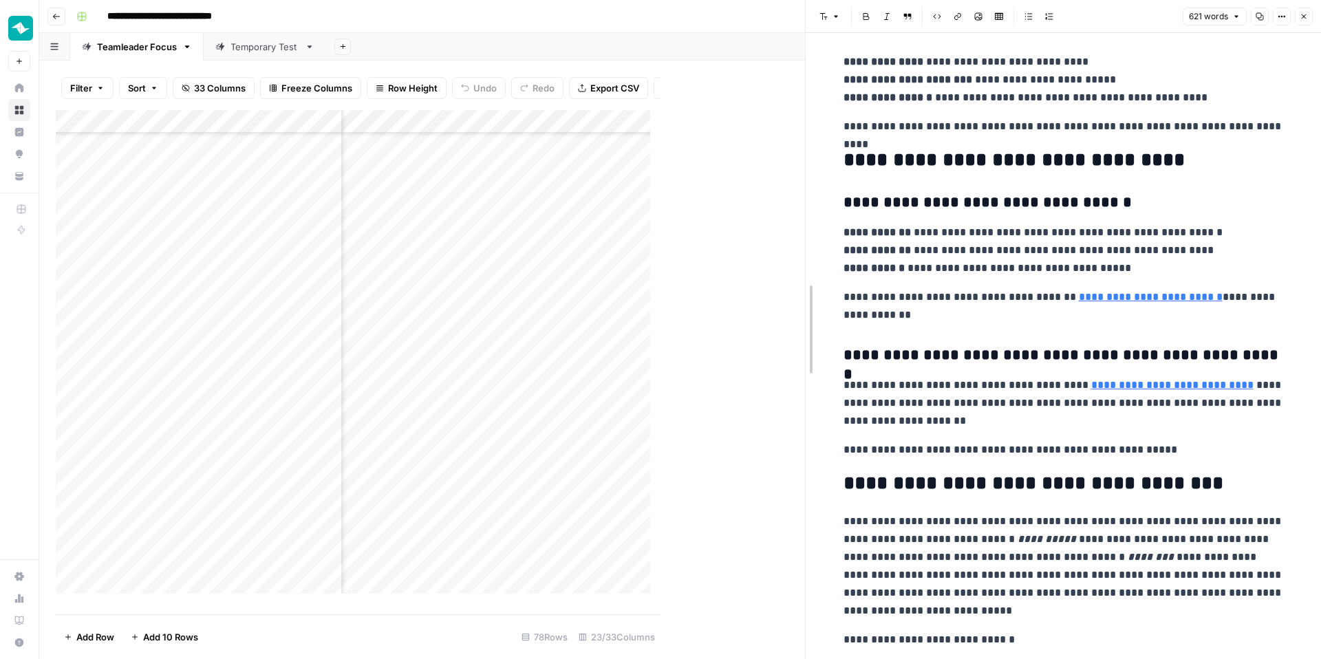
drag, startPoint x: 659, startPoint y: 315, endPoint x: 905, endPoint y: 339, distance: 246.8
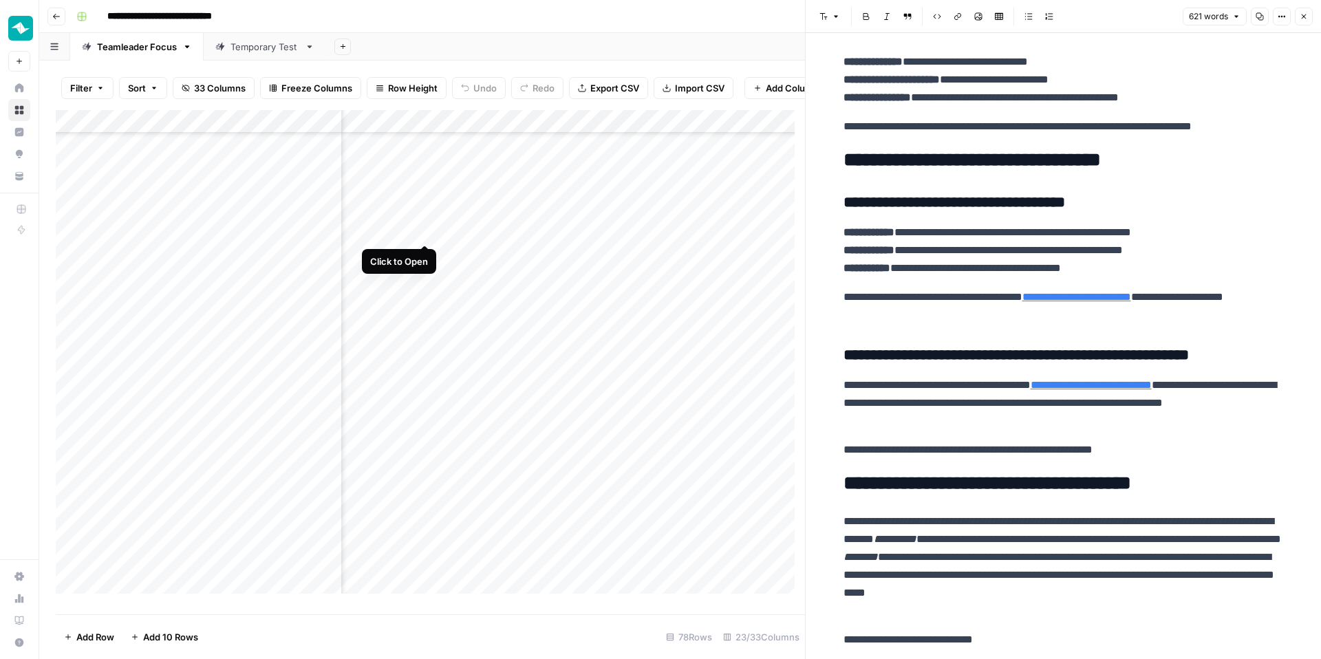
click at [425, 233] on div "Add Column" at bounding box center [430, 357] width 749 height 494
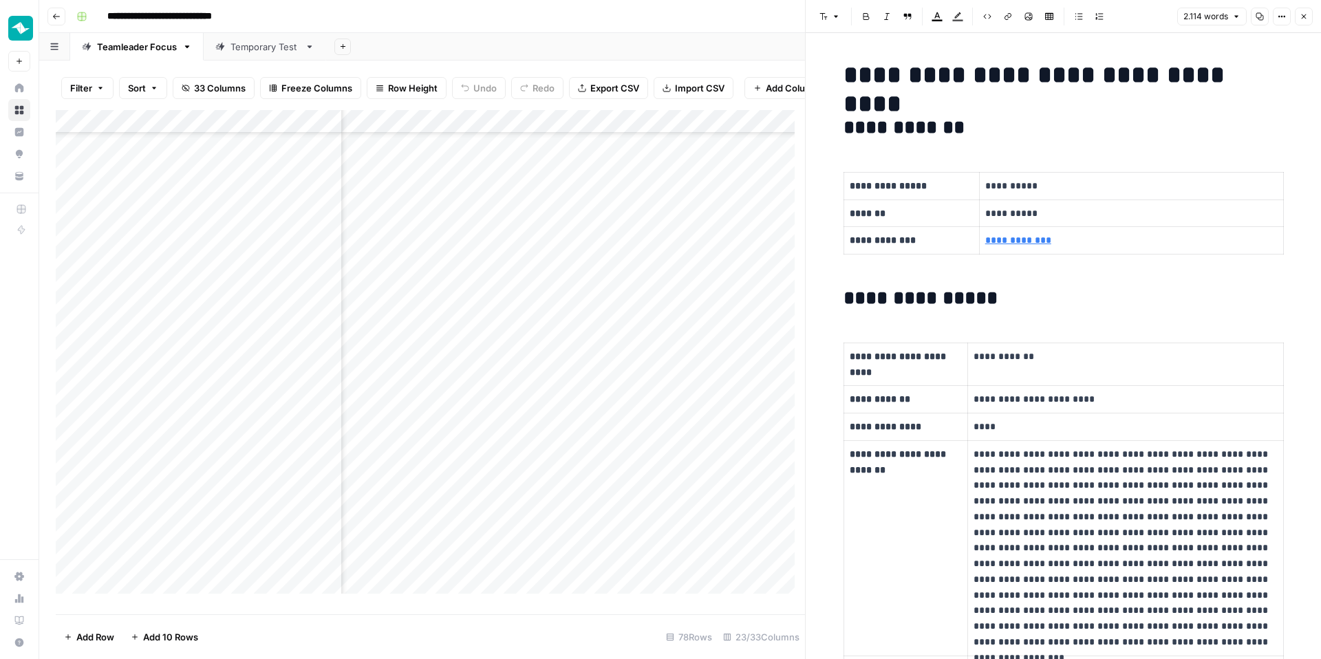
click at [979, 224] on td "*******" at bounding box center [912, 214] width 136 height 28
click at [801, 225] on div at bounding box center [806, 329] width 14 height 659
click at [799, 337] on div at bounding box center [806, 329] width 14 height 659
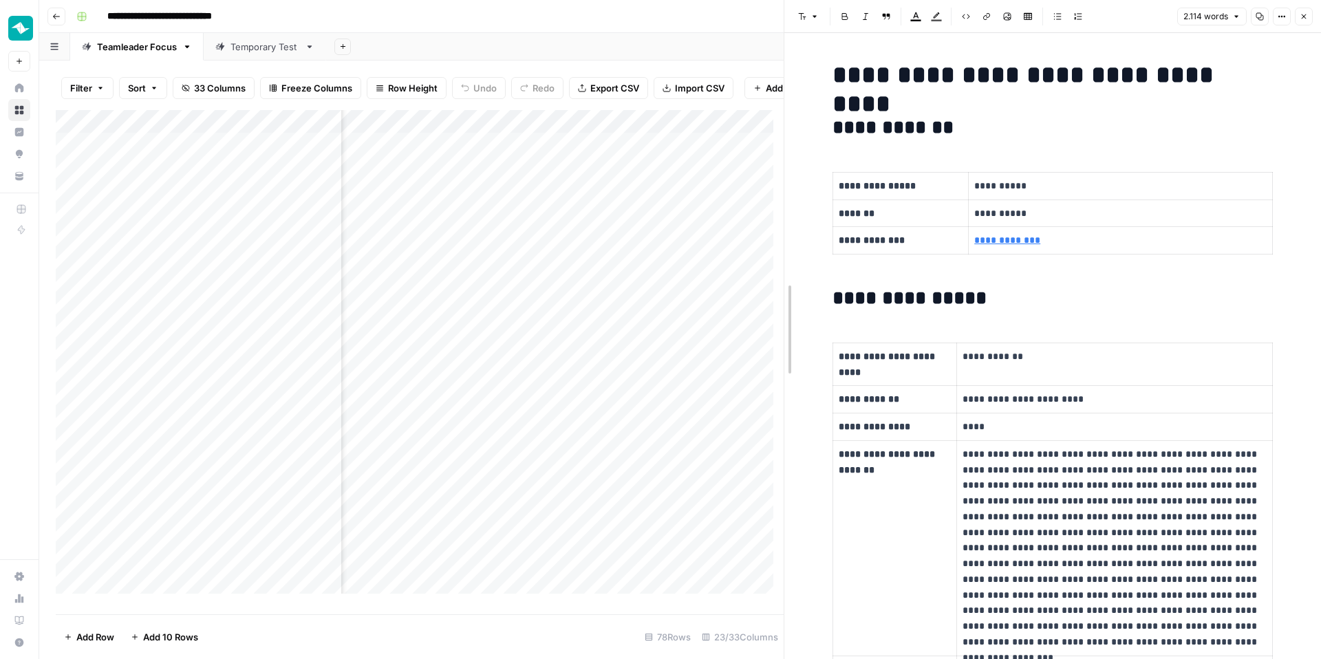
click at [778, 152] on div at bounding box center [785, 329] width 14 height 659
click at [663, 28] on header "**********" at bounding box center [680, 16] width 1282 height 33
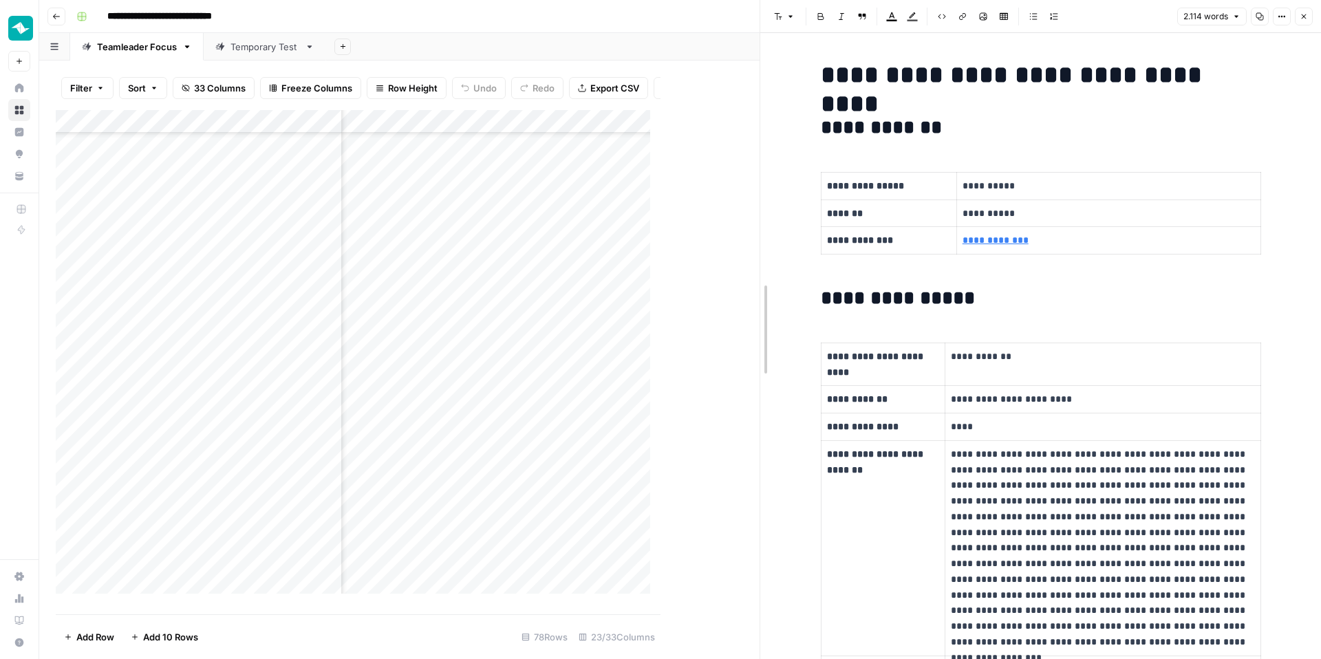
drag, startPoint x: 656, startPoint y: 307, endPoint x: 761, endPoint y: 316, distance: 105.0
click at [761, 316] on div at bounding box center [760, 329] width 14 height 659
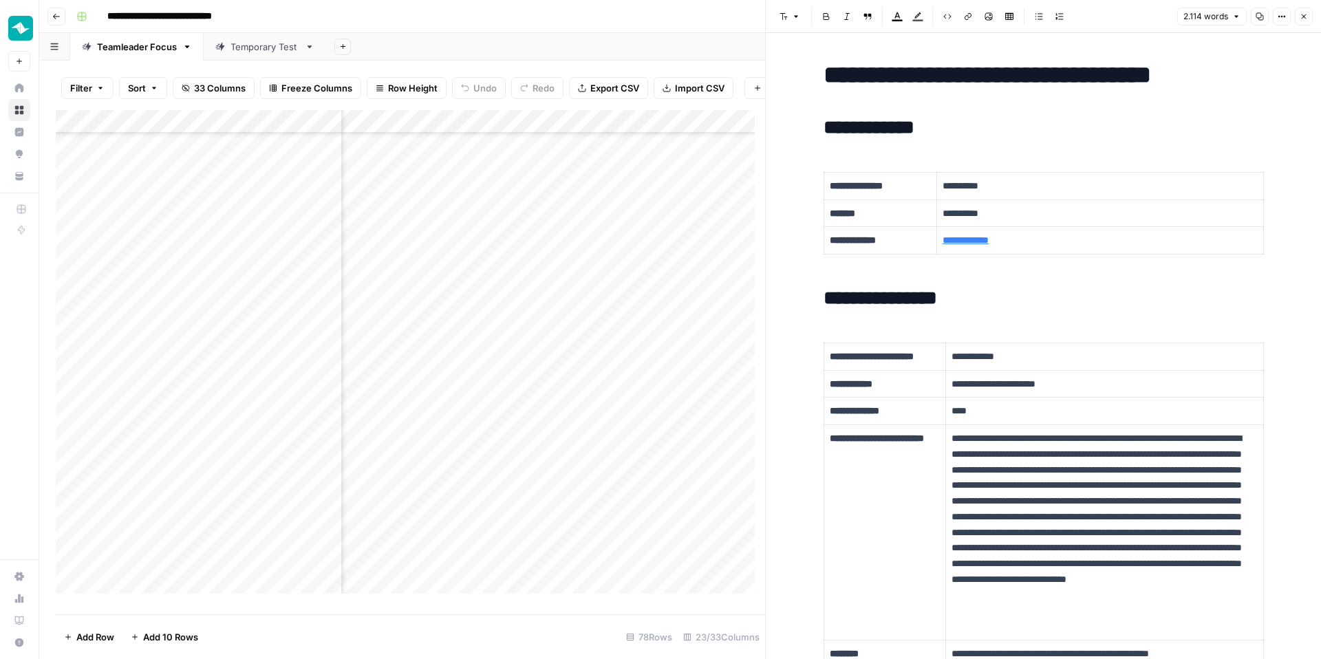
scroll to position [1091, 1509]
click at [521, 301] on div "Add Column" at bounding box center [410, 357] width 709 height 494
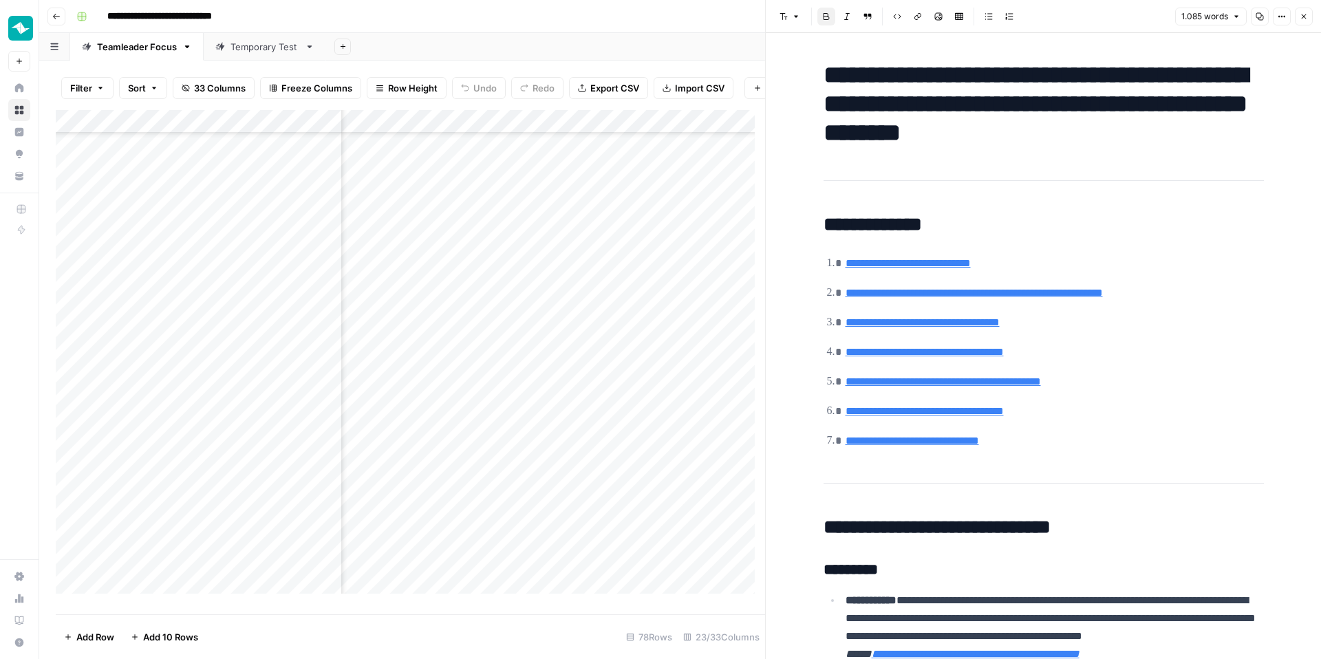
click at [950, 274] on ol "**********" at bounding box center [1044, 352] width 440 height 196
copy div "**********"
click at [1252, 349] on p "**********" at bounding box center [1055, 352] width 418 height 18
drag, startPoint x: 1252, startPoint y: 349, endPoint x: 1236, endPoint y: 297, distance: 54.0
click at [1252, 349] on p "**********" at bounding box center [1055, 352] width 418 height 18
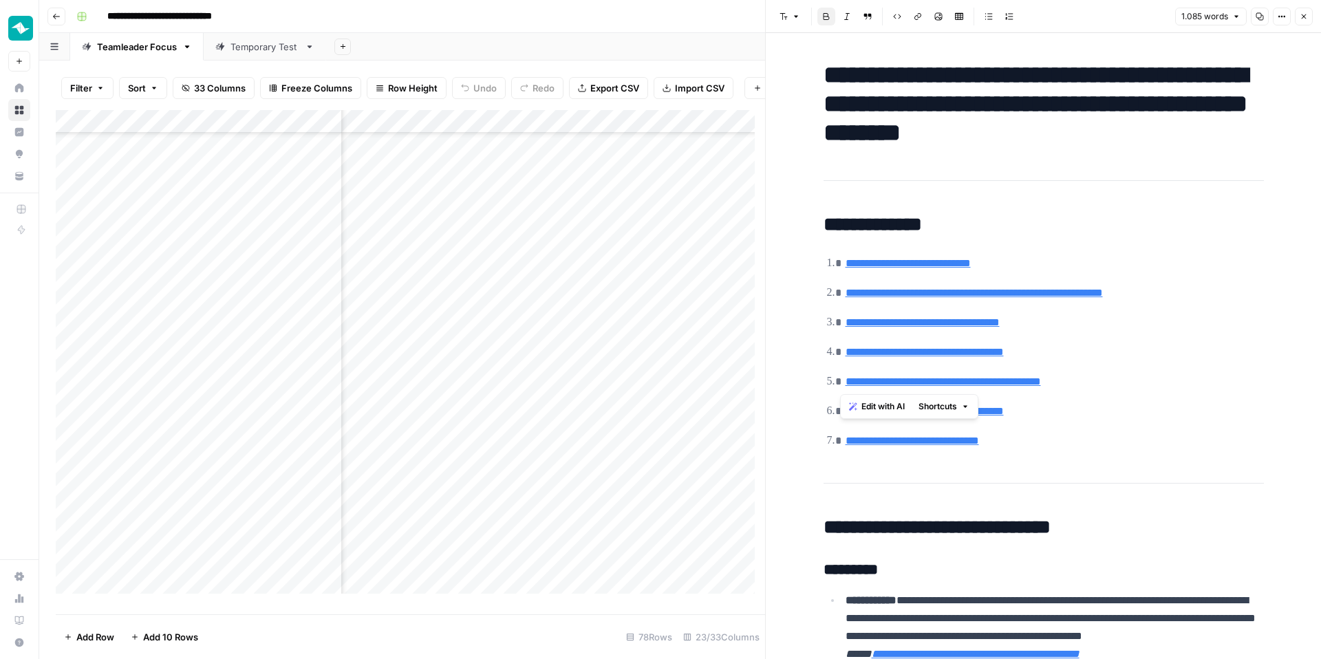
click at [1307, 12] on icon "button" at bounding box center [1304, 16] width 8 height 8
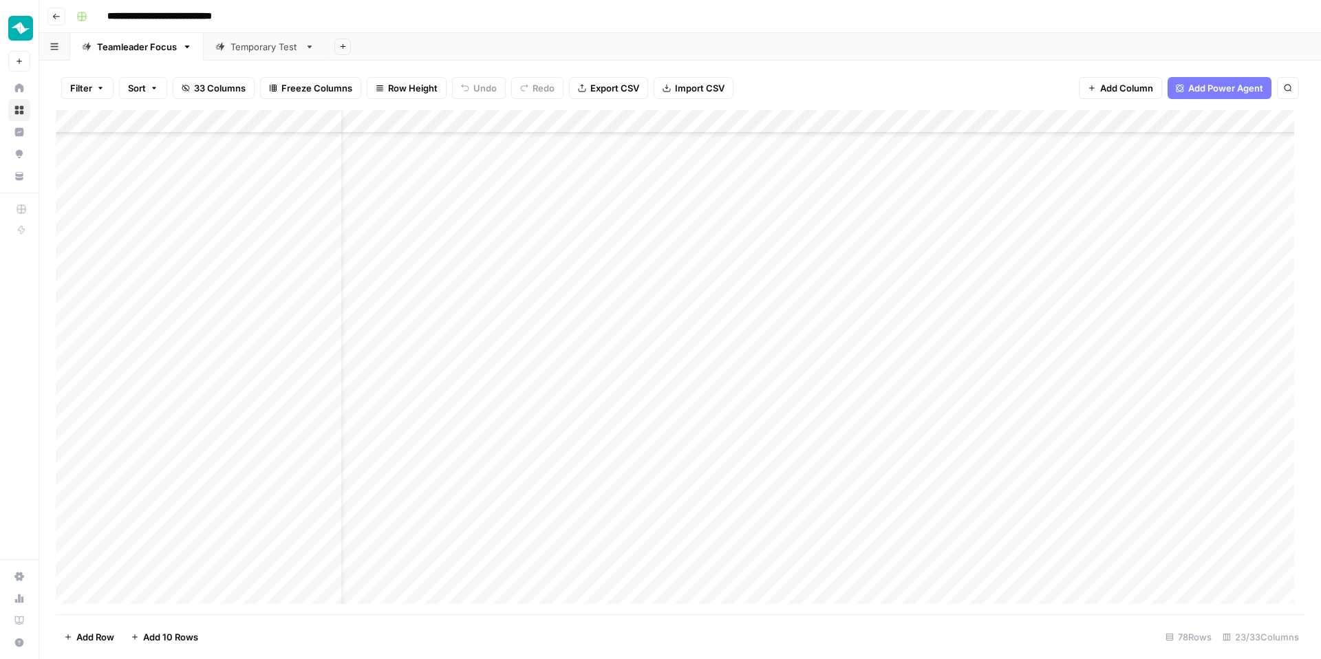
scroll to position [1094, 0]
click at [359, 290] on div "Add Column" at bounding box center [680, 362] width 1249 height 504
click at [408, 352] on div "BRIEFED" at bounding box center [387, 343] width 54 height 19
click at [378, 338] on button "BRIEFED" at bounding box center [387, 343] width 48 height 17
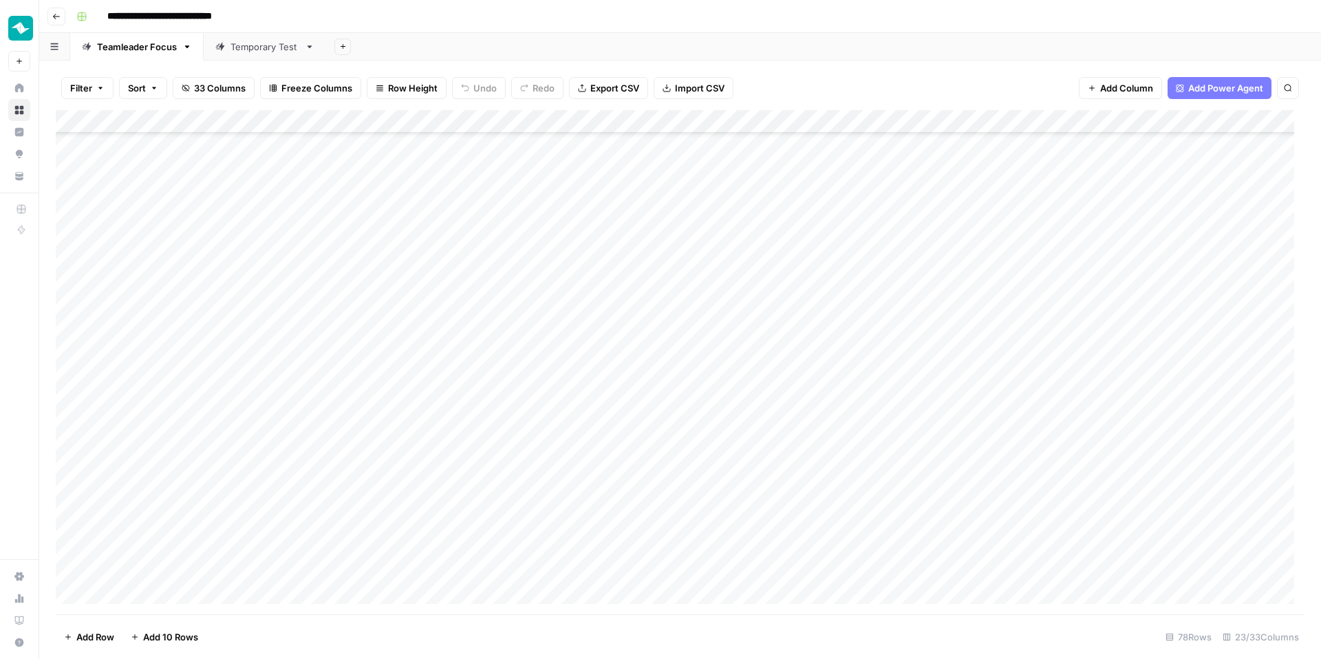
scroll to position [1376, 0]
click at [403, 478] on div "Add Column" at bounding box center [680, 362] width 1249 height 504
click at [425, 427] on div "Add Column" at bounding box center [680, 362] width 1249 height 504
